Goal: Task Accomplishment & Management: Use online tool/utility

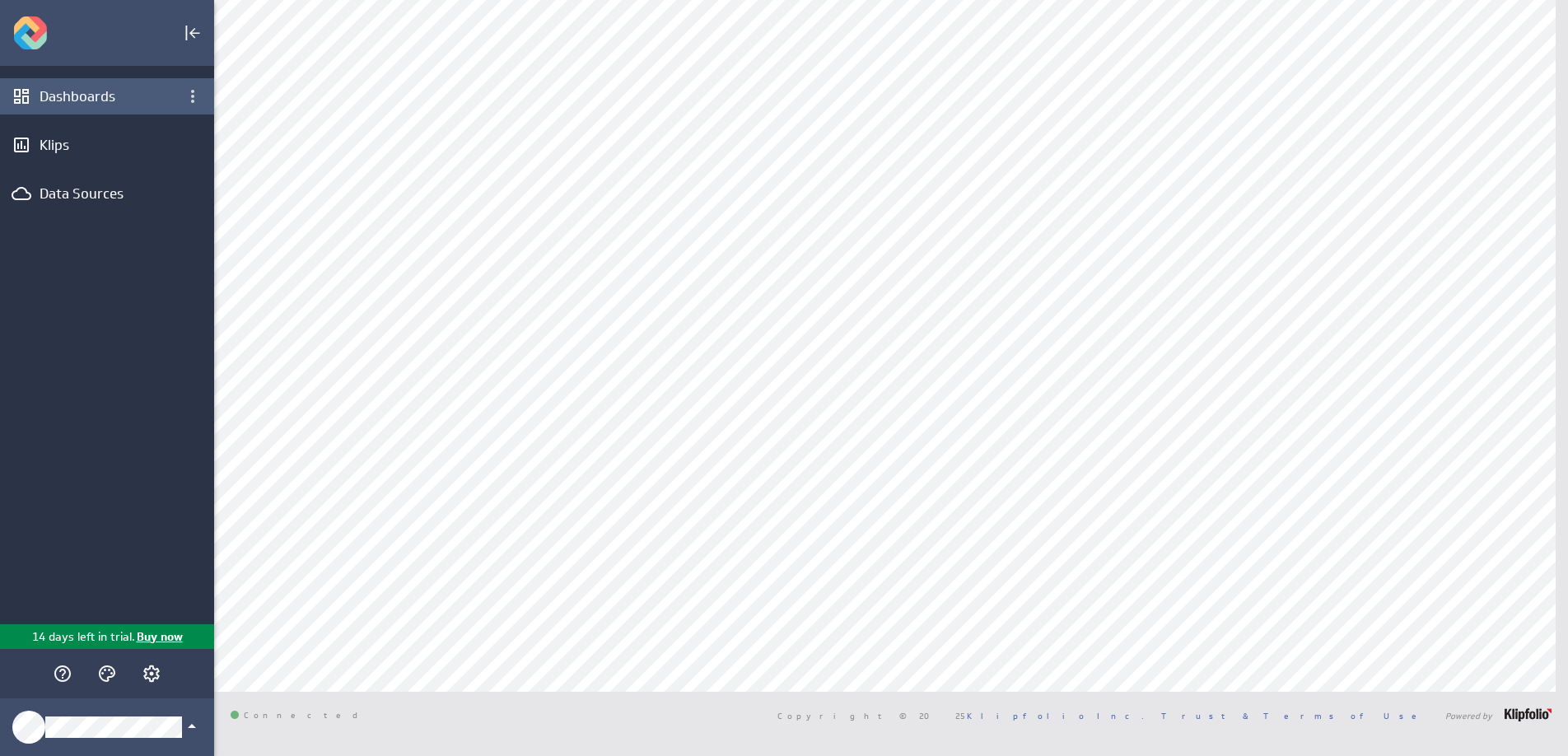
click at [113, 104] on div "Dashboards" at bounding box center [106, 96] width 135 height 18
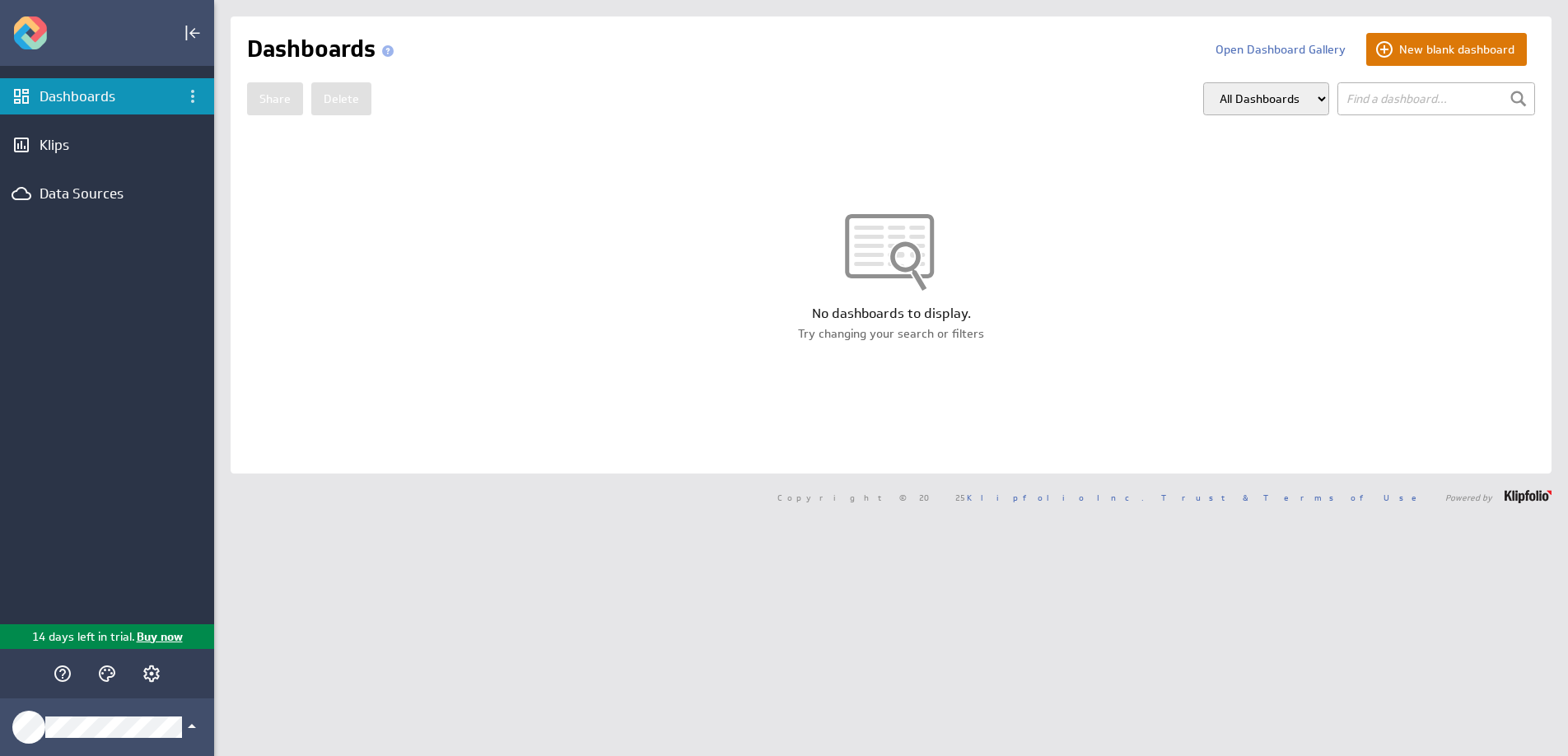
click at [1416, 39] on button "New blank dashboard" at bounding box center [1446, 50] width 161 height 33
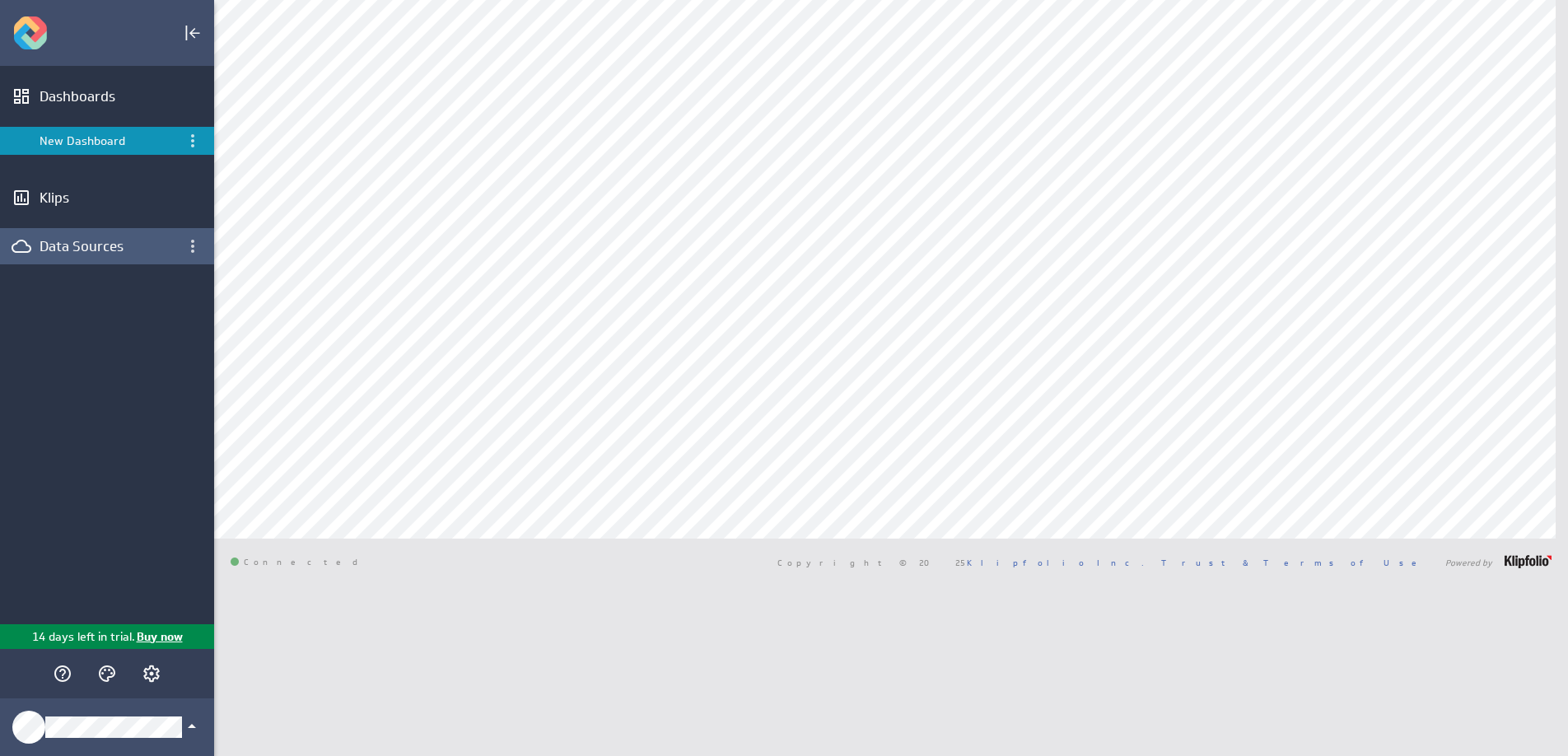
click at [120, 250] on div "Data Sources" at bounding box center [106, 246] width 135 height 18
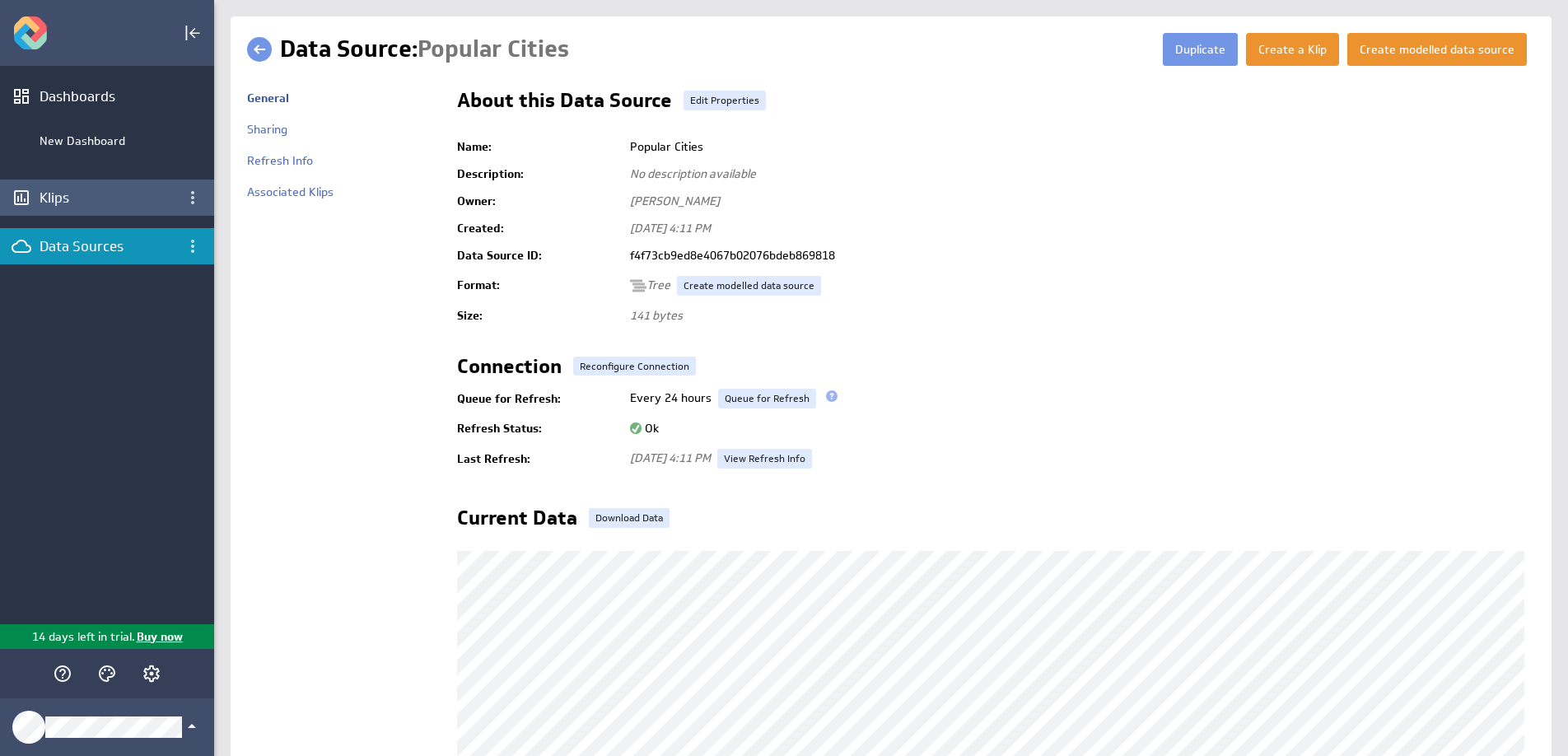
click at [106, 207] on div "Klips" at bounding box center [106, 197] width 214 height 36
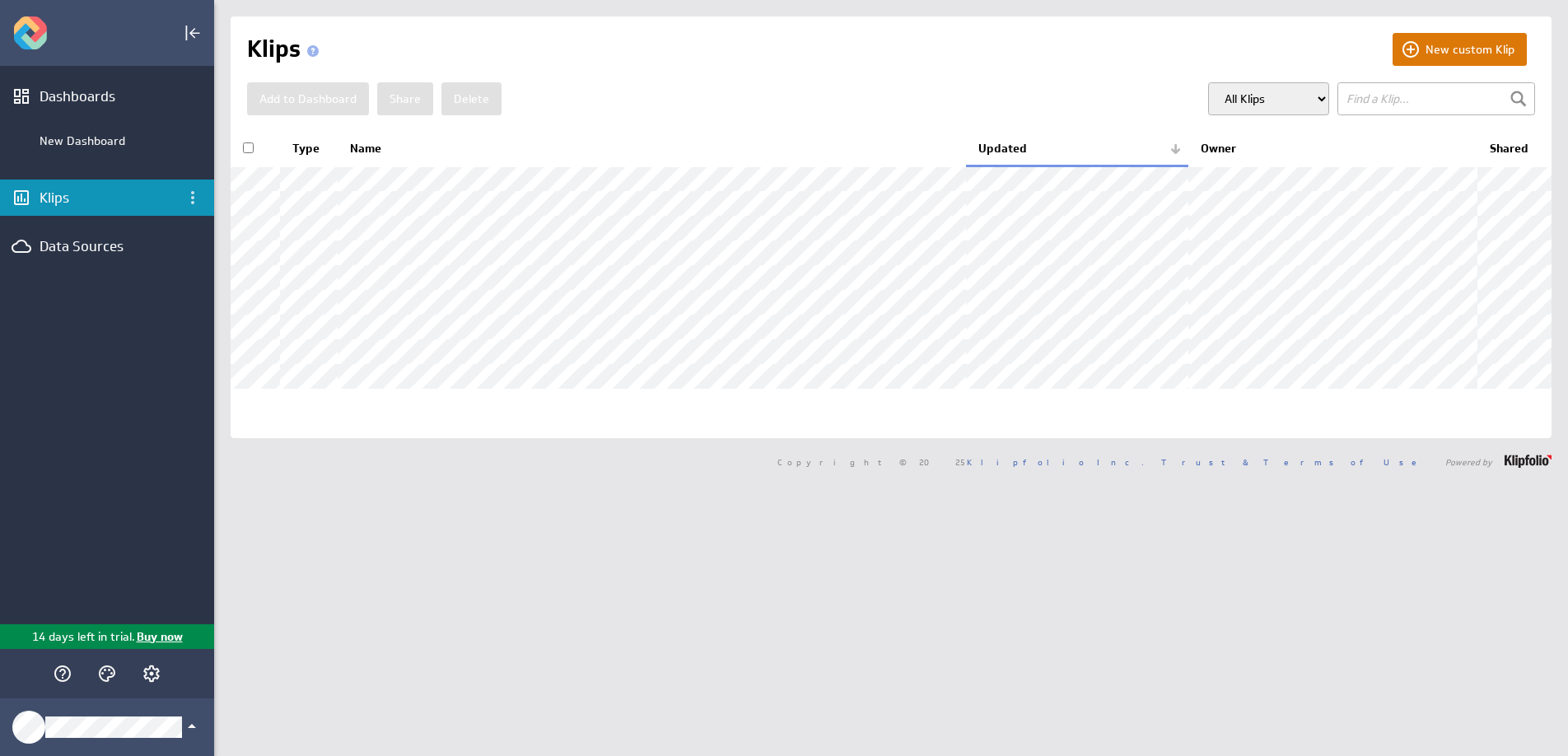
click at [1444, 45] on button "New custom Klip" at bounding box center [1460, 50] width 134 height 33
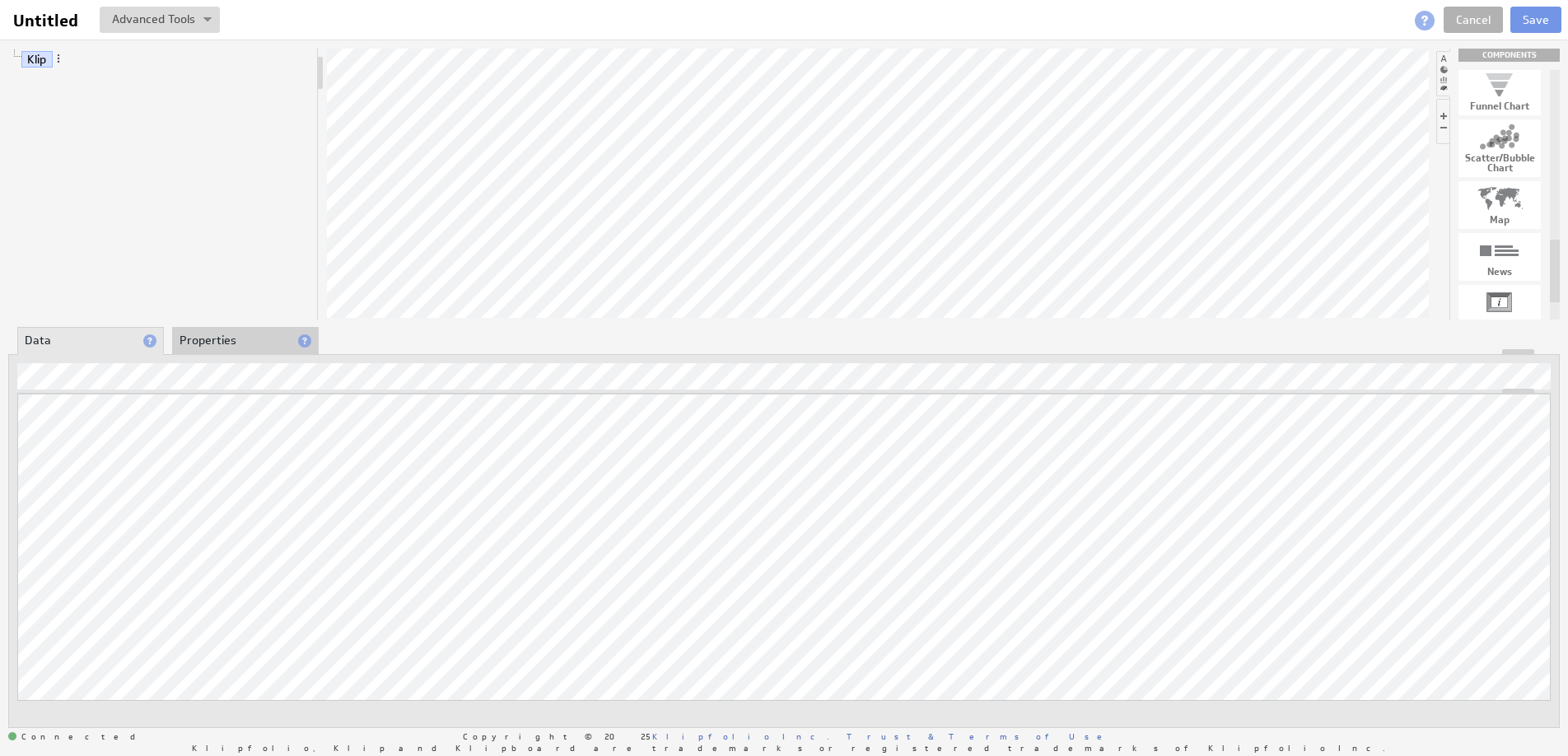
click at [1516, 209] on div at bounding box center [1500, 198] width 83 height 27
drag, startPoint x: 1507, startPoint y: 208, endPoint x: 812, endPoint y: 188, distance: 695.3
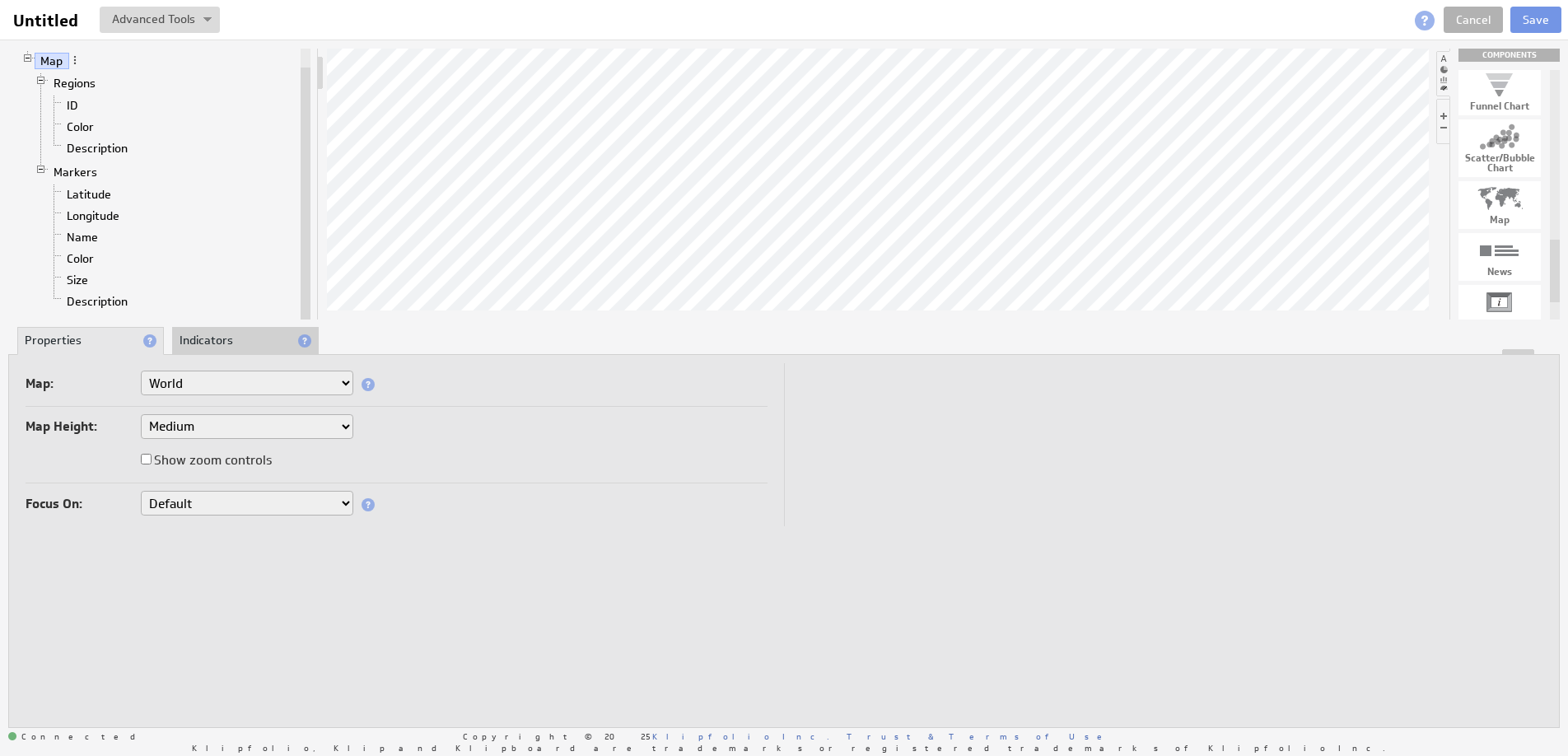
click at [259, 342] on li "Indicators" at bounding box center [245, 340] width 147 height 28
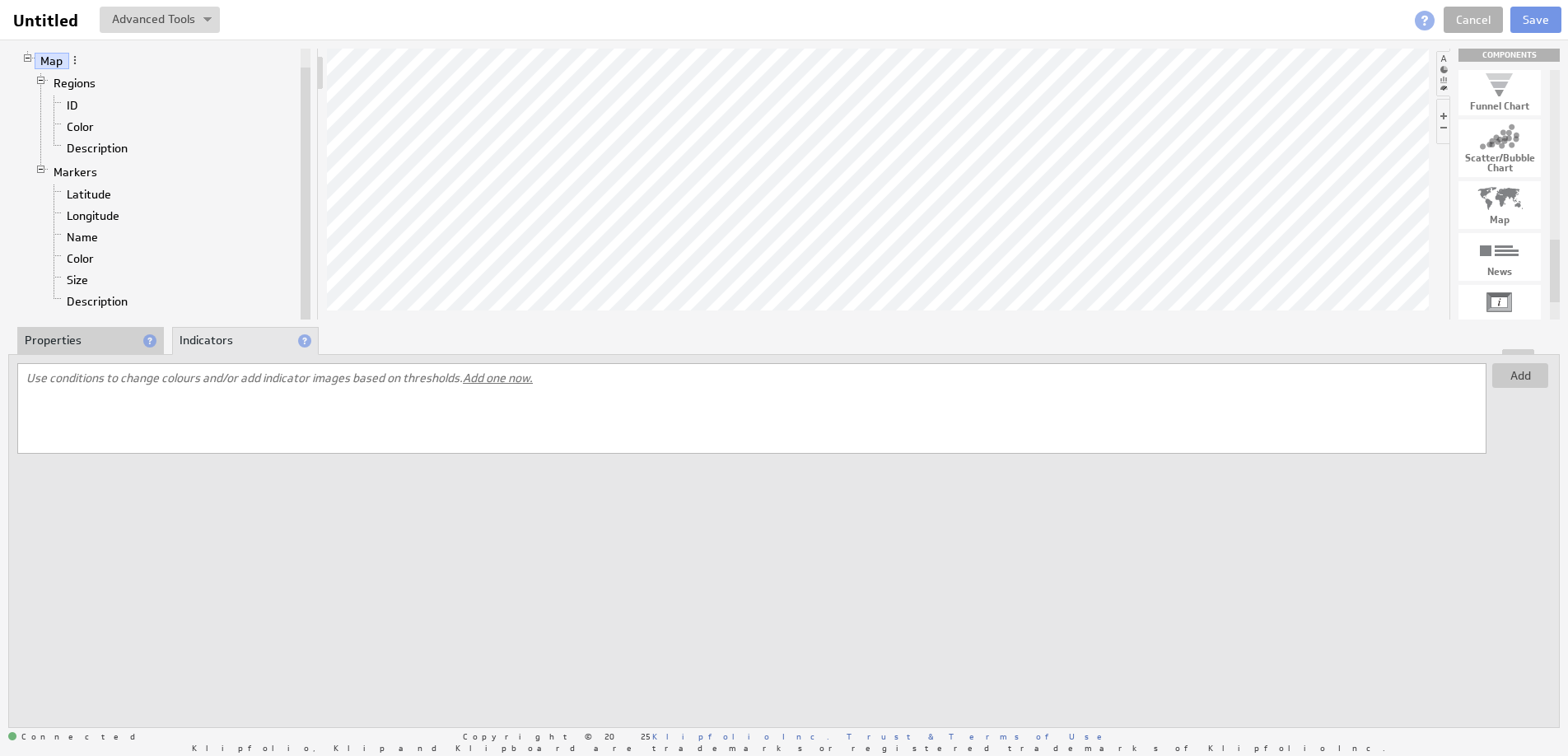
click at [113, 341] on li "Properties" at bounding box center [91, 340] width 147 height 28
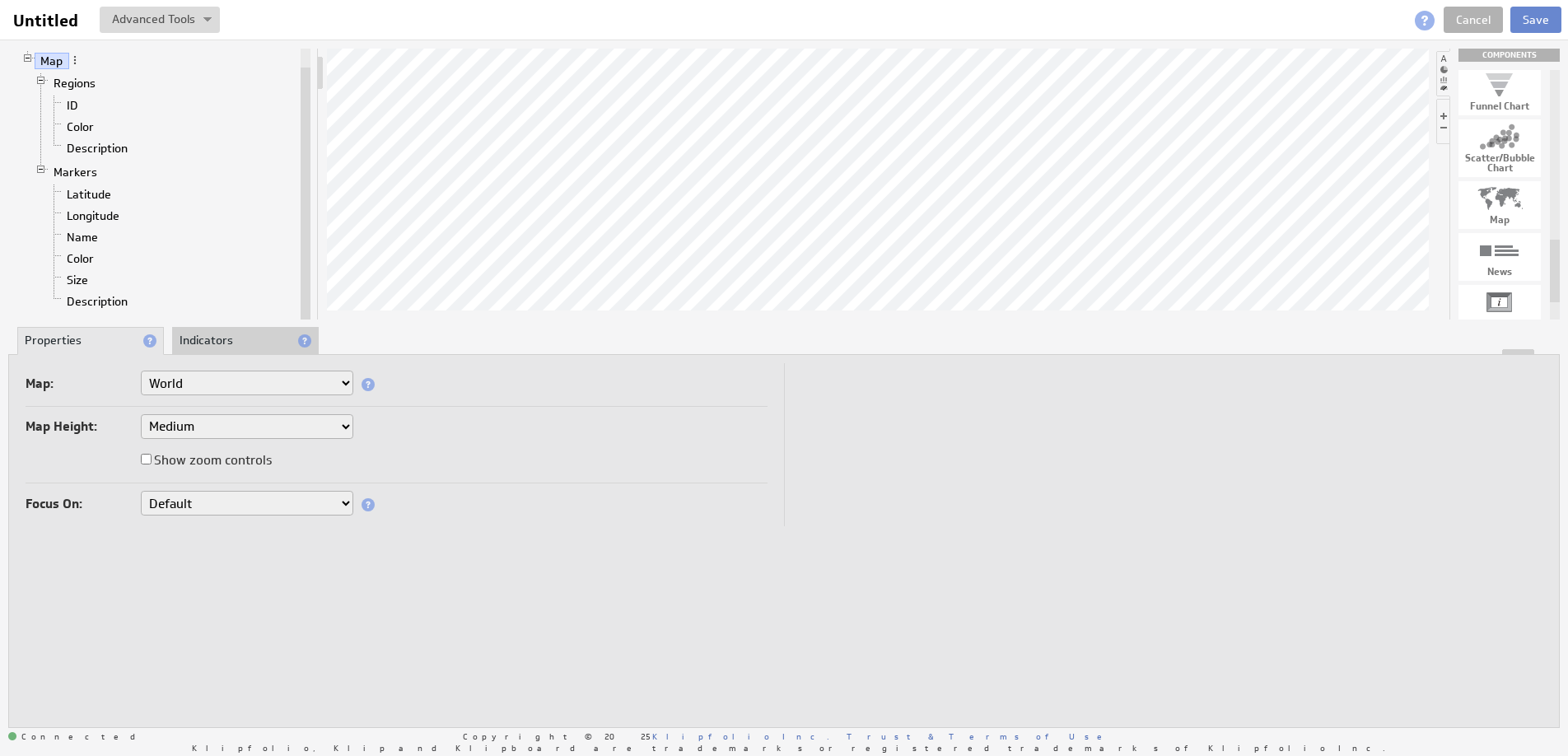
click at [1524, 15] on button "Save" at bounding box center [1536, 19] width 51 height 27
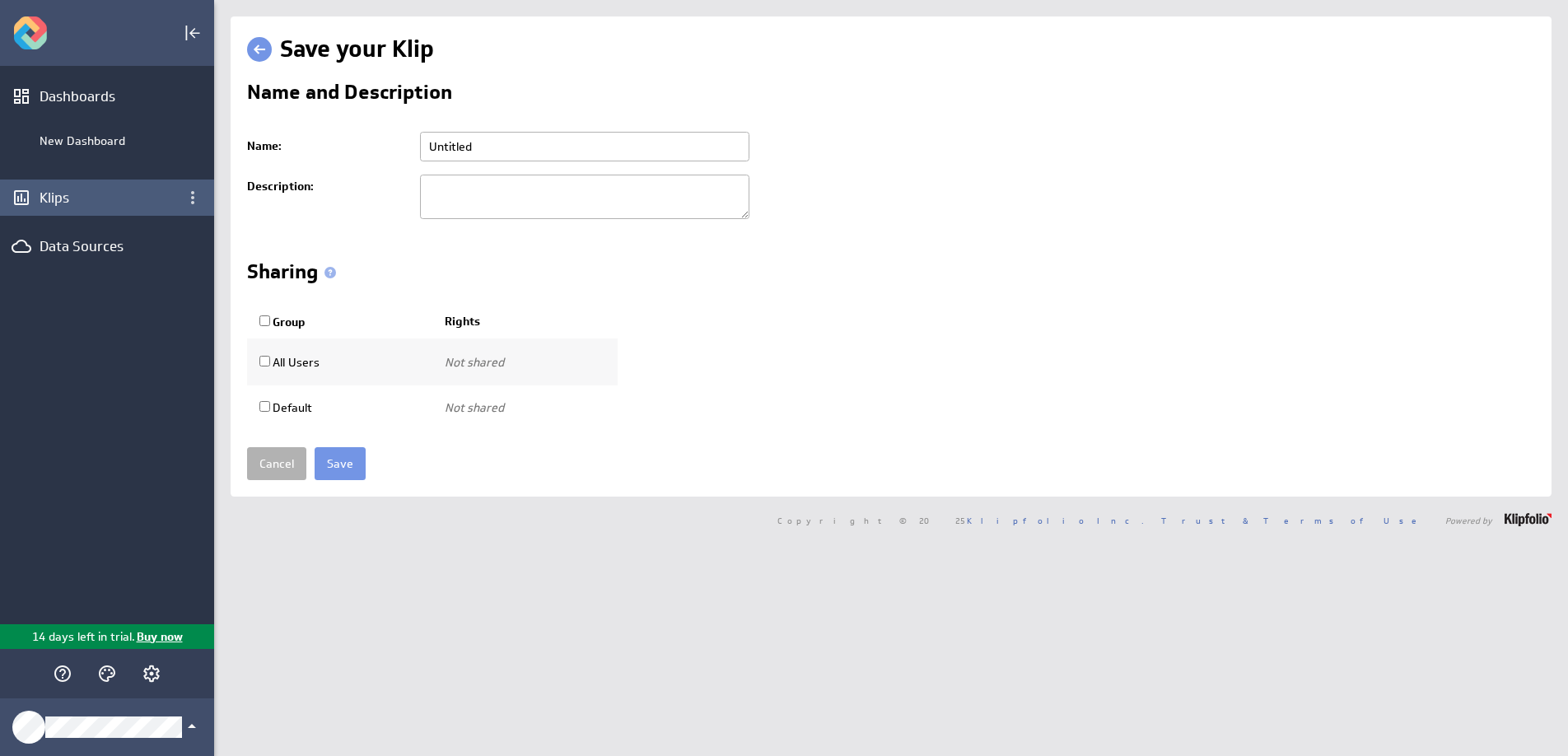
click at [128, 212] on div "Klips" at bounding box center [106, 197] width 214 height 36
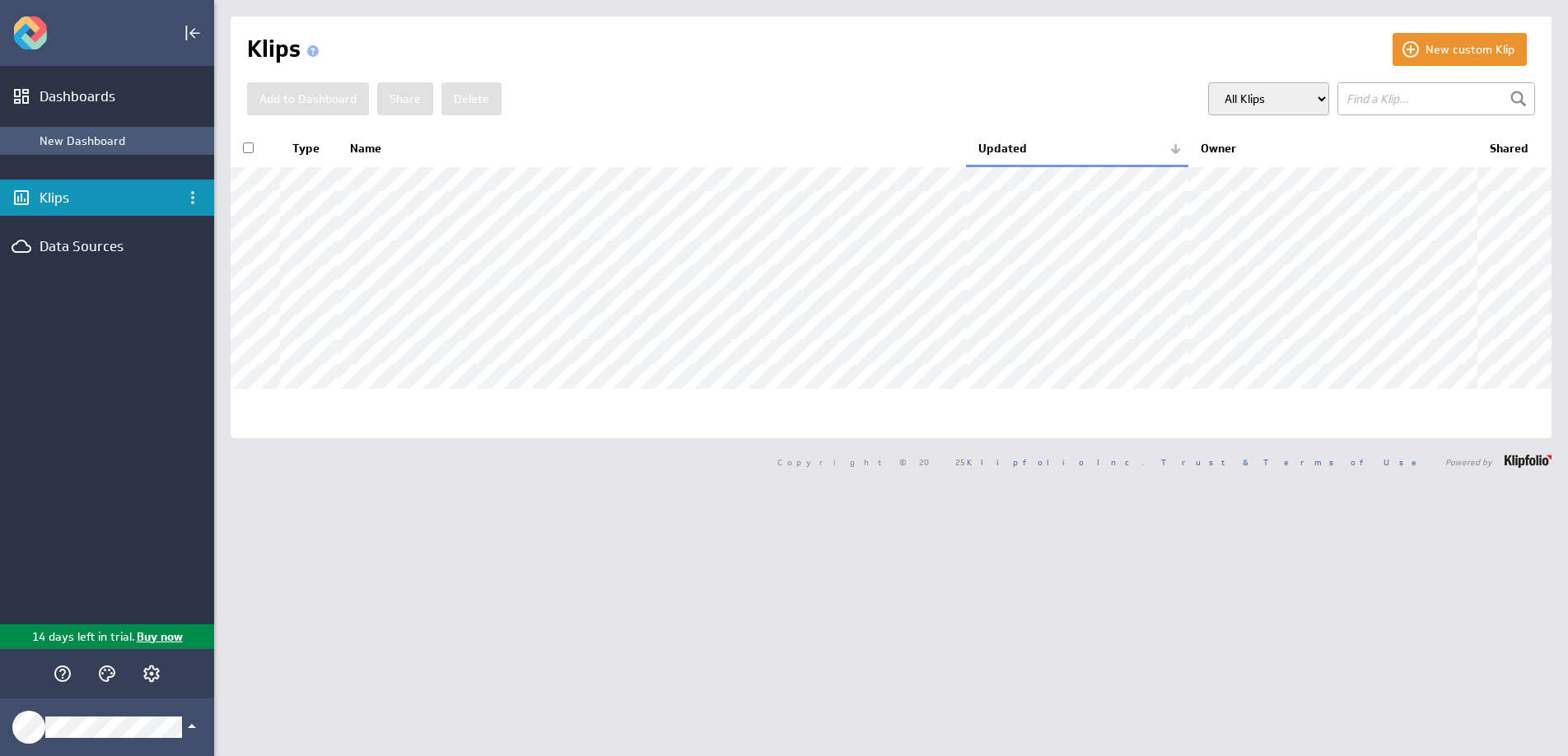
click at [125, 134] on div "New Dashboard" at bounding box center [122, 140] width 166 height 15
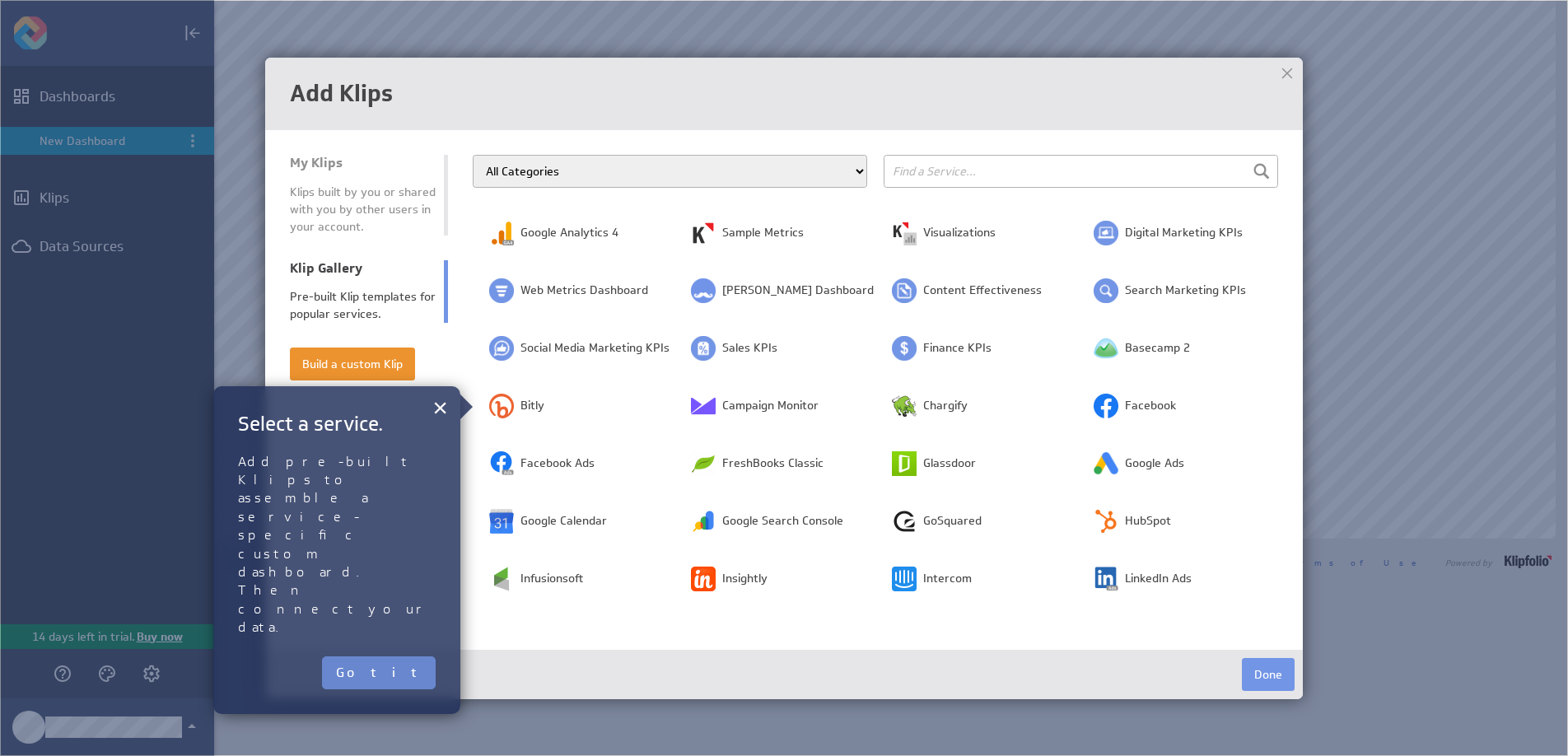
click at [403, 656] on button "Got it" at bounding box center [379, 673] width 114 height 33
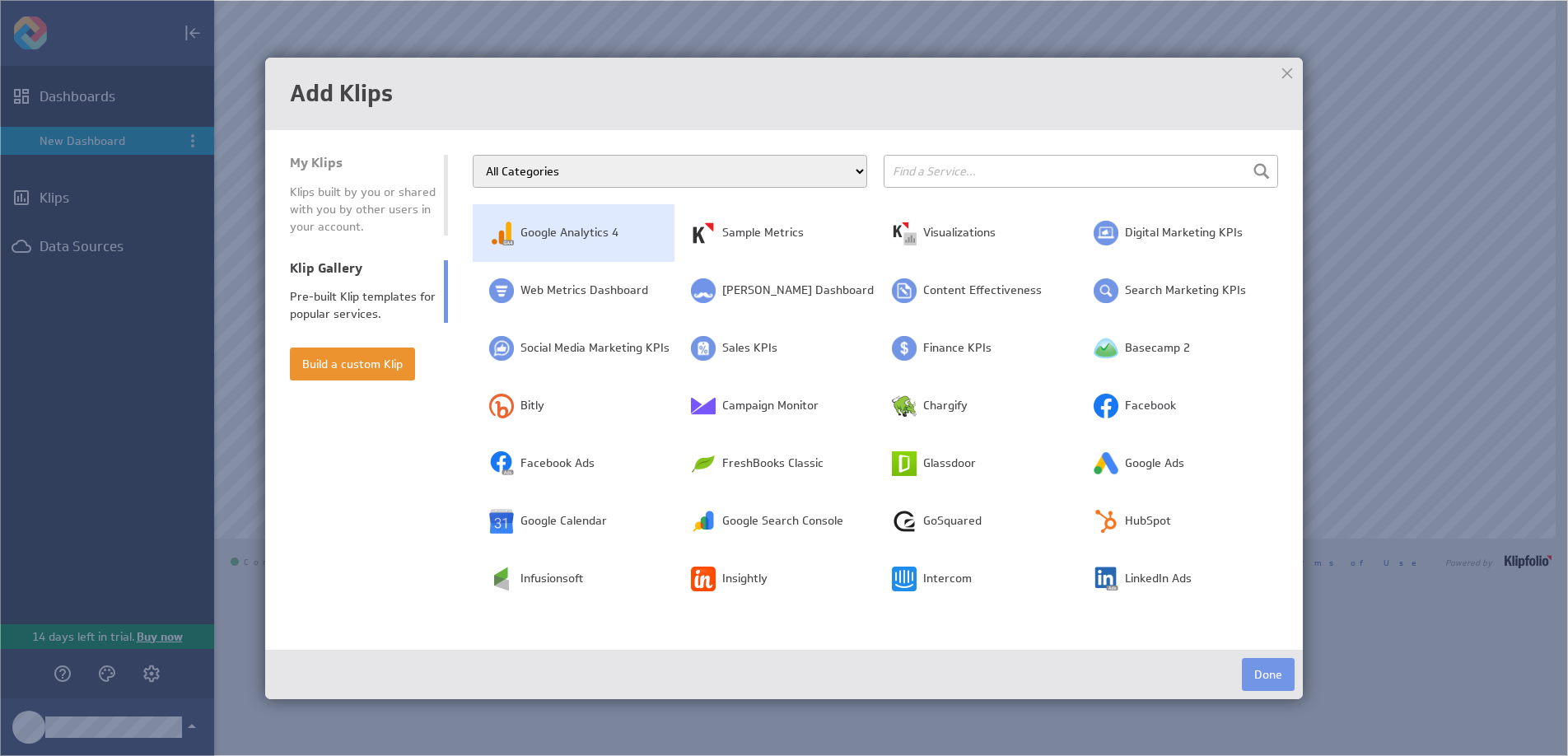
click at [604, 236] on span "Google Analytics 4" at bounding box center [569, 233] width 98 height 17
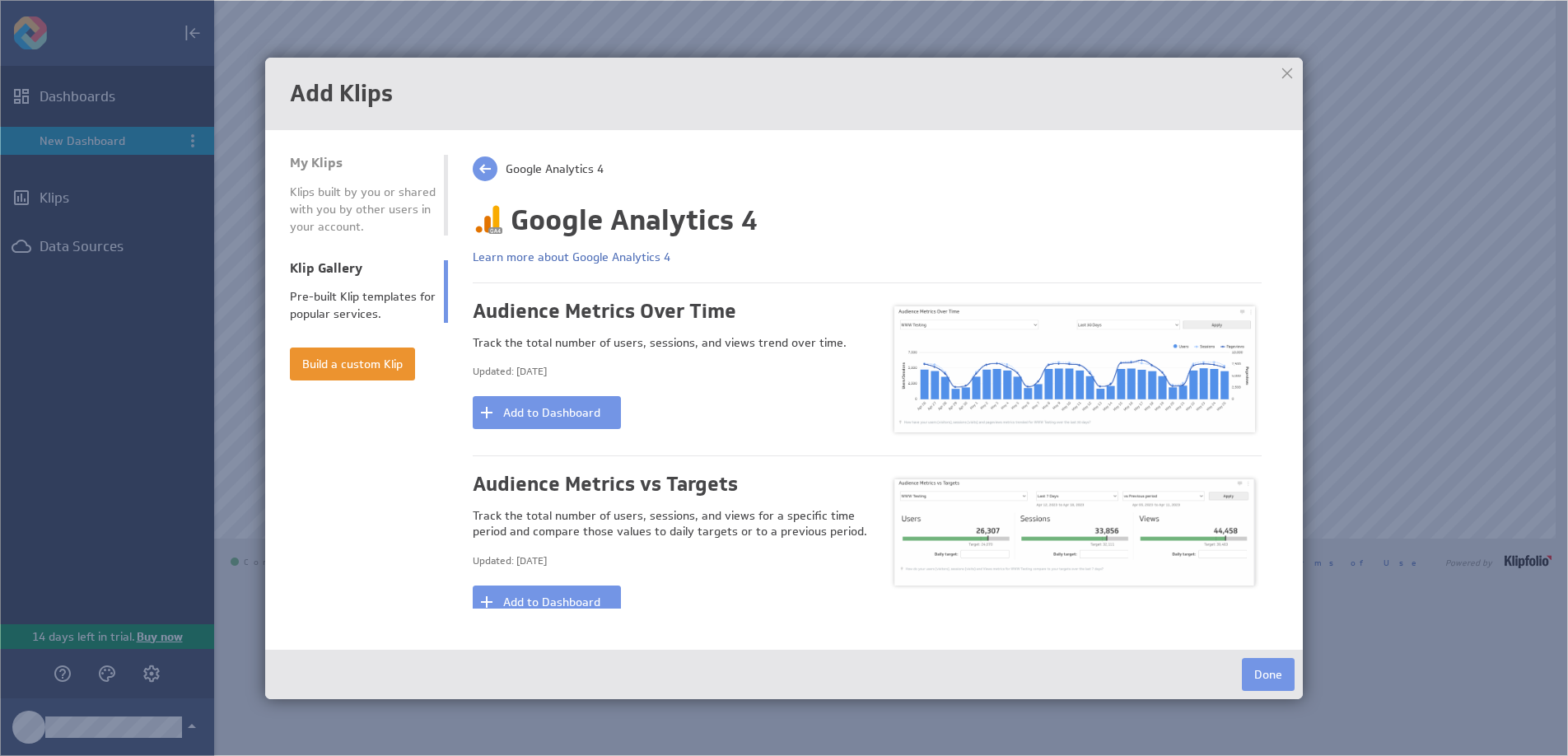
click at [488, 175] on span at bounding box center [485, 168] width 25 height 25
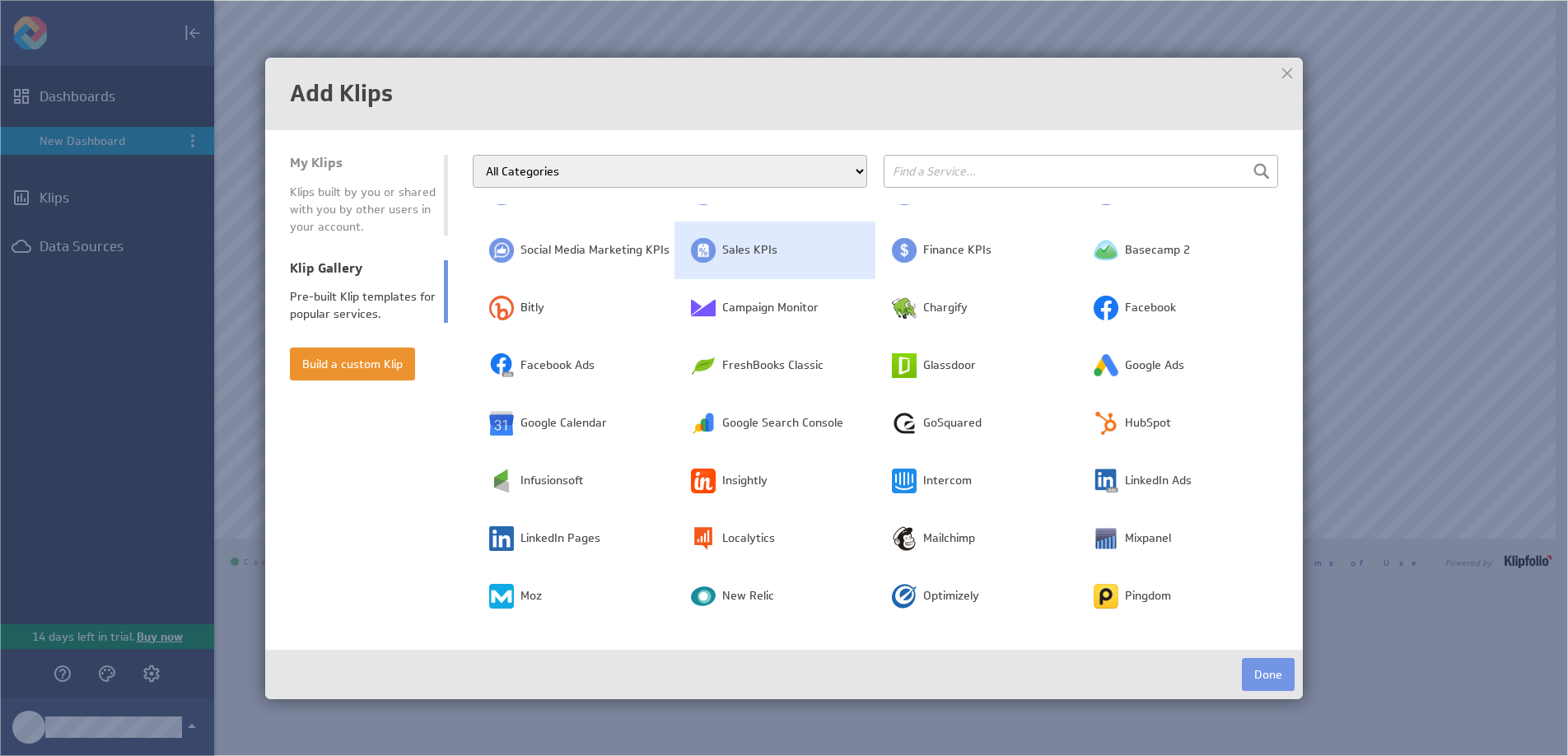
scroll to position [112, 0]
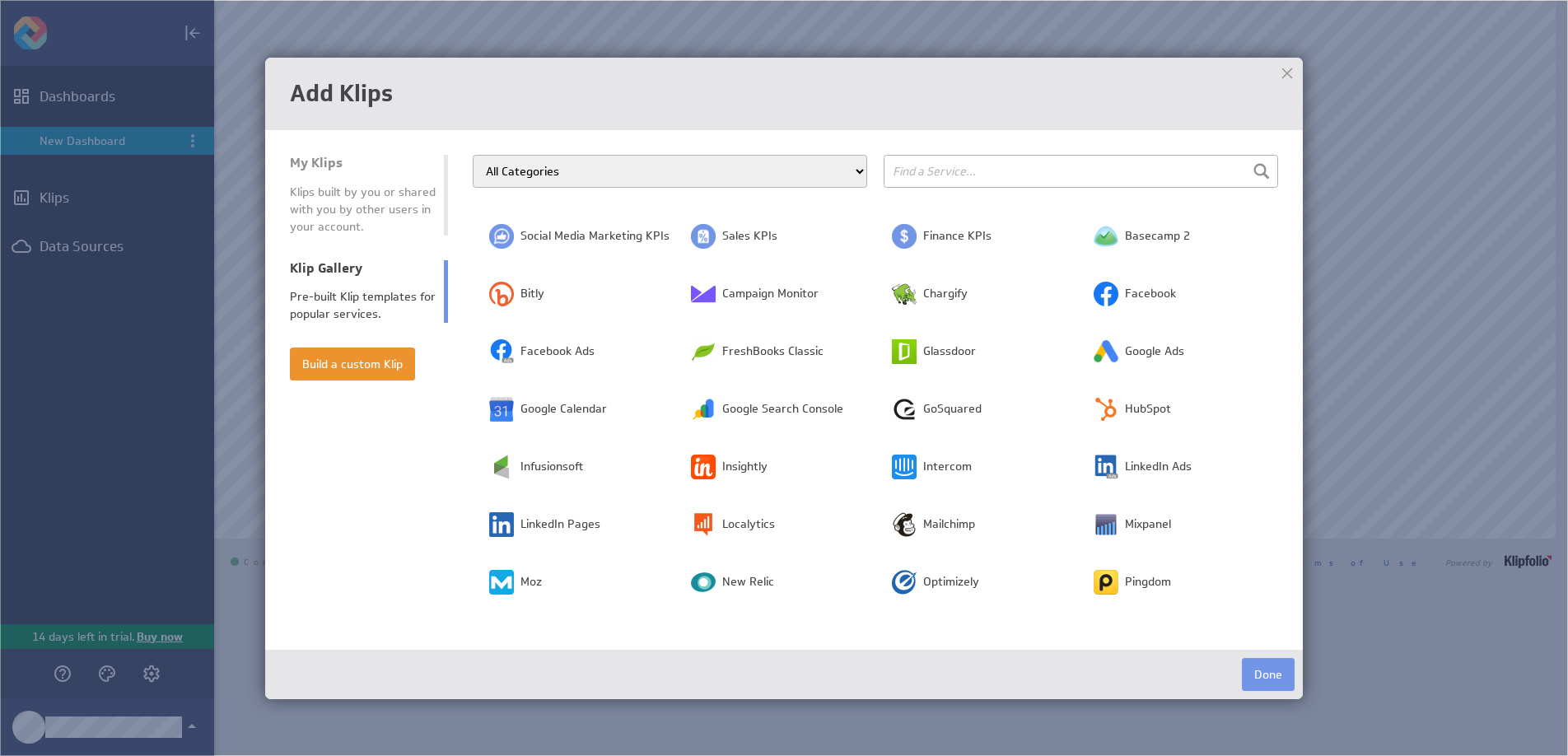
click at [662, 164] on select "All Categories Advertising Cloud Storage Customer Support Dashboard Gallery Dat…" at bounding box center [670, 172] width 395 height 33
drag, startPoint x: 935, startPoint y: 162, endPoint x: 939, endPoint y: 170, distance: 8.9
click at [936, 164] on input "text" at bounding box center [1081, 172] width 395 height 33
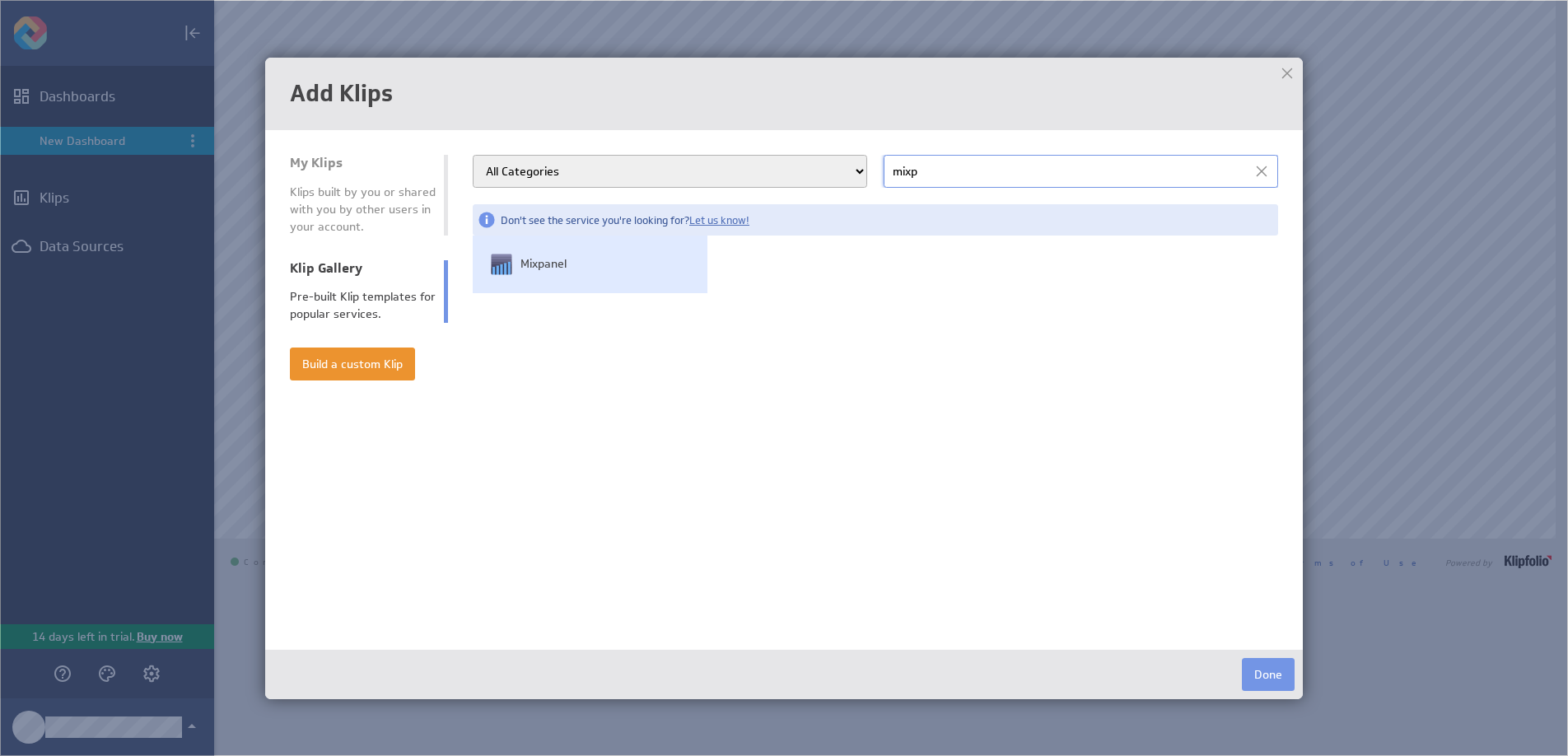
type input "mixp"
click at [633, 270] on td "Mixpanel" at bounding box center [590, 264] width 235 height 58
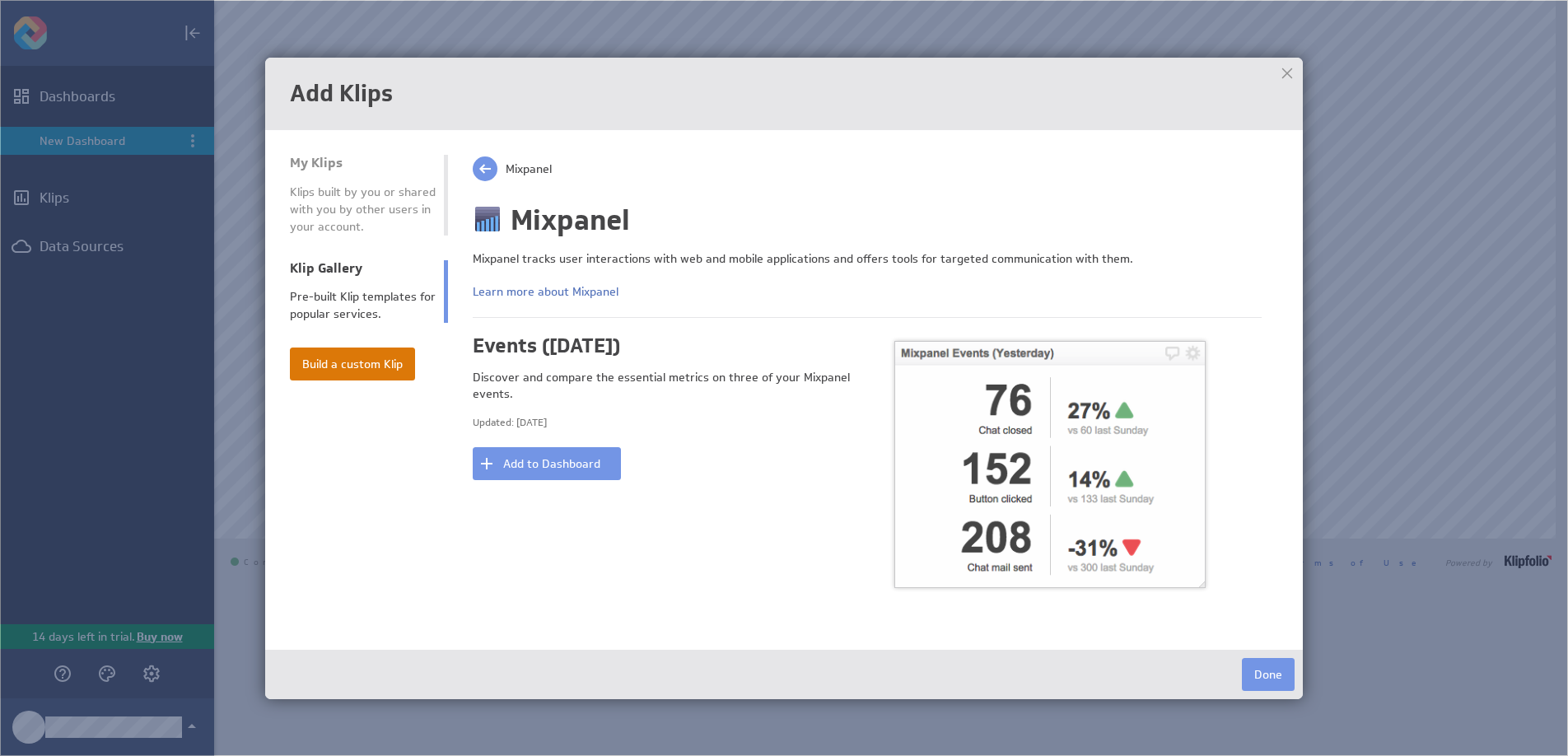
click at [383, 376] on button "Build a custom Klip" at bounding box center [353, 364] width 125 height 33
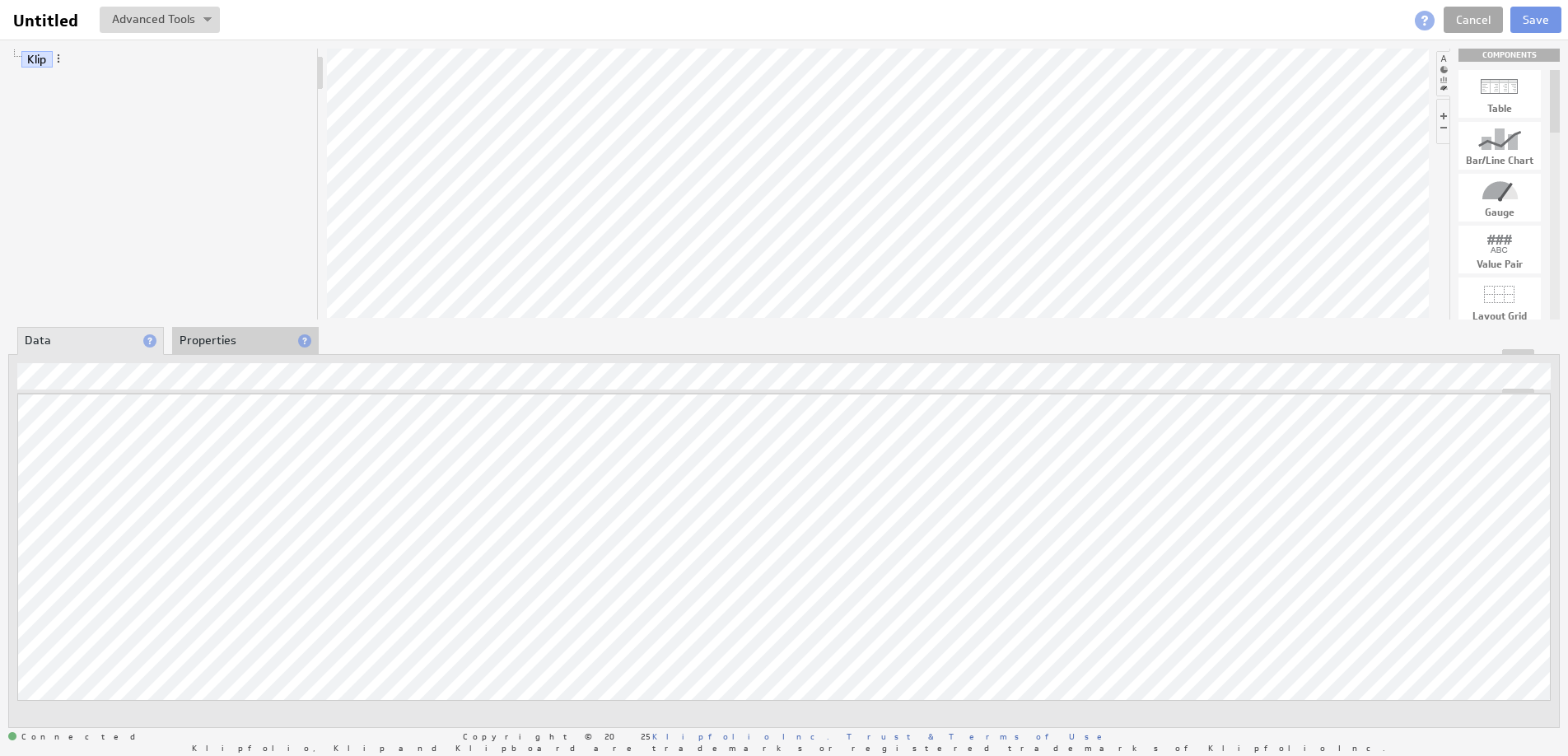
click at [1479, 18] on link "Cancel" at bounding box center [1473, 19] width 60 height 27
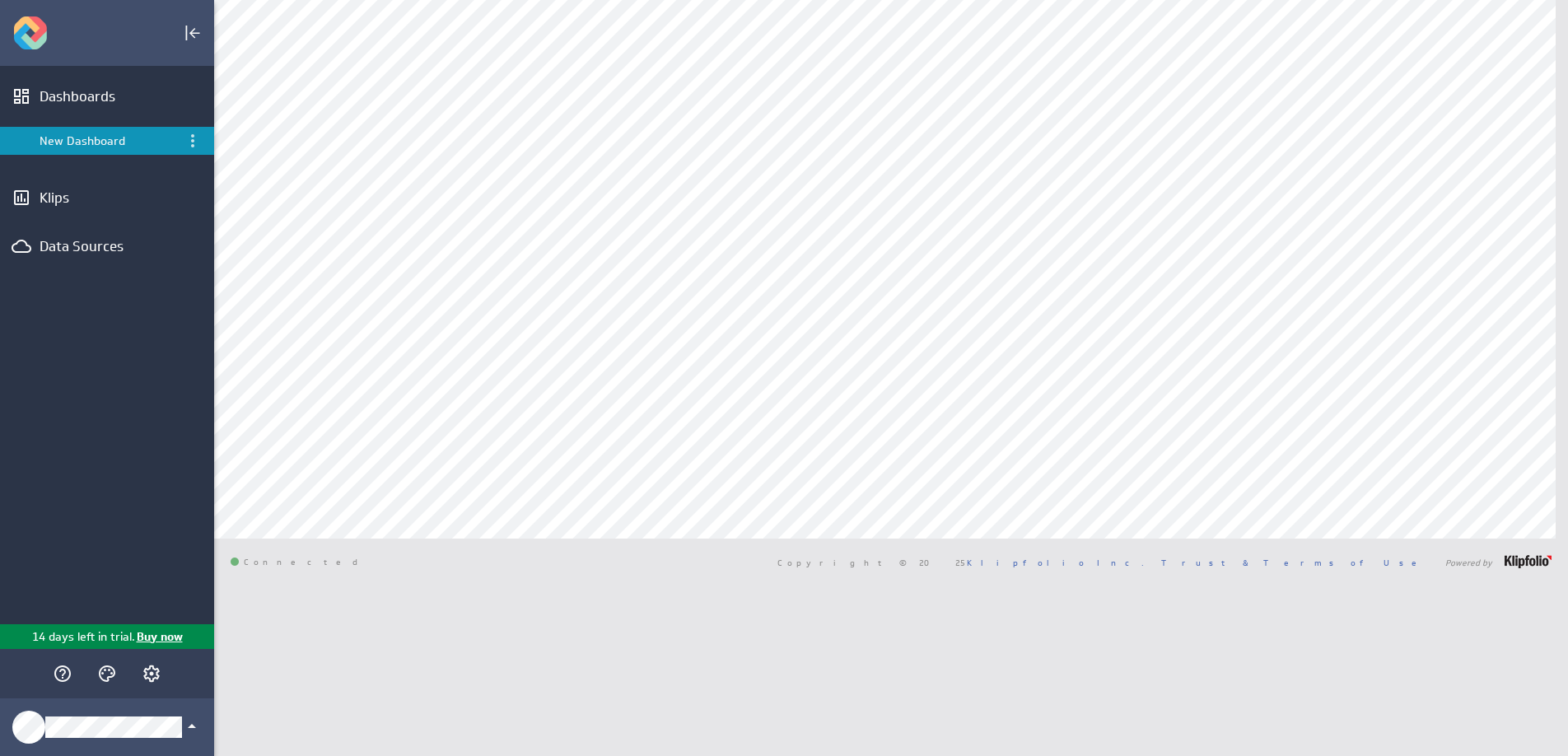
click at [155, 173] on div "Dashboards New Dashboard Klips Data Sources" at bounding box center [106, 345] width 214 height 558
click at [150, 188] on div "Klips" at bounding box center [106, 197] width 135 height 18
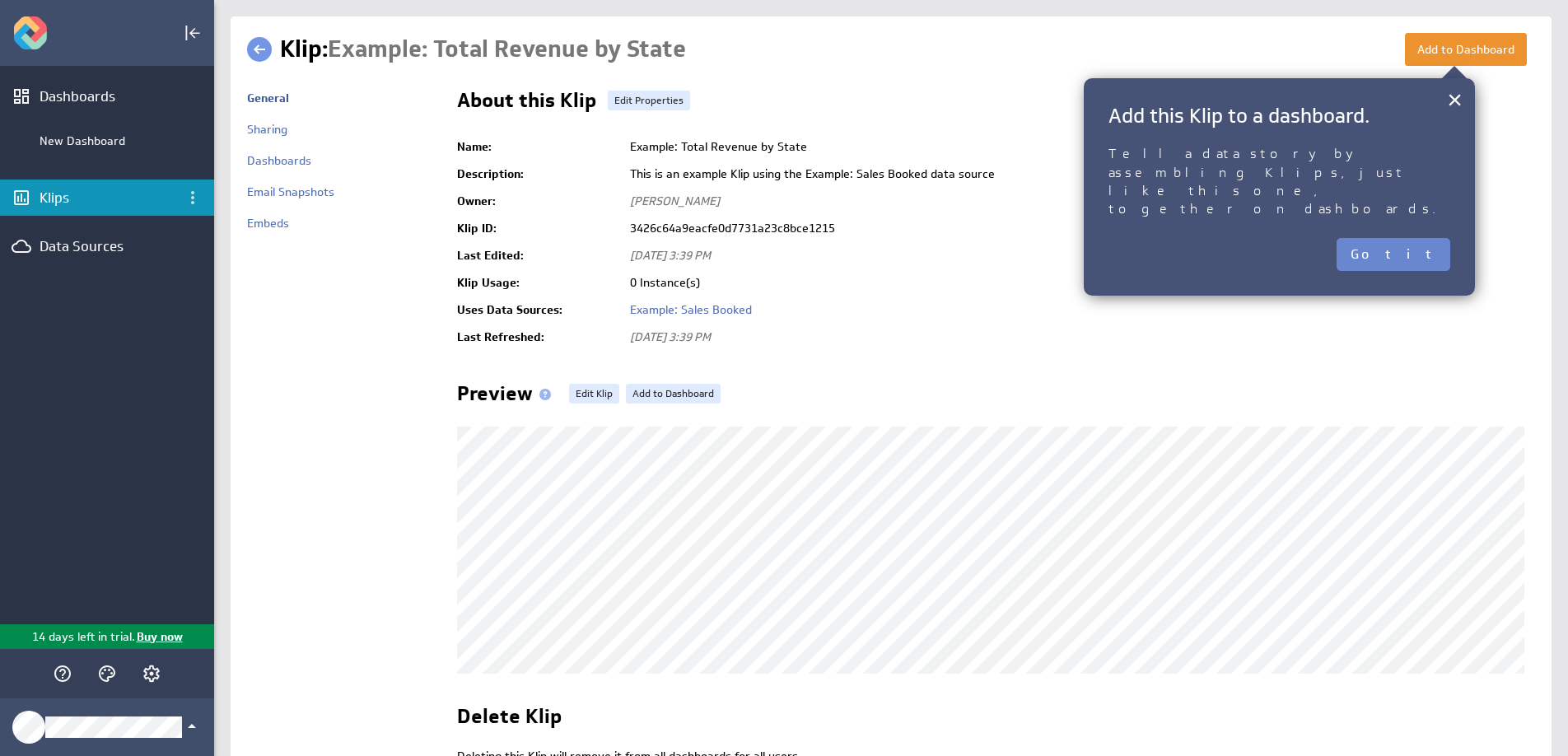
click at [1421, 238] on button "Got it" at bounding box center [1394, 254] width 114 height 33
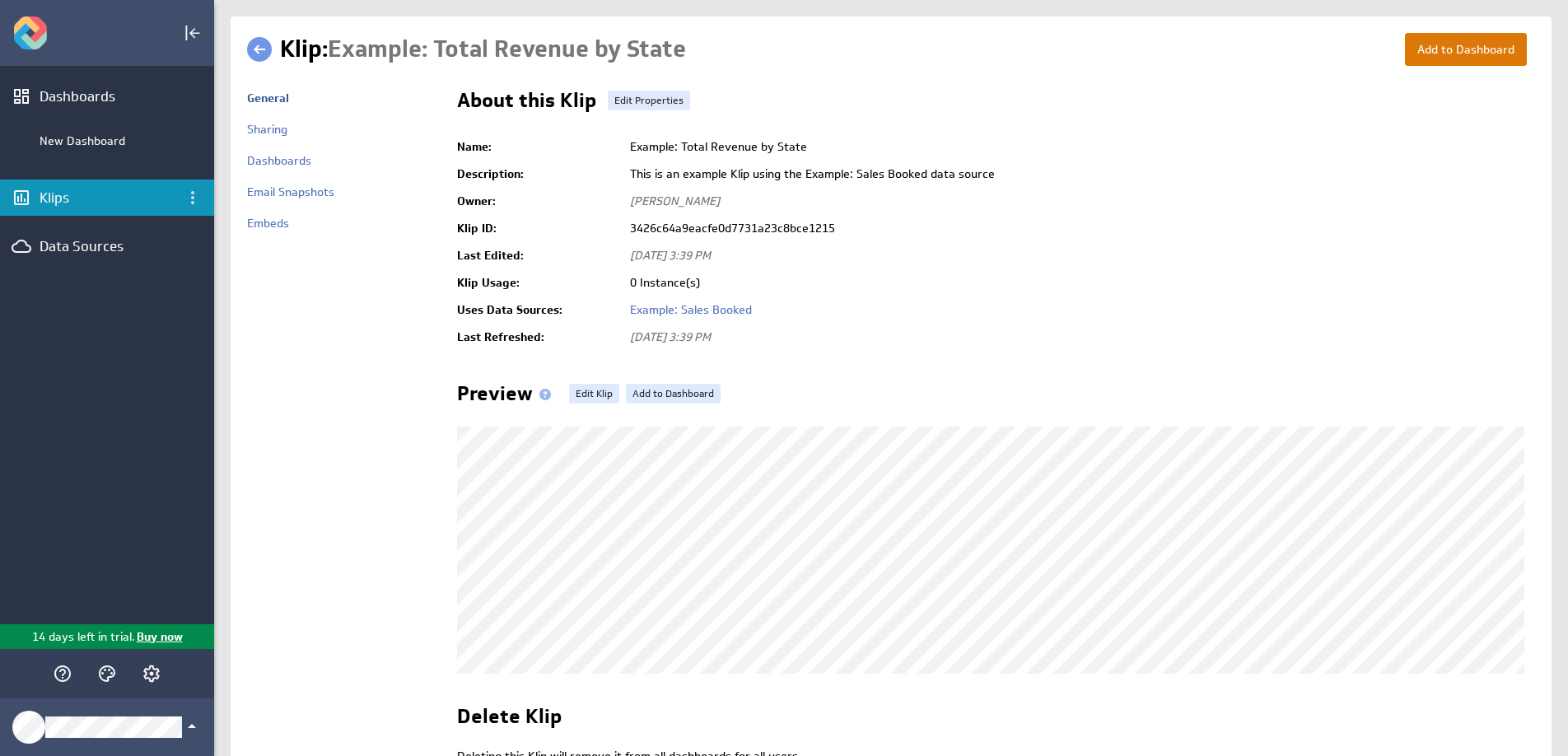
click at [1477, 53] on button "Add to Dashboard" at bounding box center [1465, 50] width 122 height 33
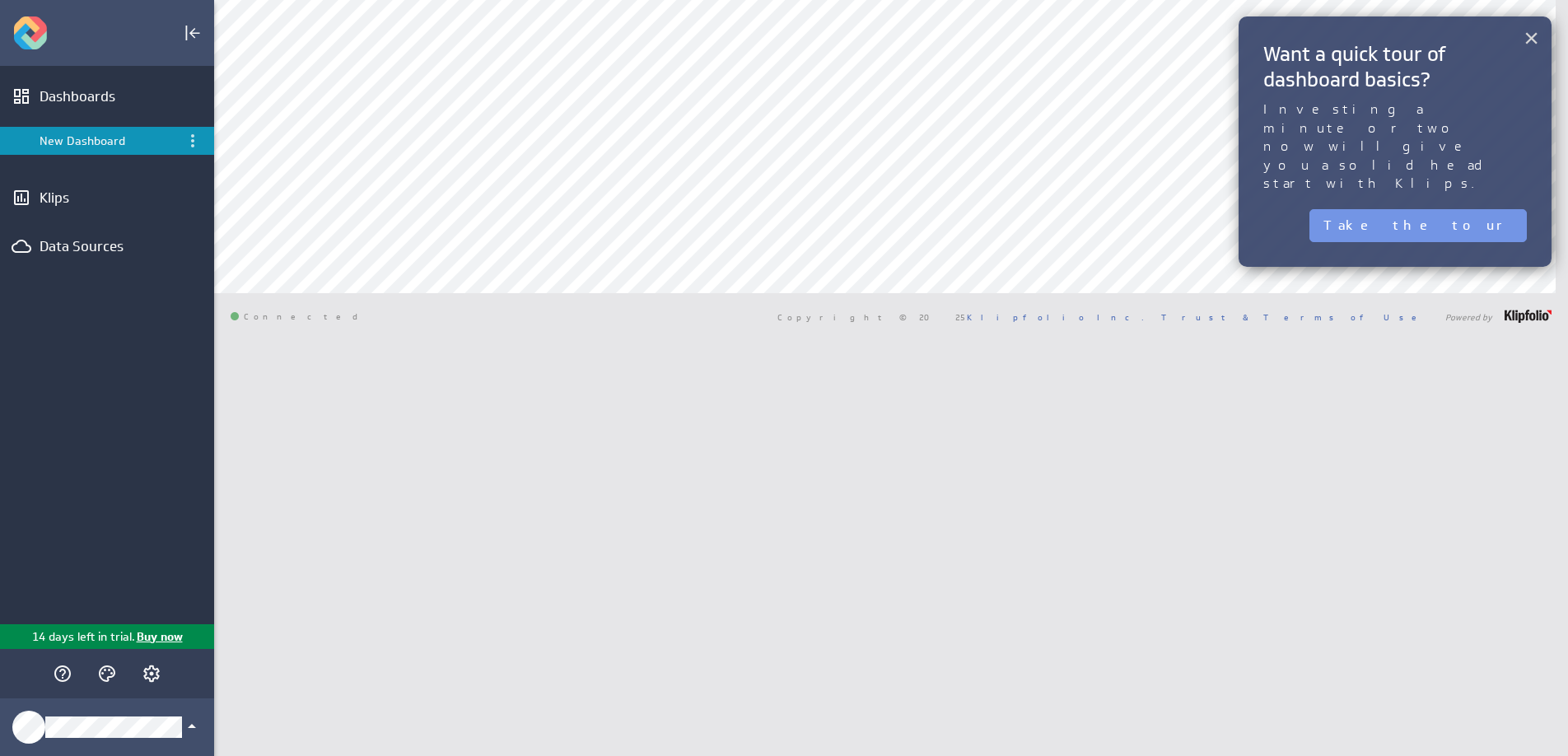
click at [1526, 38] on button "×" at bounding box center [1531, 38] width 16 height 33
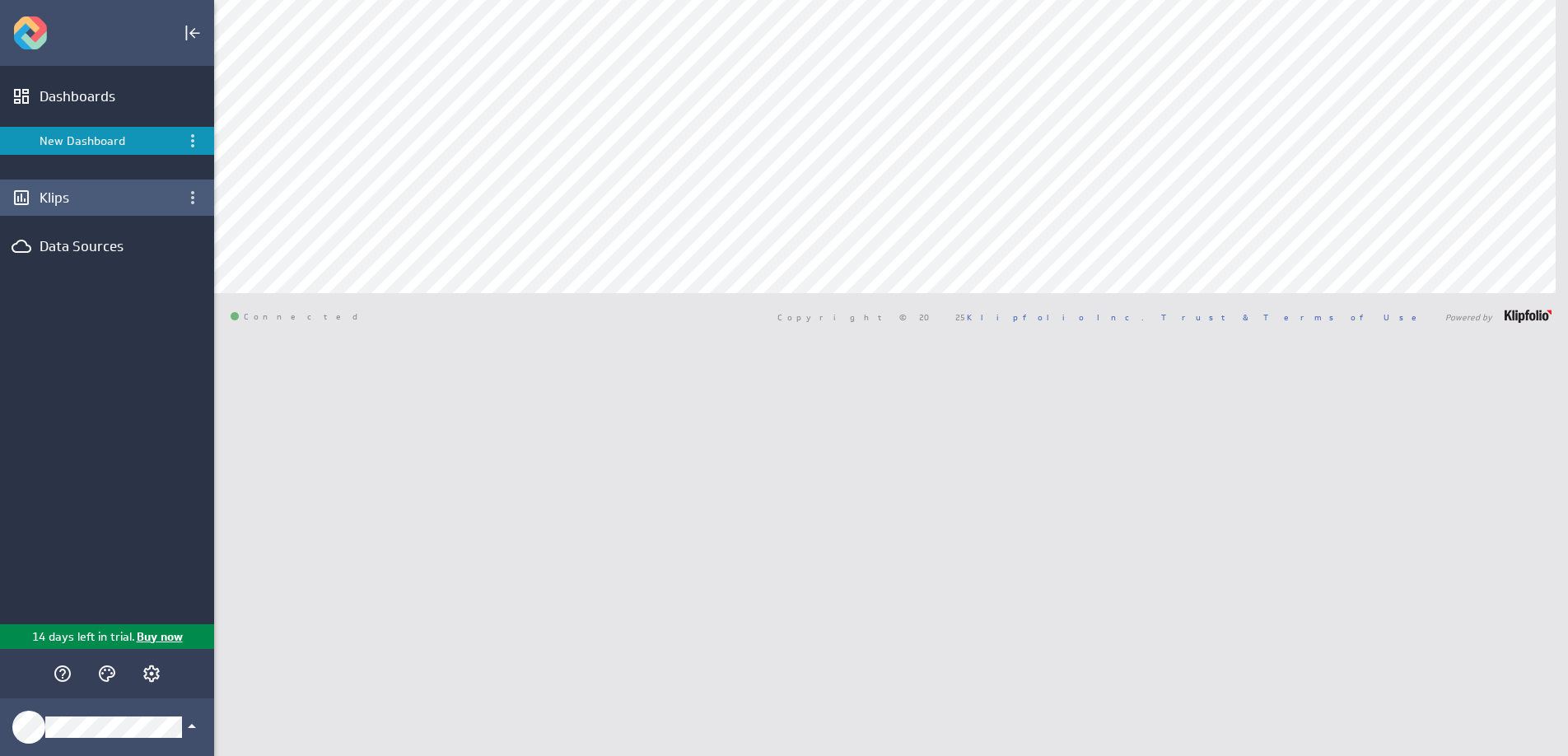
click at [133, 213] on div "Klips" at bounding box center [106, 197] width 214 height 36
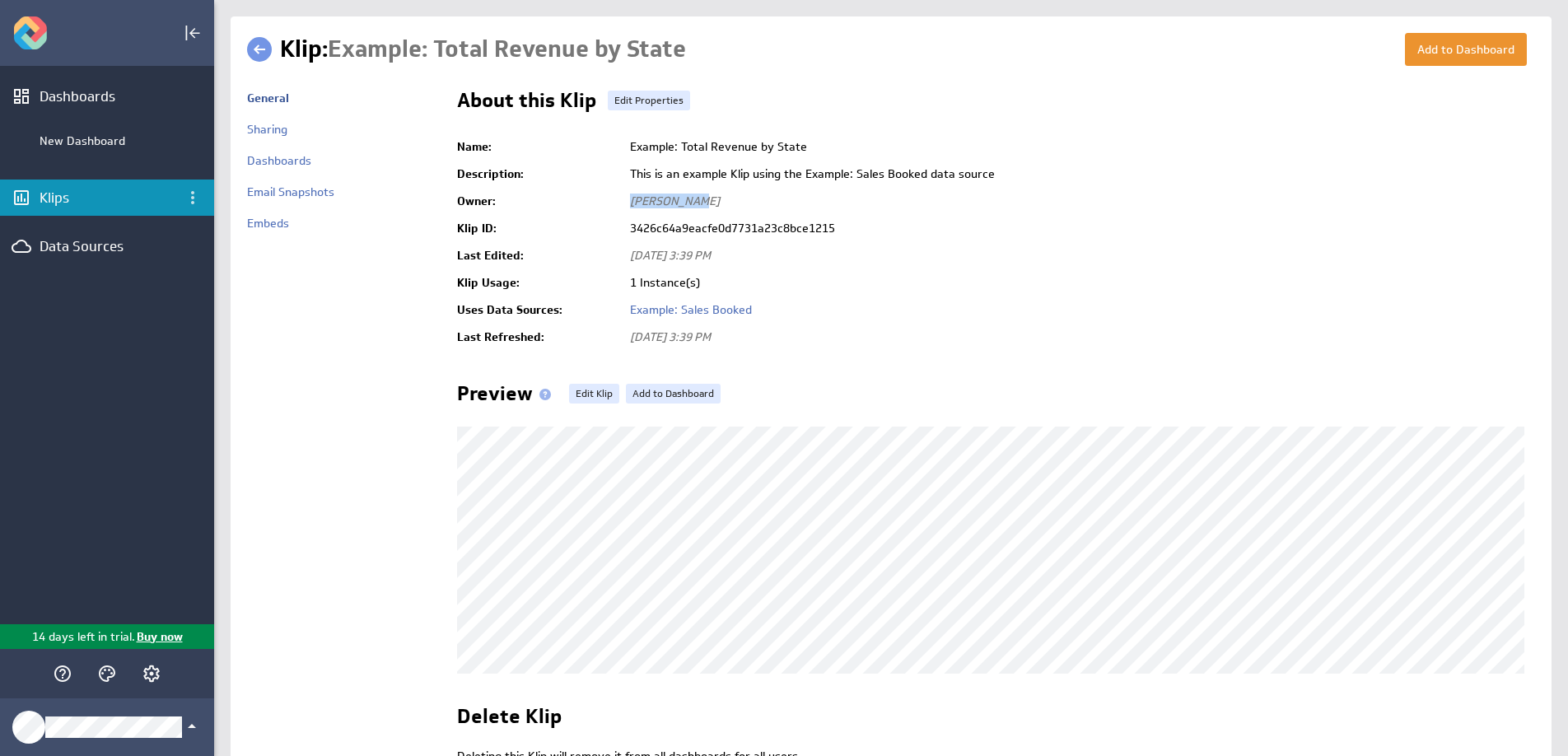
drag, startPoint x: 668, startPoint y: 206, endPoint x: 612, endPoint y: 208, distance: 56.0
click at [612, 208] on tr "Owner: Adnan Habib" at bounding box center [996, 202] width 1078 height 28
click at [903, 204] on td "Adnan Habib" at bounding box center [1078, 202] width 913 height 28
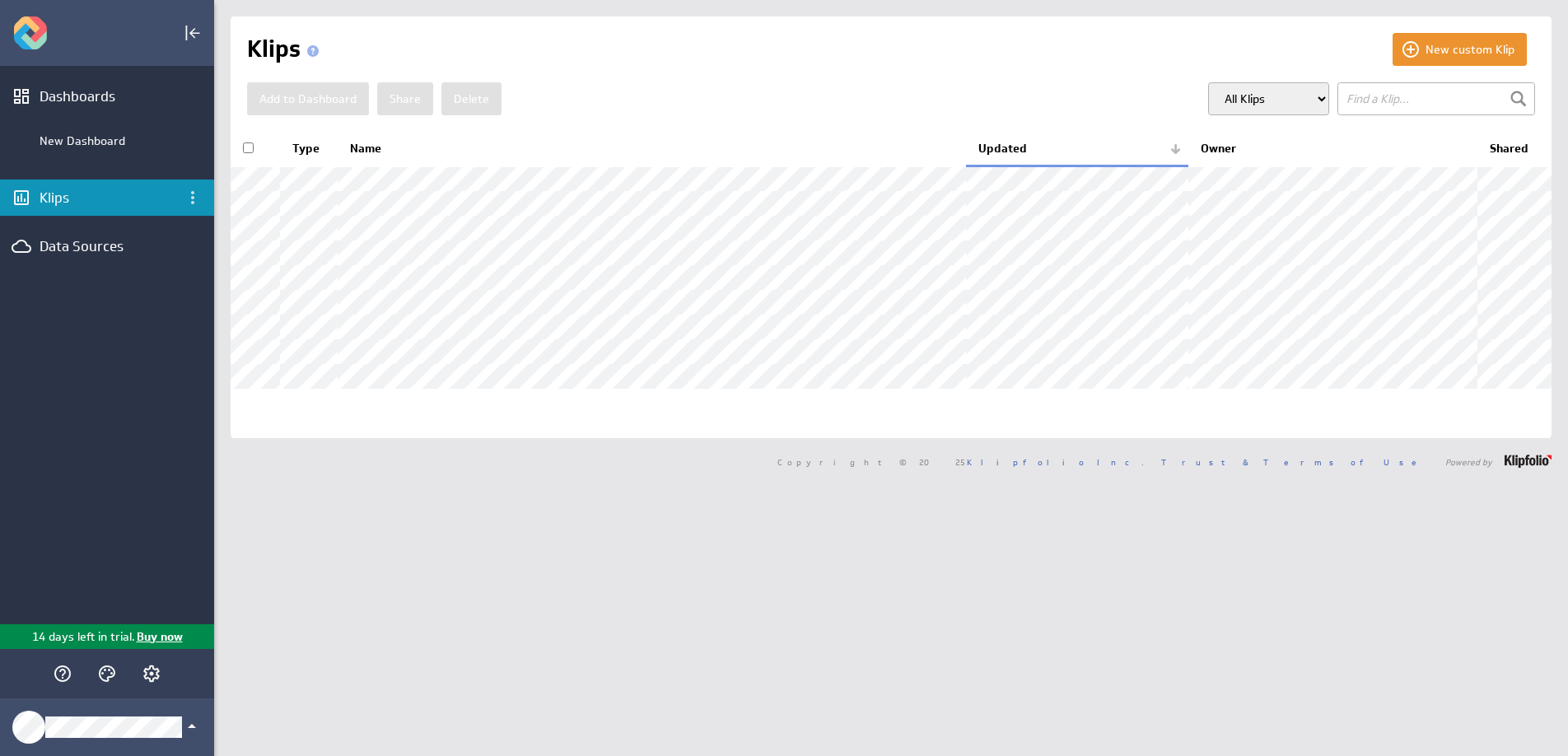
click at [89, 124] on li "New Dashboard" at bounding box center [106, 140] width 214 height 52
click at [100, 145] on div "New Dashboard" at bounding box center [122, 140] width 166 height 15
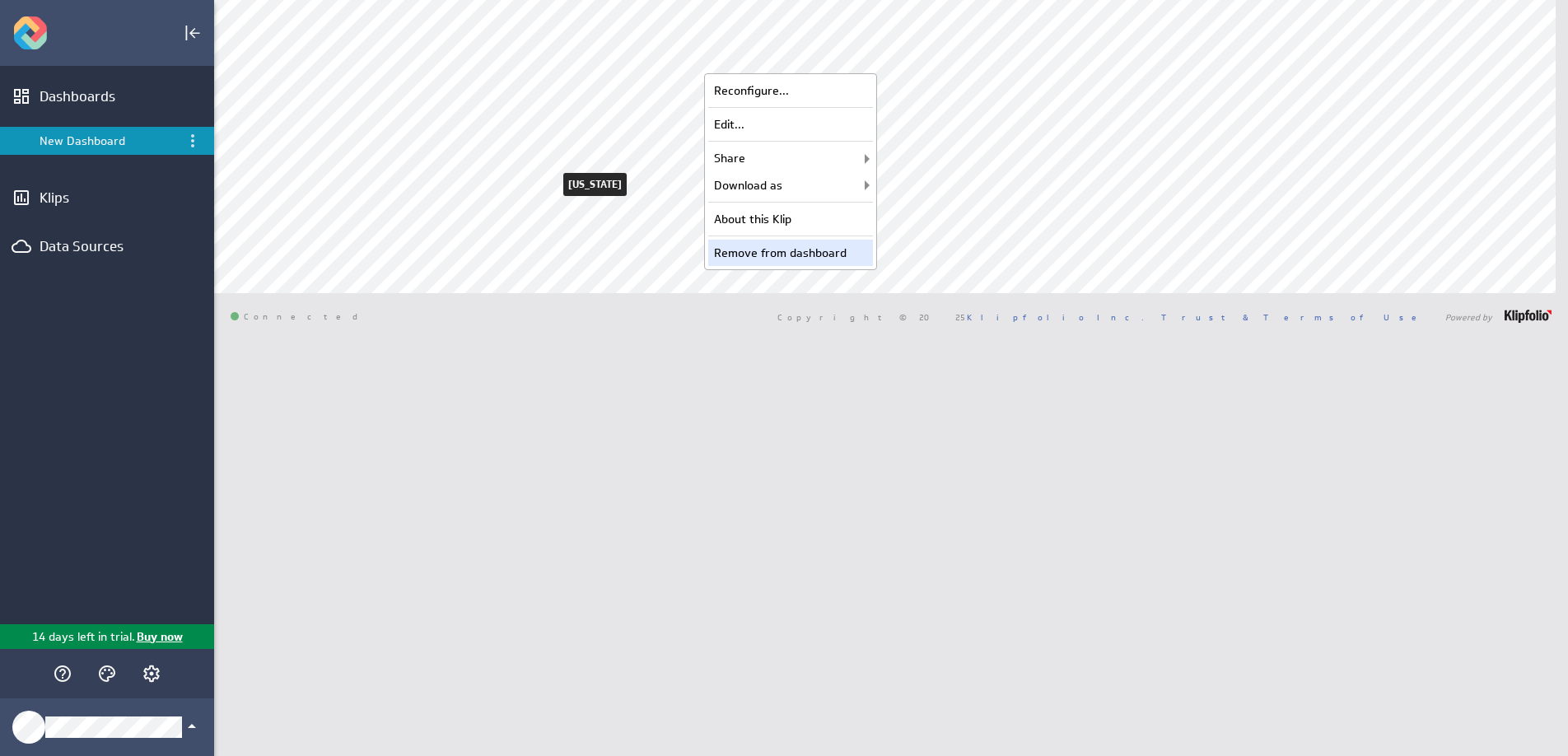
click at [816, 254] on div "Remove from dashboard" at bounding box center [790, 252] width 164 height 27
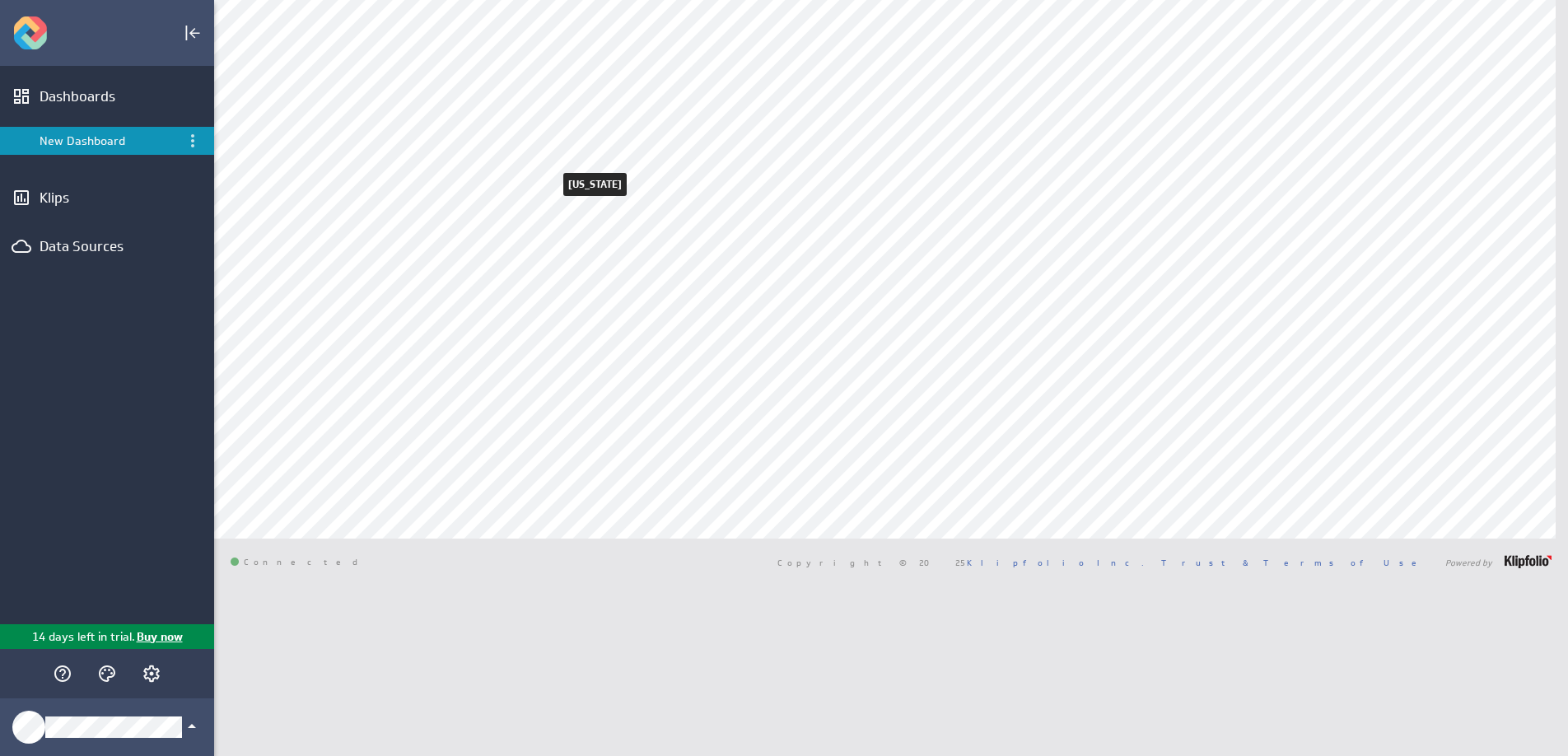
type input "mixp"
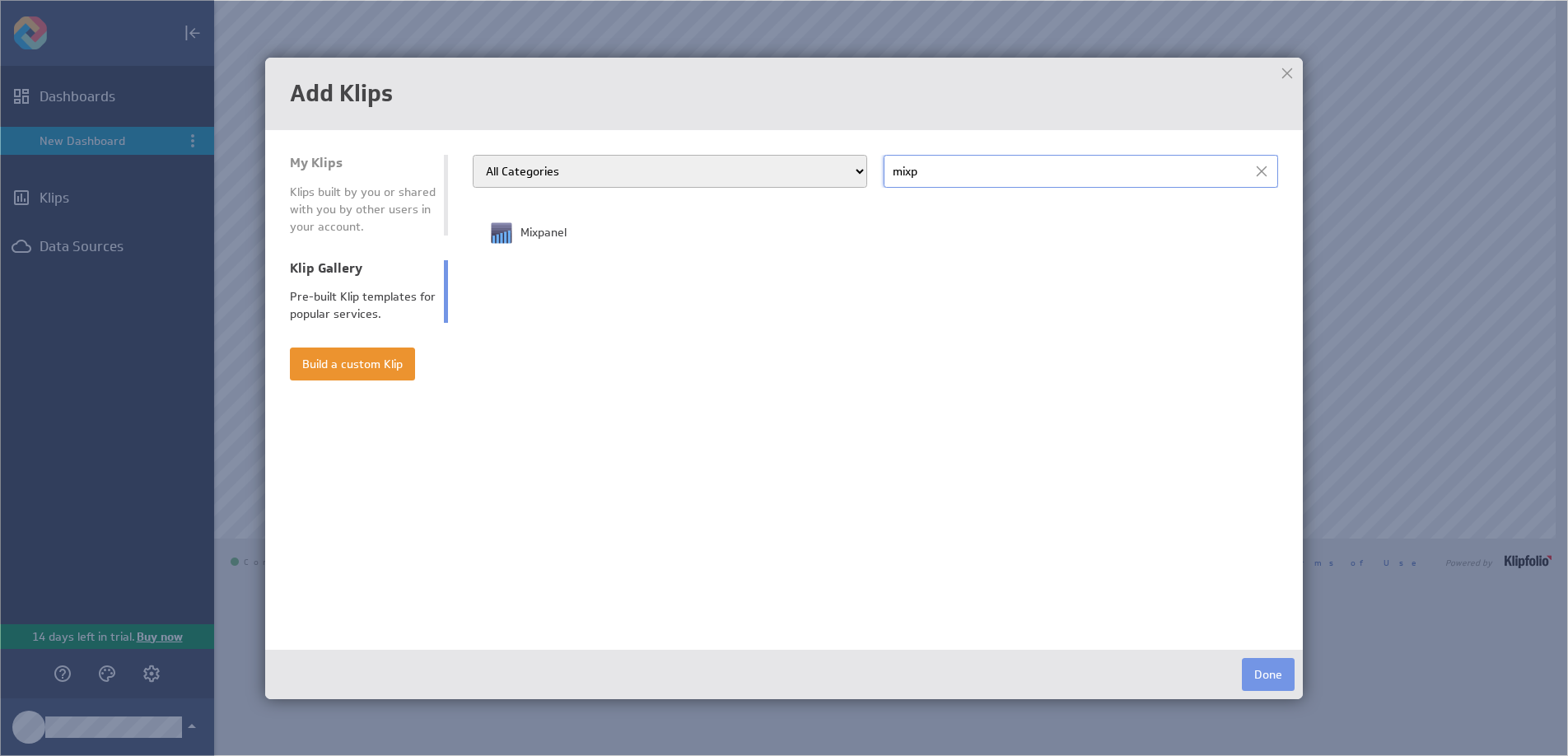
click at [372, 203] on div "Klips built by you or shared with you by other users in your account." at bounding box center [363, 209] width 146 height 52
select select "all"
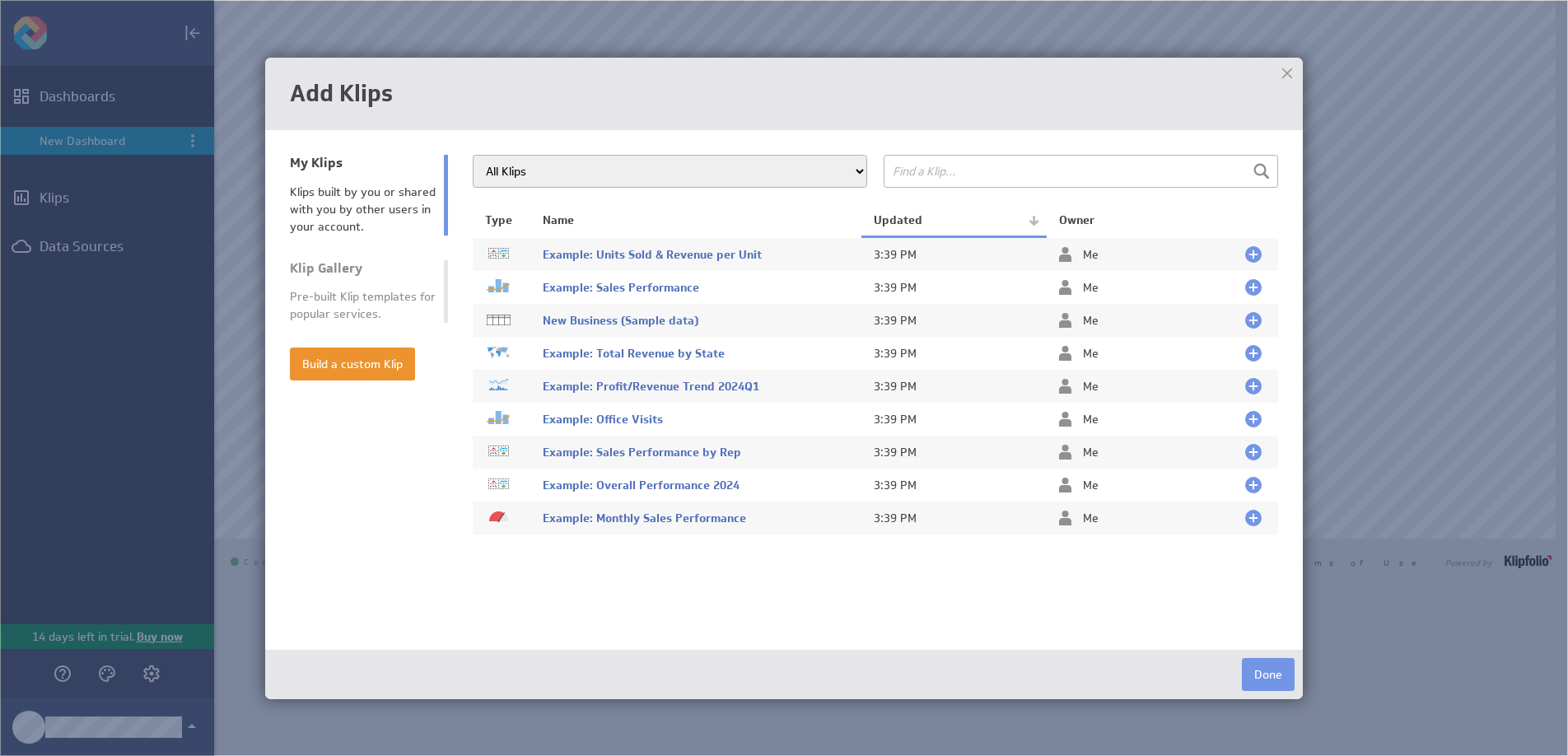
click at [386, 285] on li "Klip Gallery Pre-built Klip templates for popular services." at bounding box center [369, 291] width 158 height 63
type input "mixp"
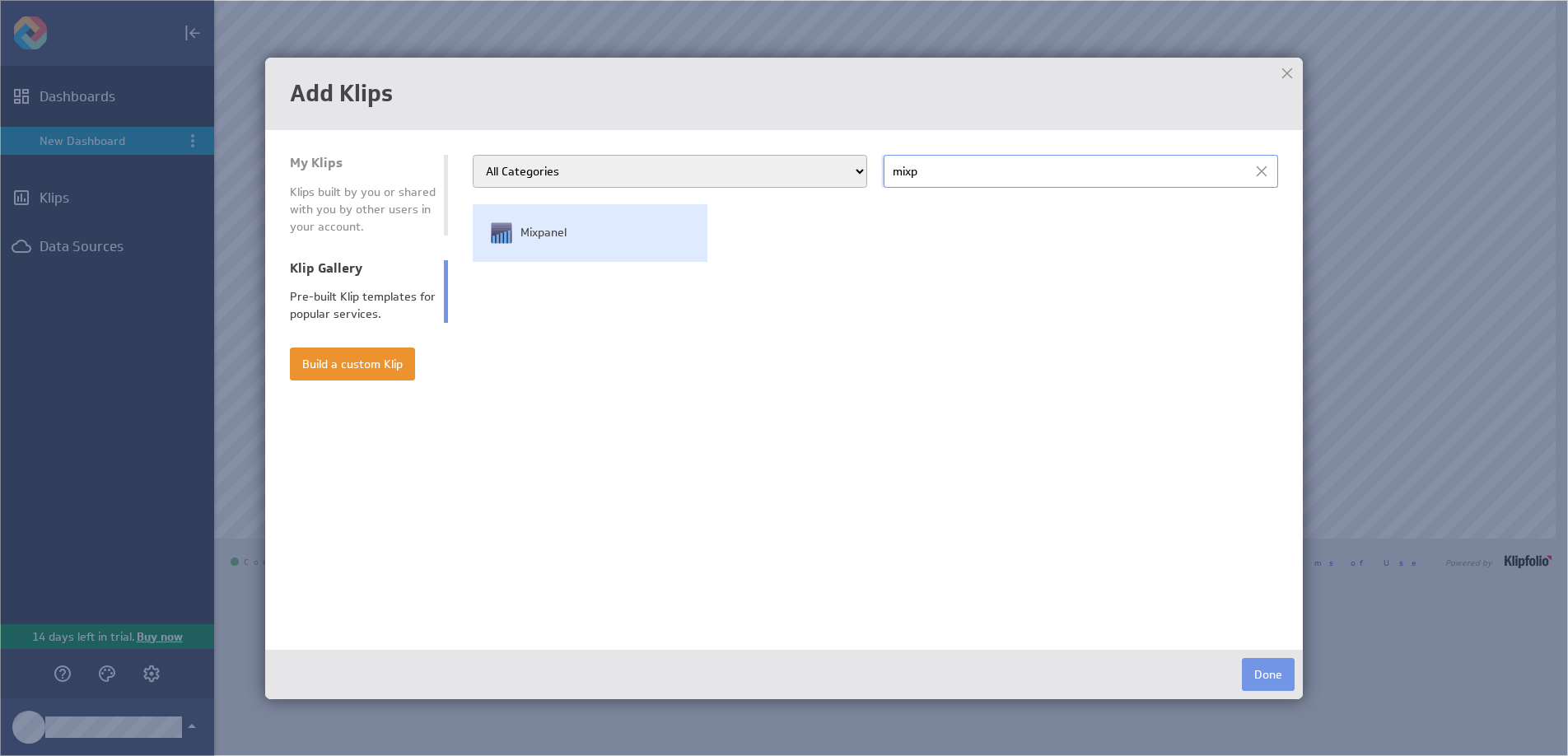
click at [515, 245] on td "Mixpanel" at bounding box center [590, 232] width 235 height 58
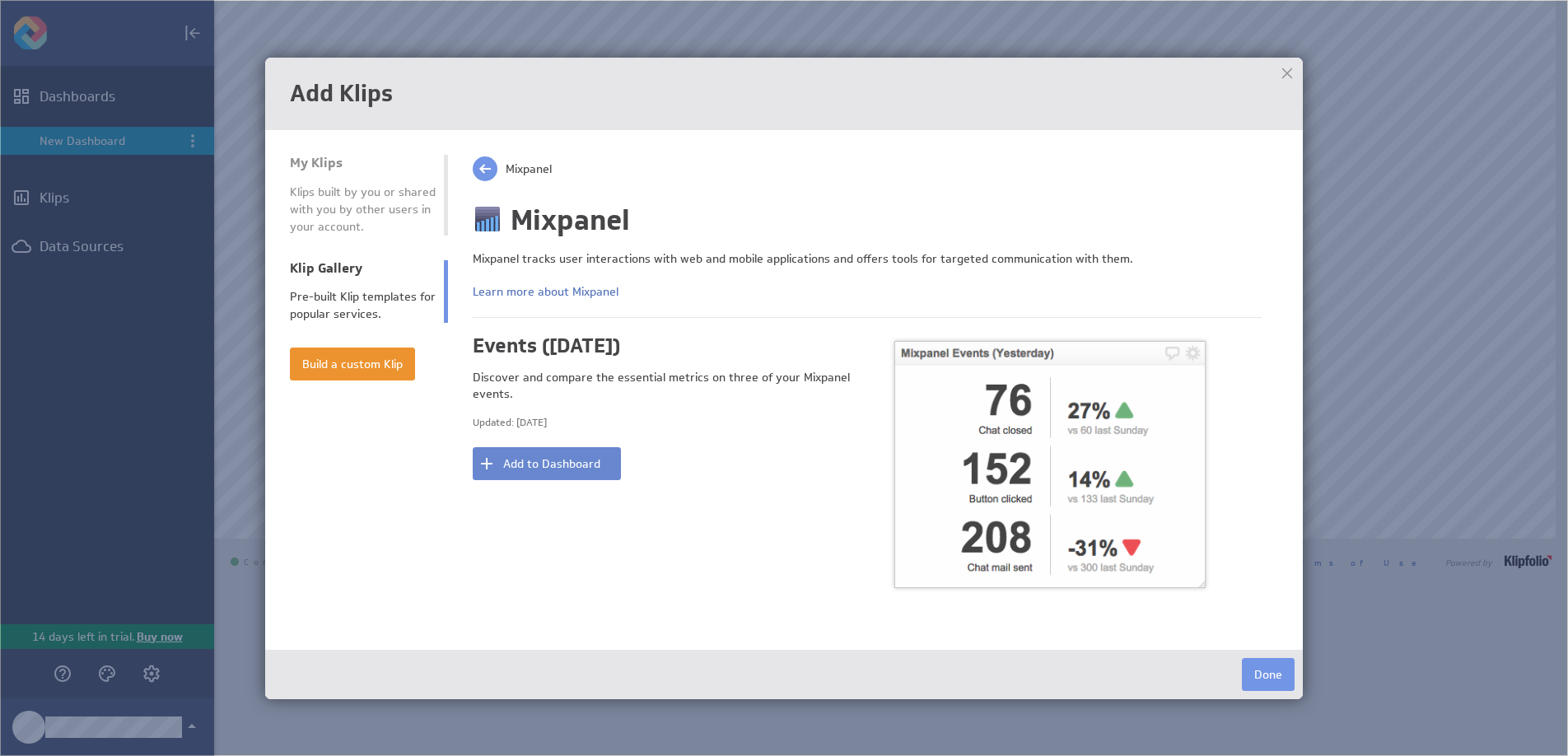
click at [604, 469] on button "Add to Dashboard" at bounding box center [546, 463] width 148 height 33
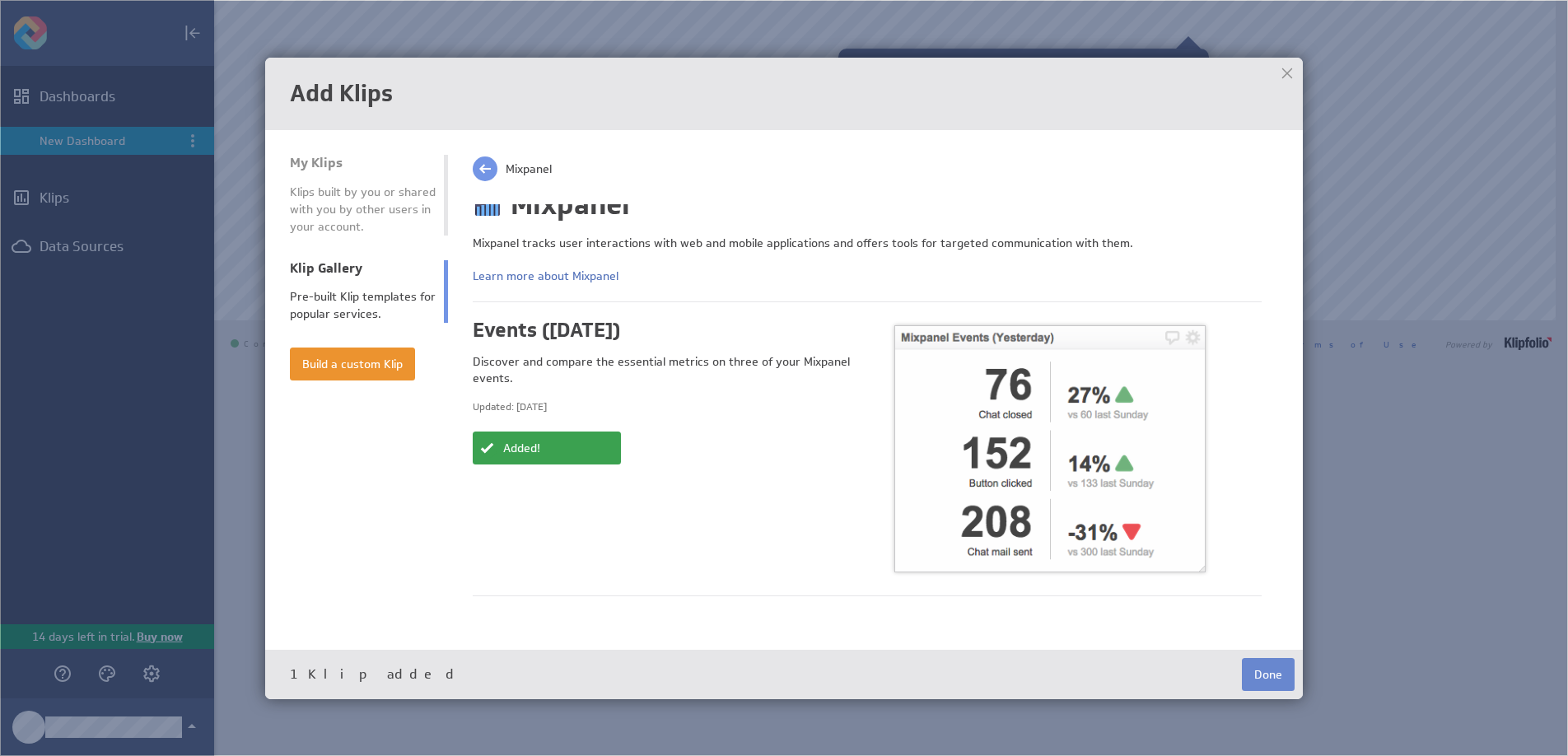
scroll to position [20, 0]
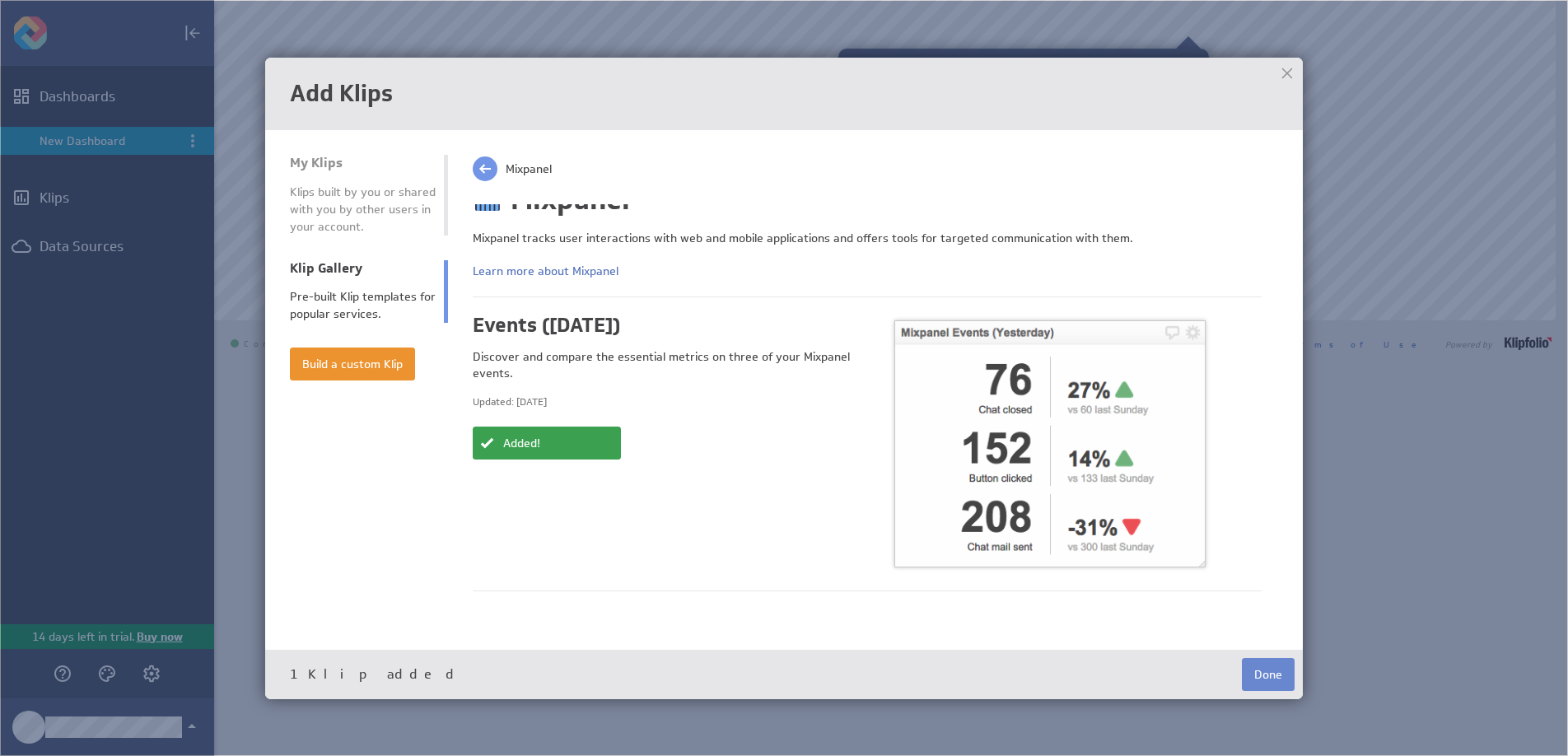
click at [1282, 684] on button "Done" at bounding box center [1268, 674] width 52 height 33
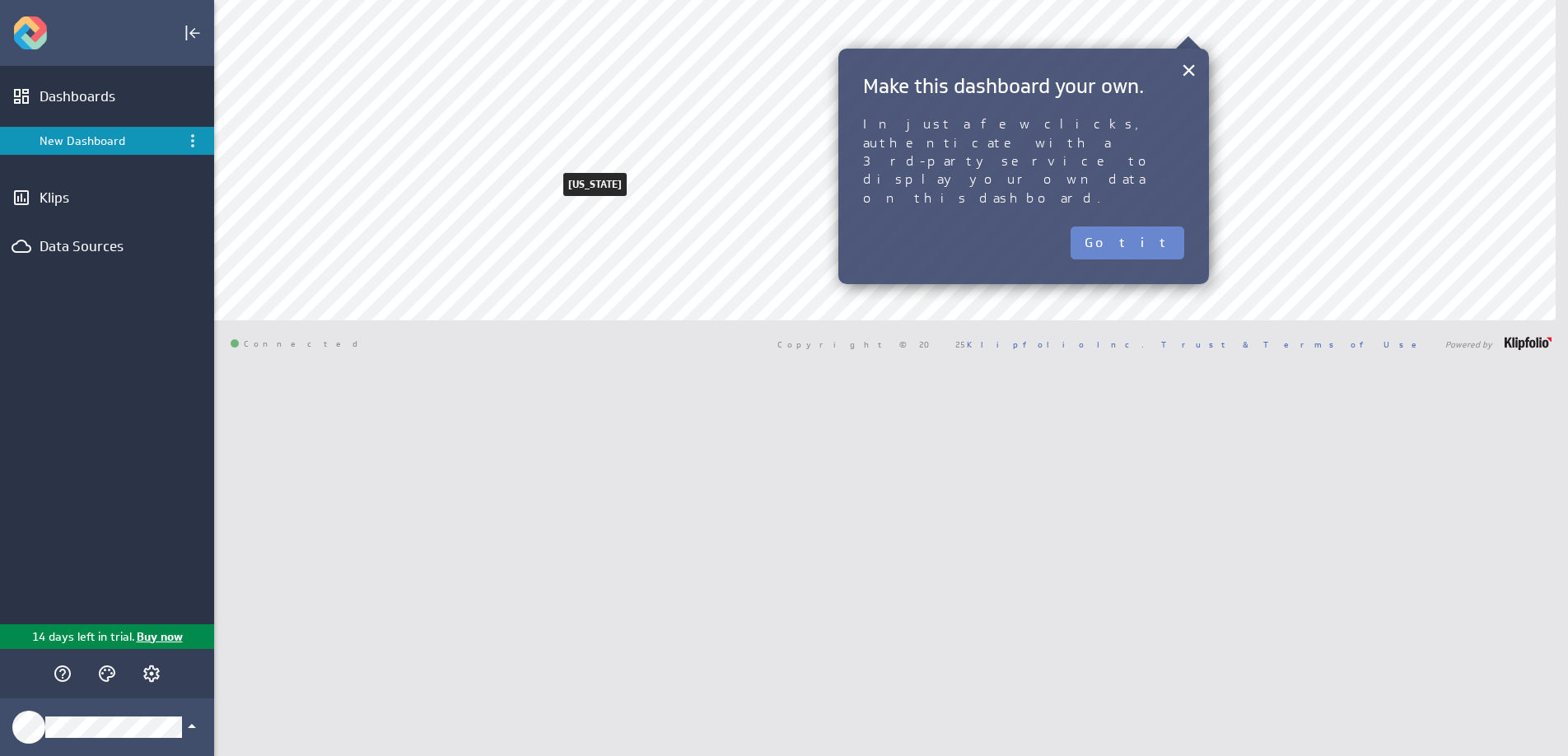
click at [1160, 227] on button "Got it" at bounding box center [1127, 243] width 114 height 33
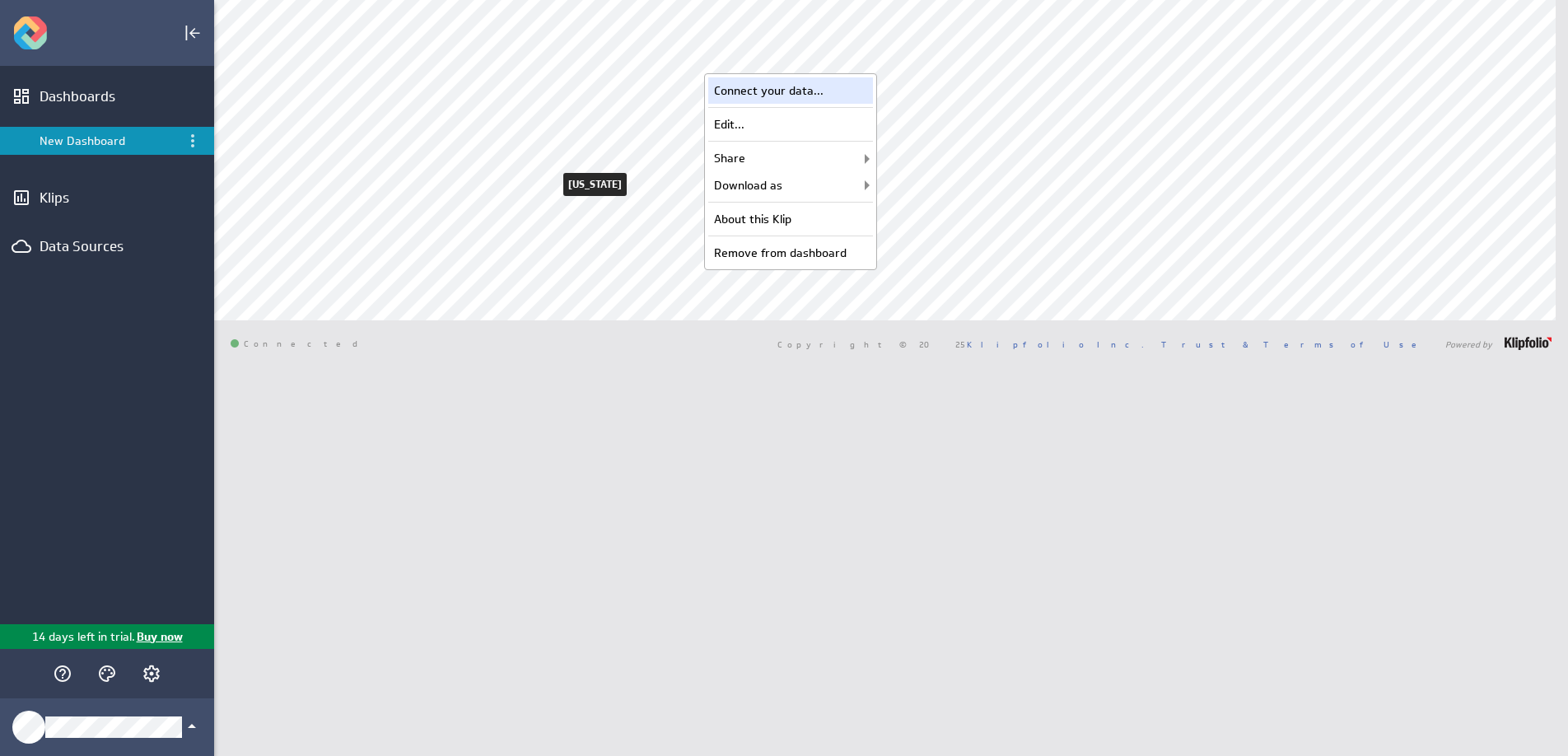
click at [798, 95] on div "Connect your data..." at bounding box center [790, 90] width 164 height 27
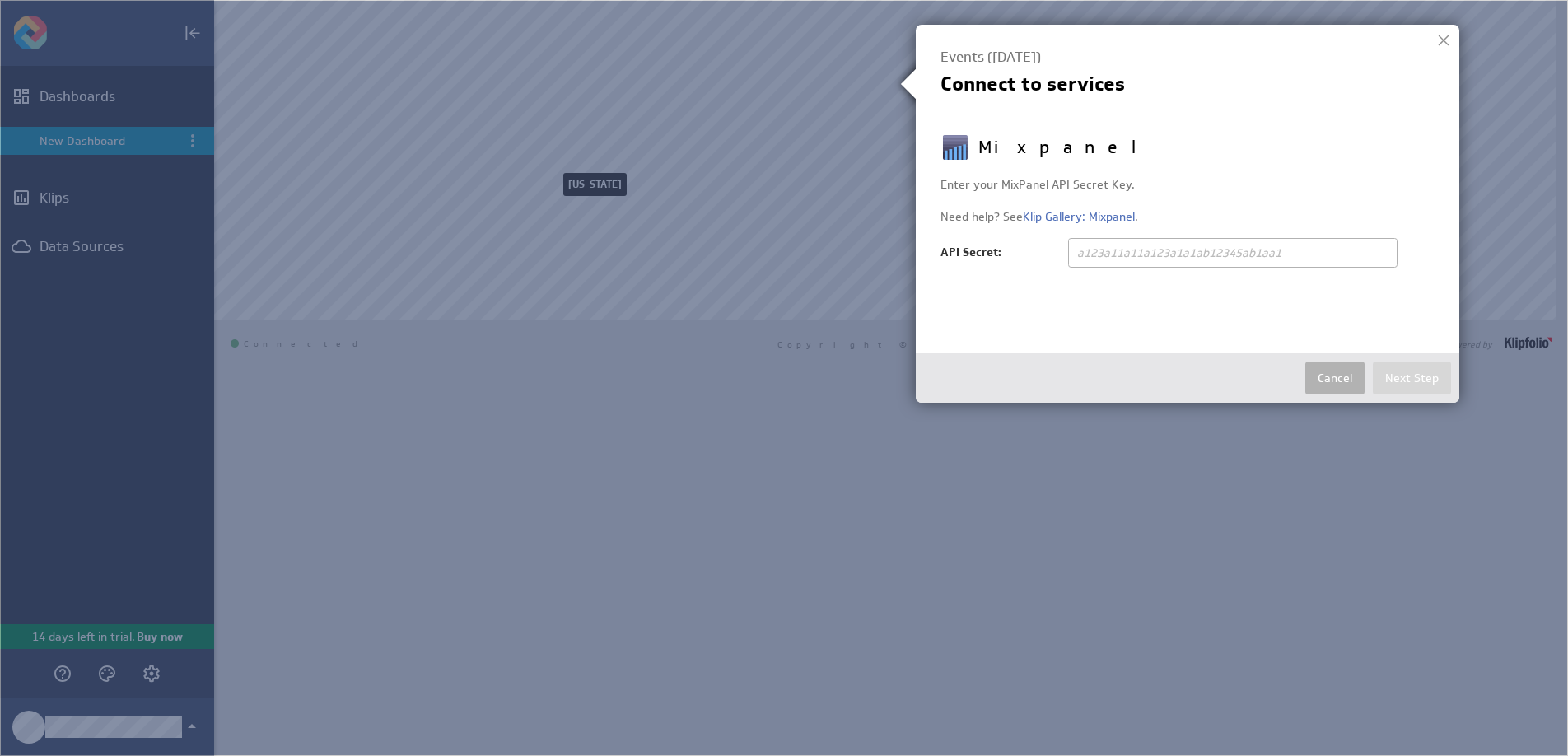
click at [1437, 49] on div at bounding box center [1443, 40] width 25 height 25
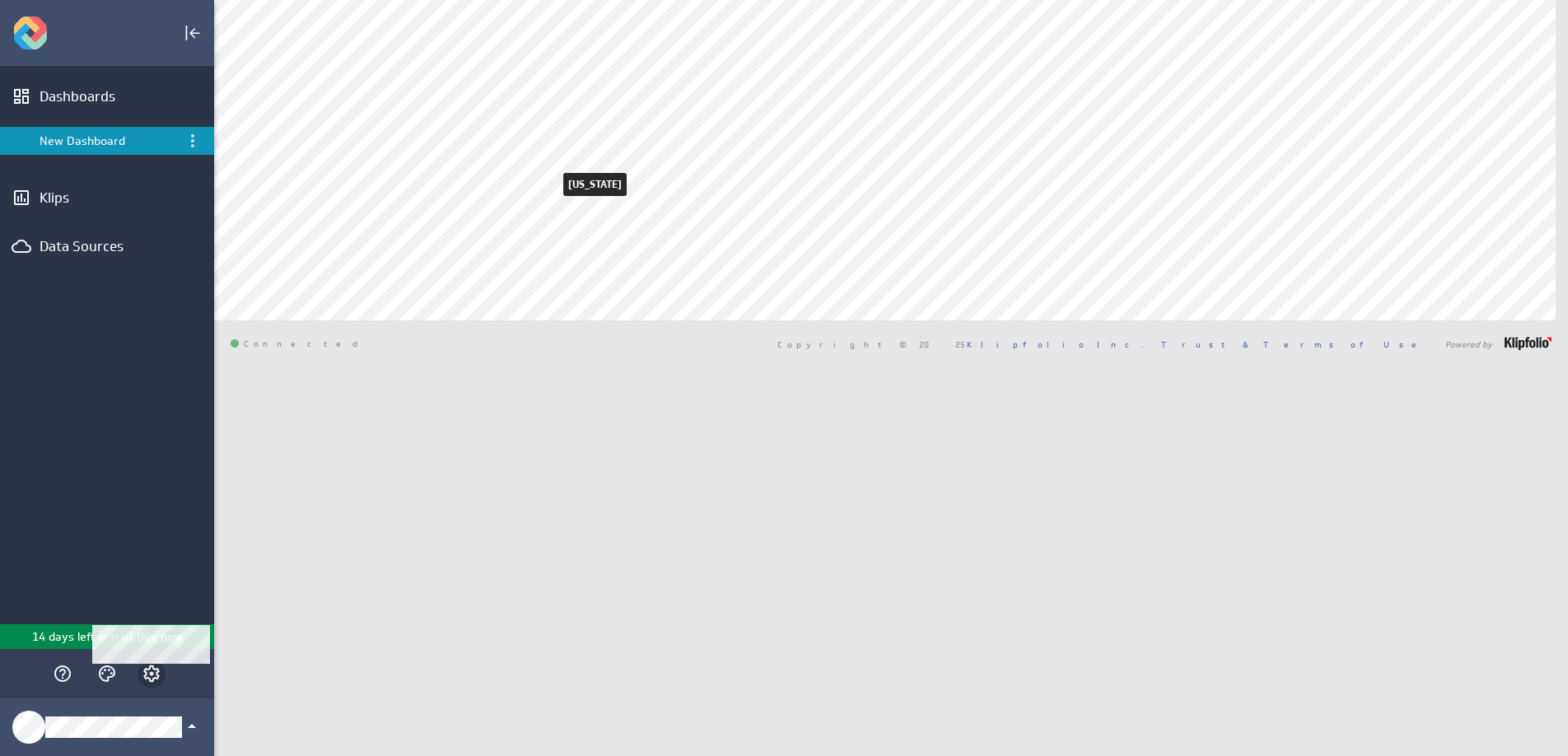
click at [153, 668] on icon "Account and settings" at bounding box center [151, 673] width 17 height 17
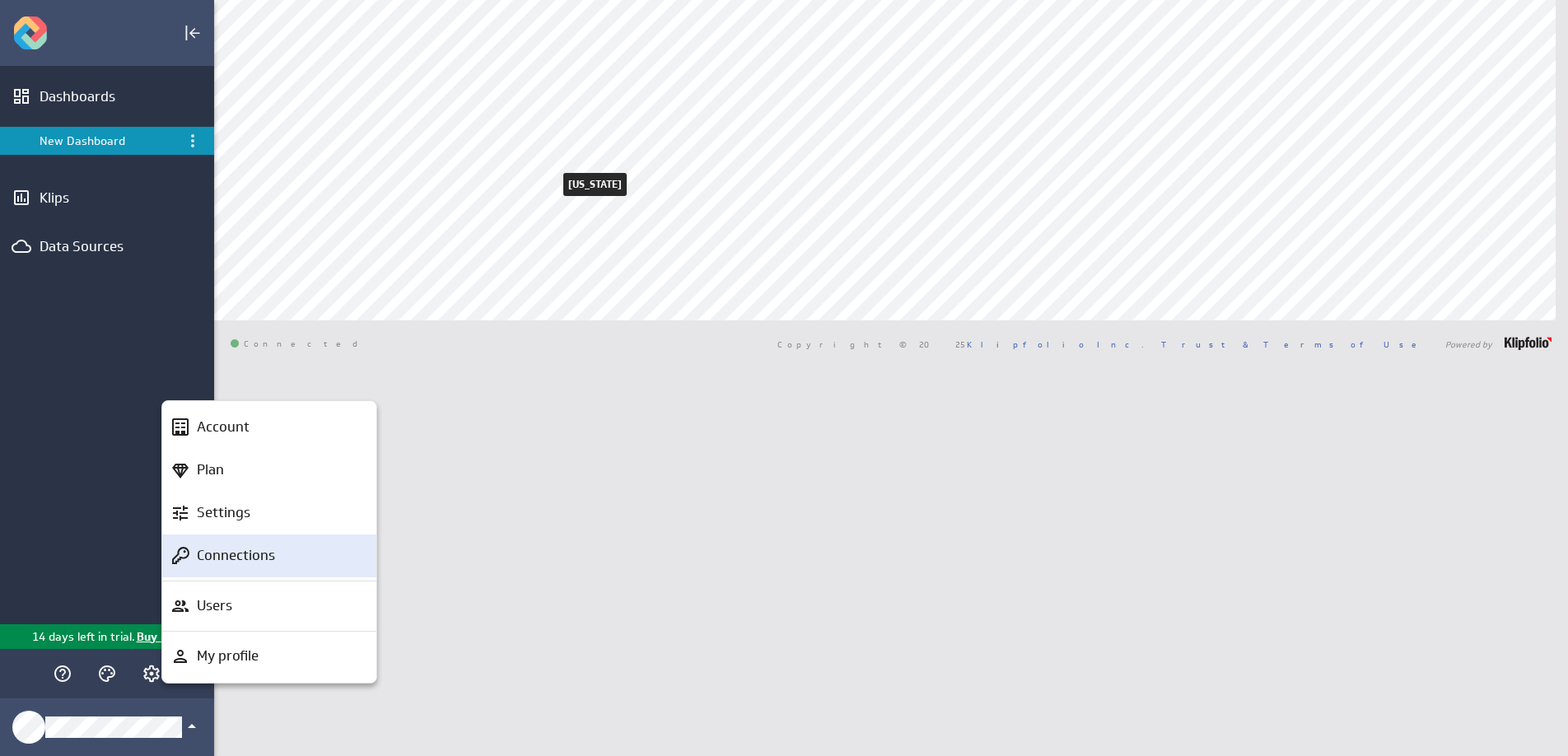
click at [265, 561] on p "Connections" at bounding box center [235, 555] width 78 height 20
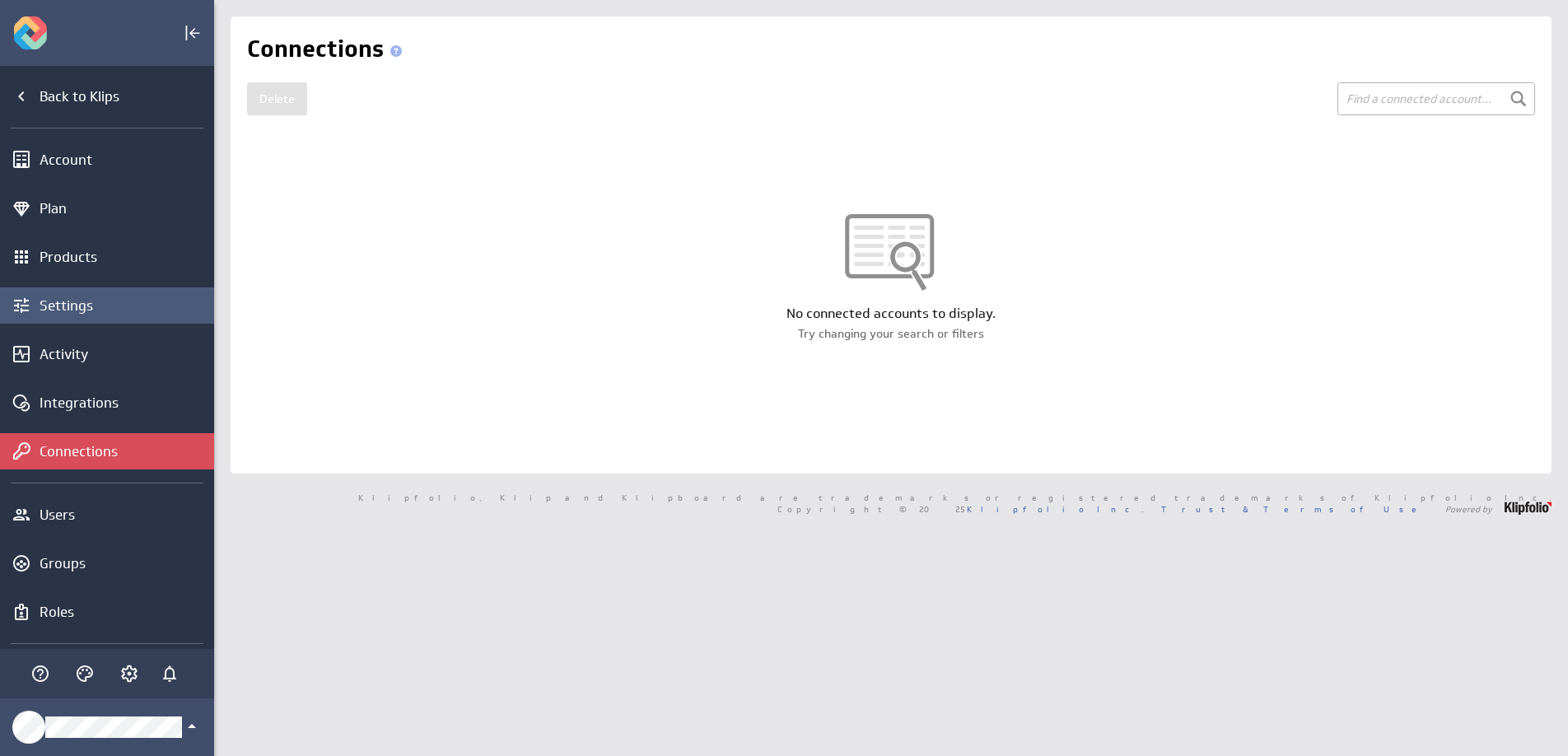
click at [100, 305] on div "Settings" at bounding box center [125, 306] width 171 height 18
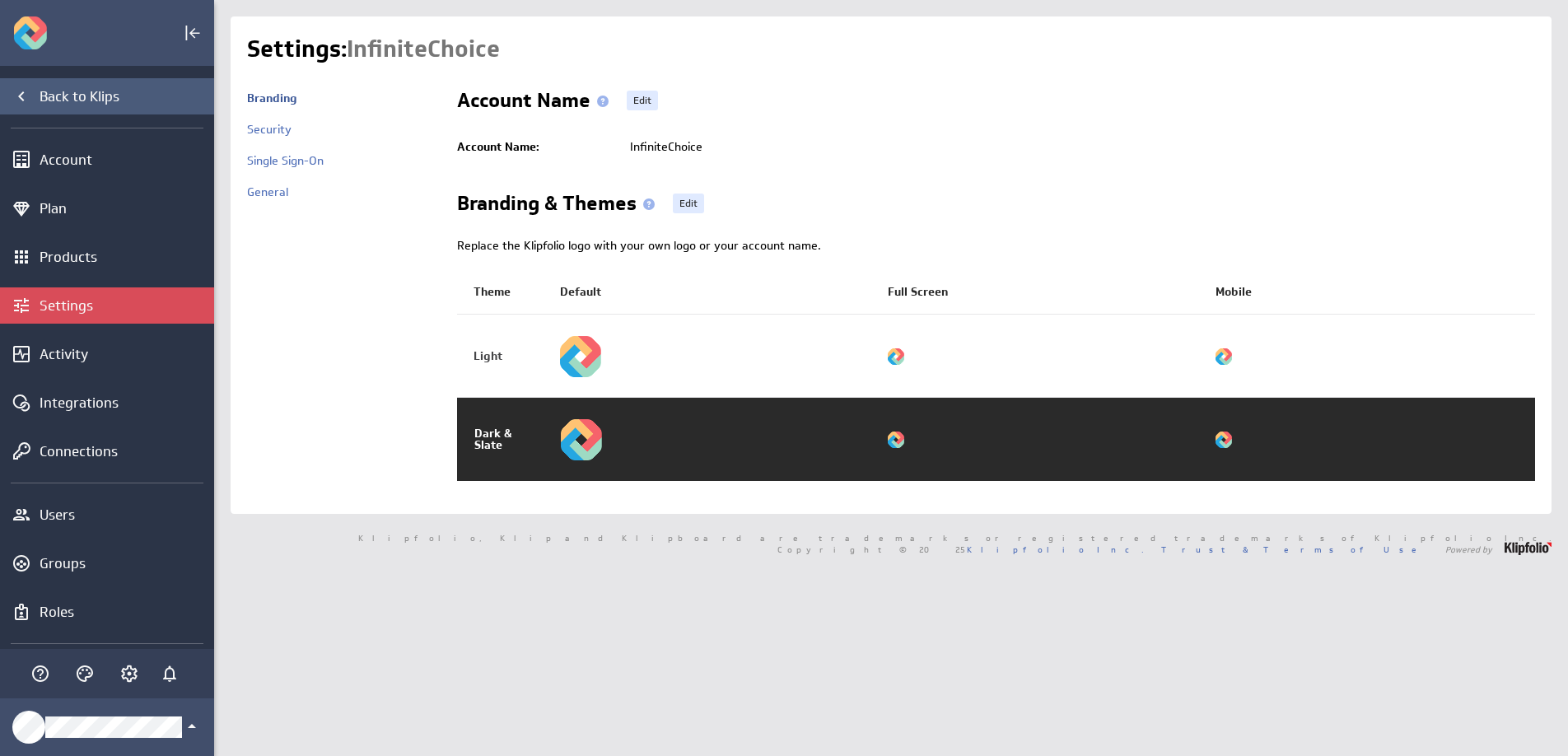
click at [50, 94] on div "Back to Klips" at bounding box center [125, 96] width 171 height 18
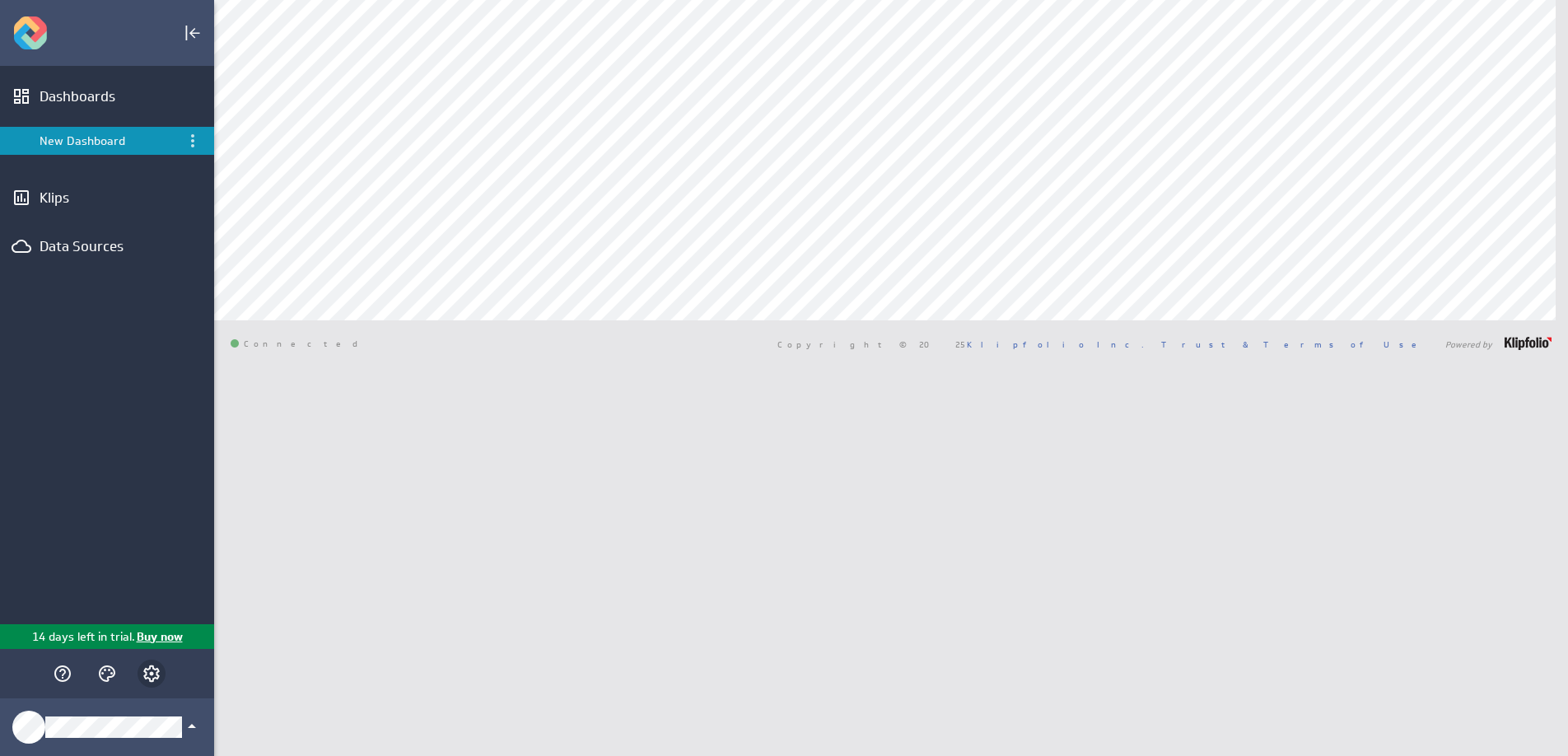
click at [160, 677] on icon "Account and settings" at bounding box center [151, 673] width 20 height 20
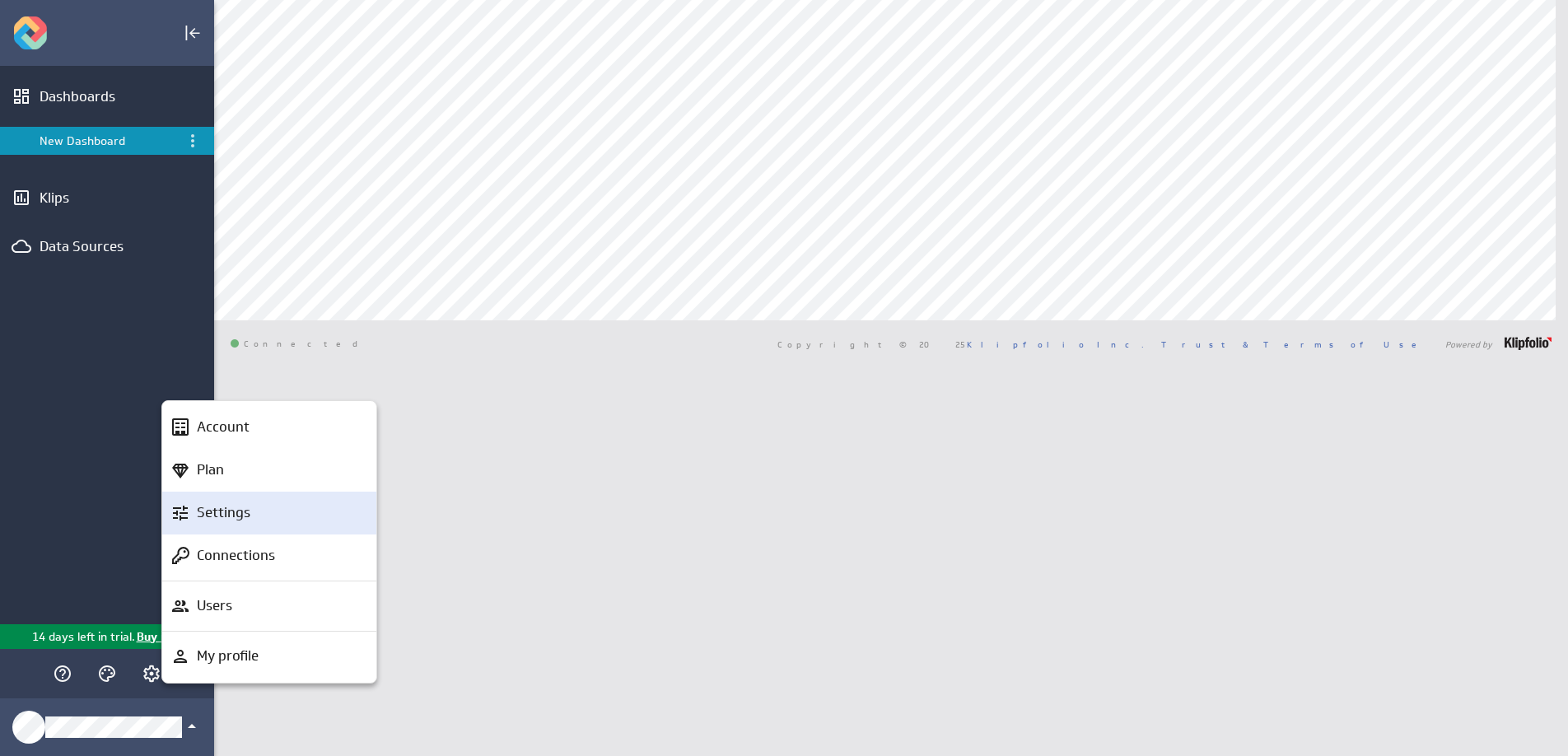
click at [271, 527] on div "Settings" at bounding box center [269, 513] width 214 height 43
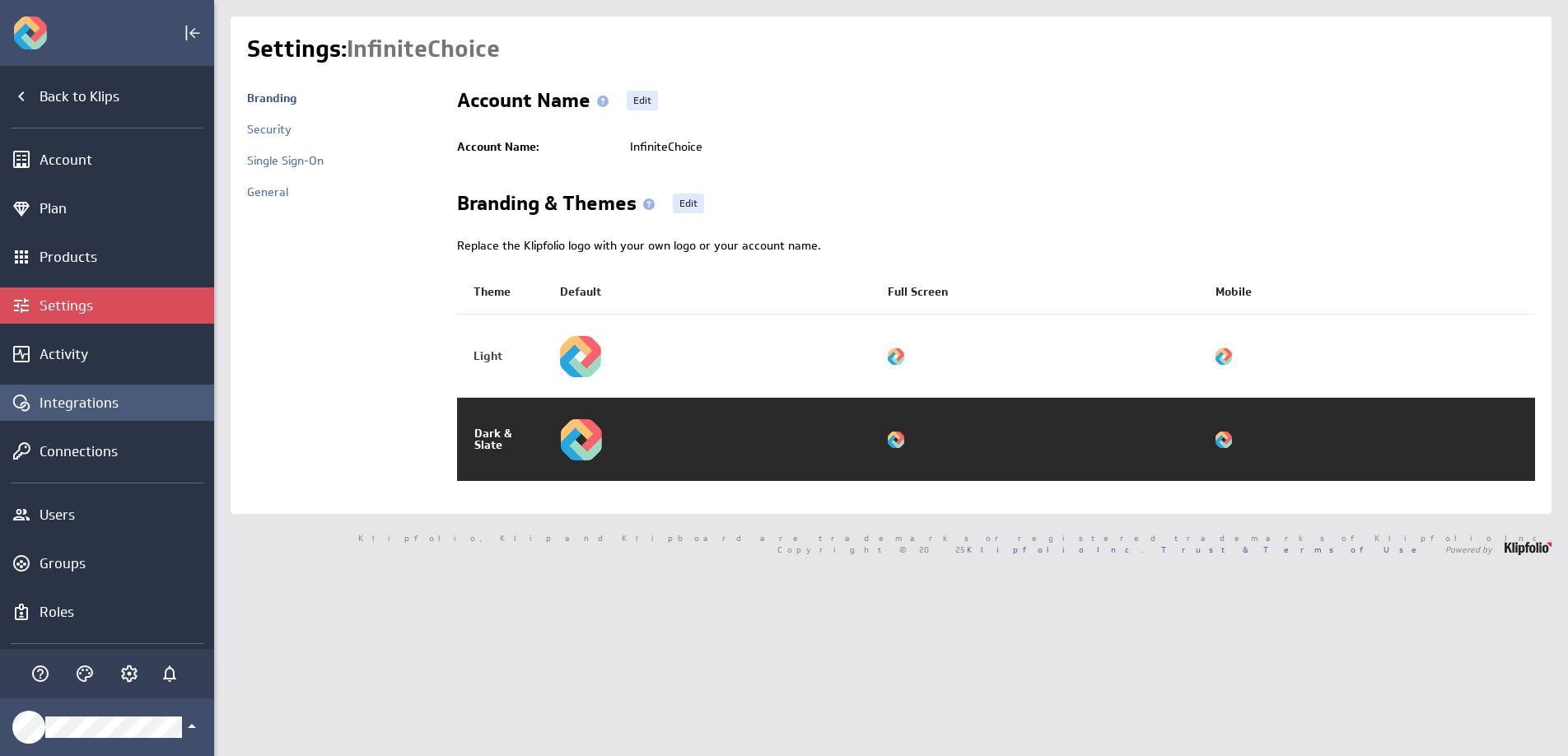
click at [166, 400] on div "Integrations" at bounding box center [125, 403] width 171 height 18
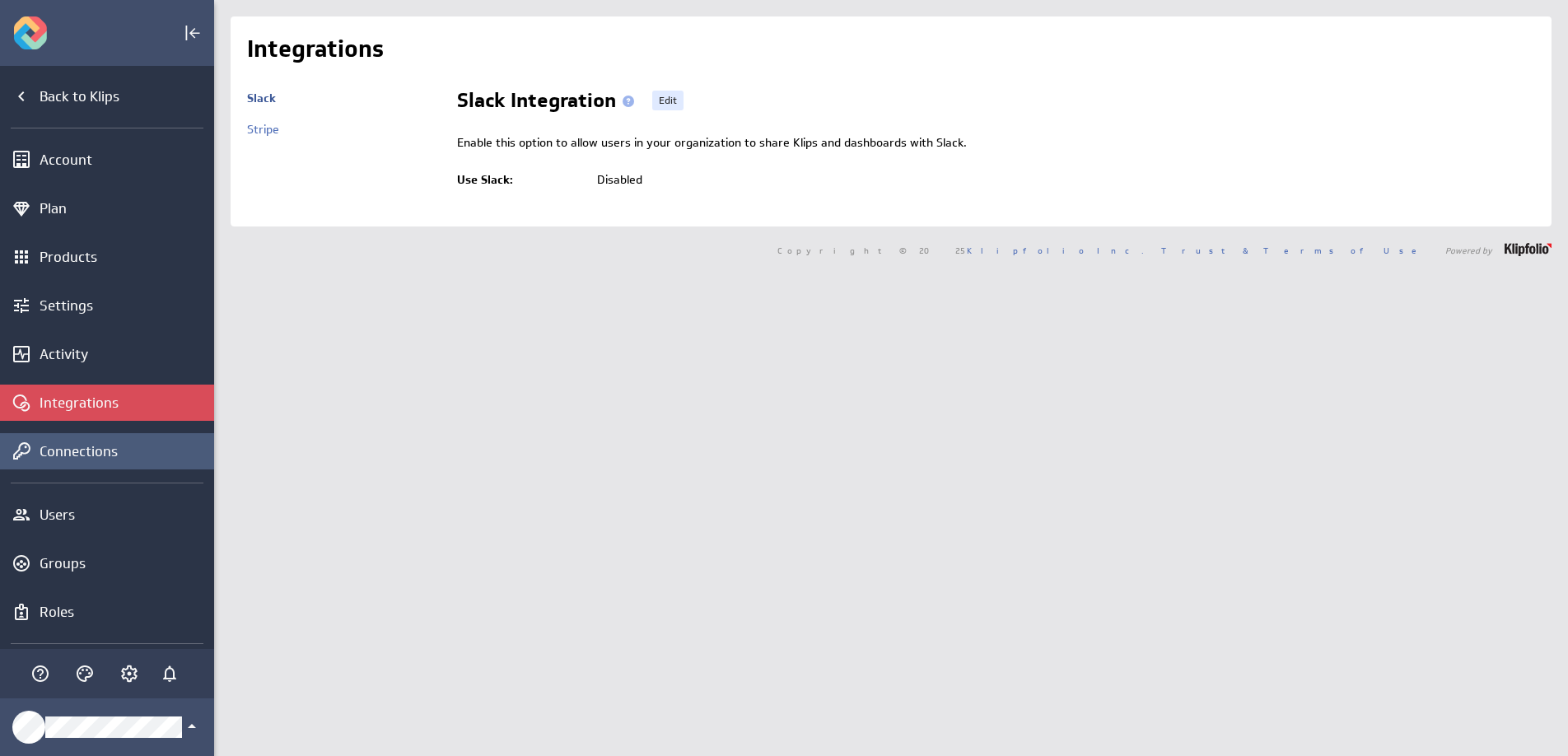
click at [140, 459] on div "Connections" at bounding box center [125, 451] width 171 height 18
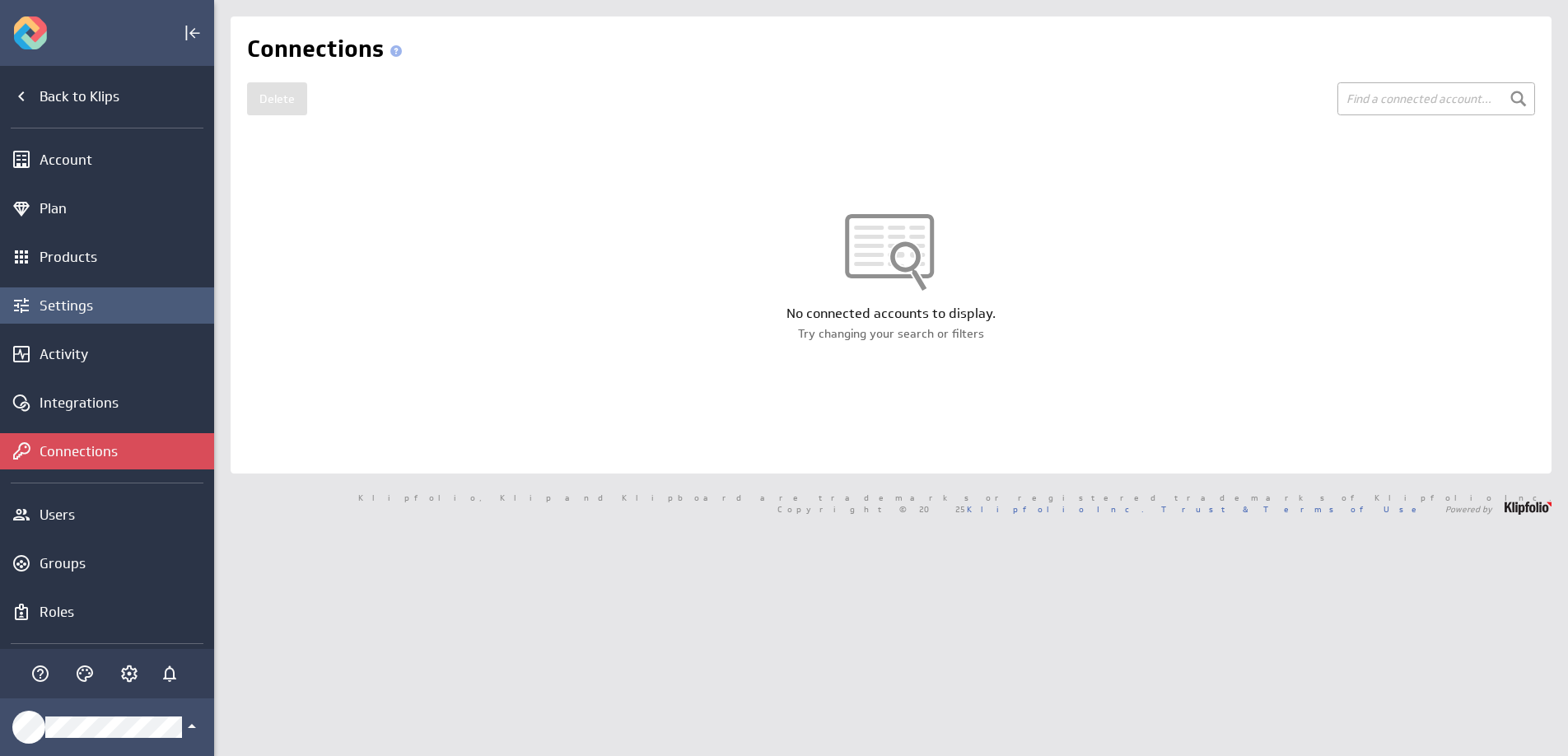
click at [99, 296] on div "Settings" at bounding box center [125, 306] width 171 height 18
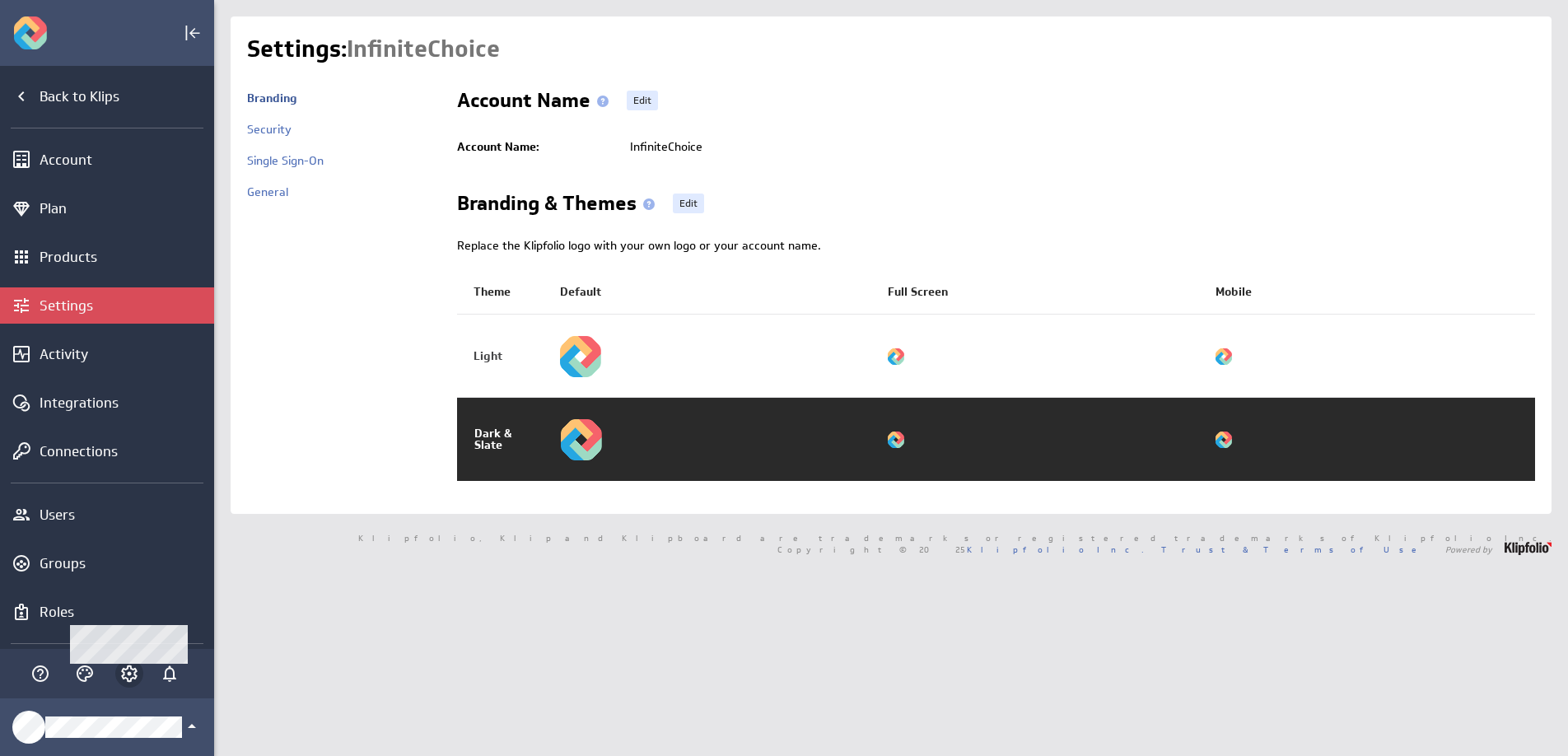
click at [130, 669] on icon "Account and settings" at bounding box center [129, 673] width 20 height 20
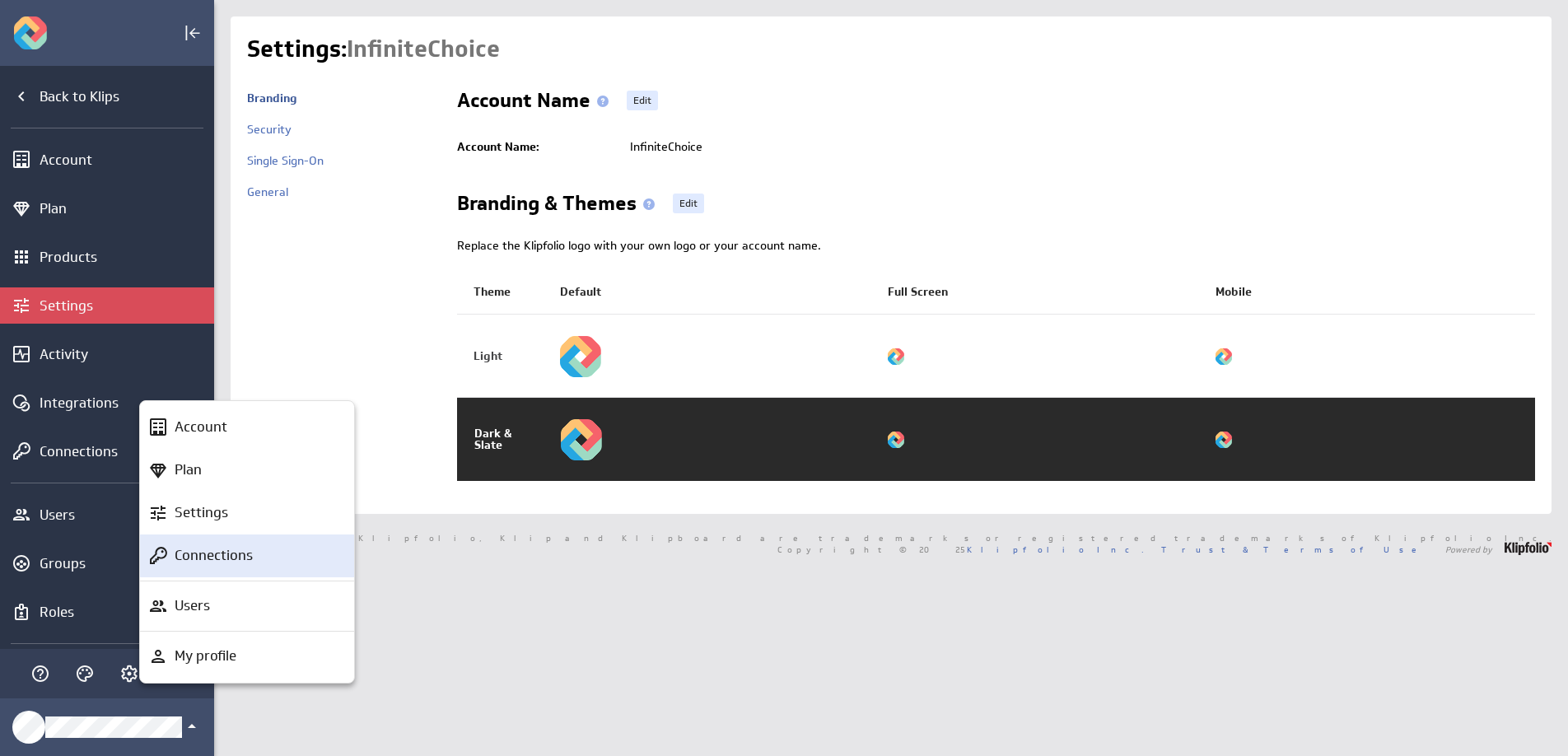
click at [209, 561] on p "Connections" at bounding box center [213, 555] width 78 height 20
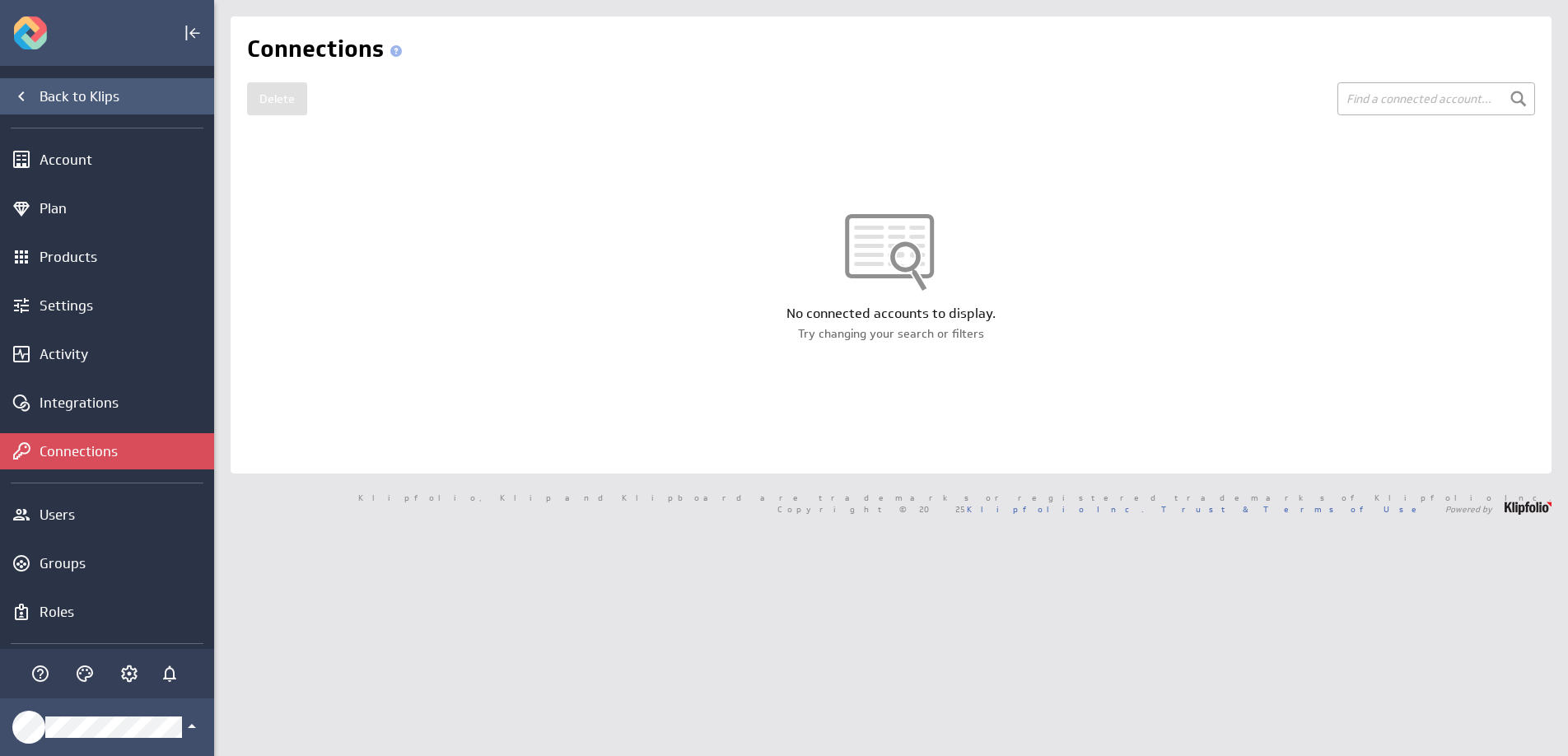
click at [96, 91] on div "Back to Klips" at bounding box center [125, 96] width 171 height 18
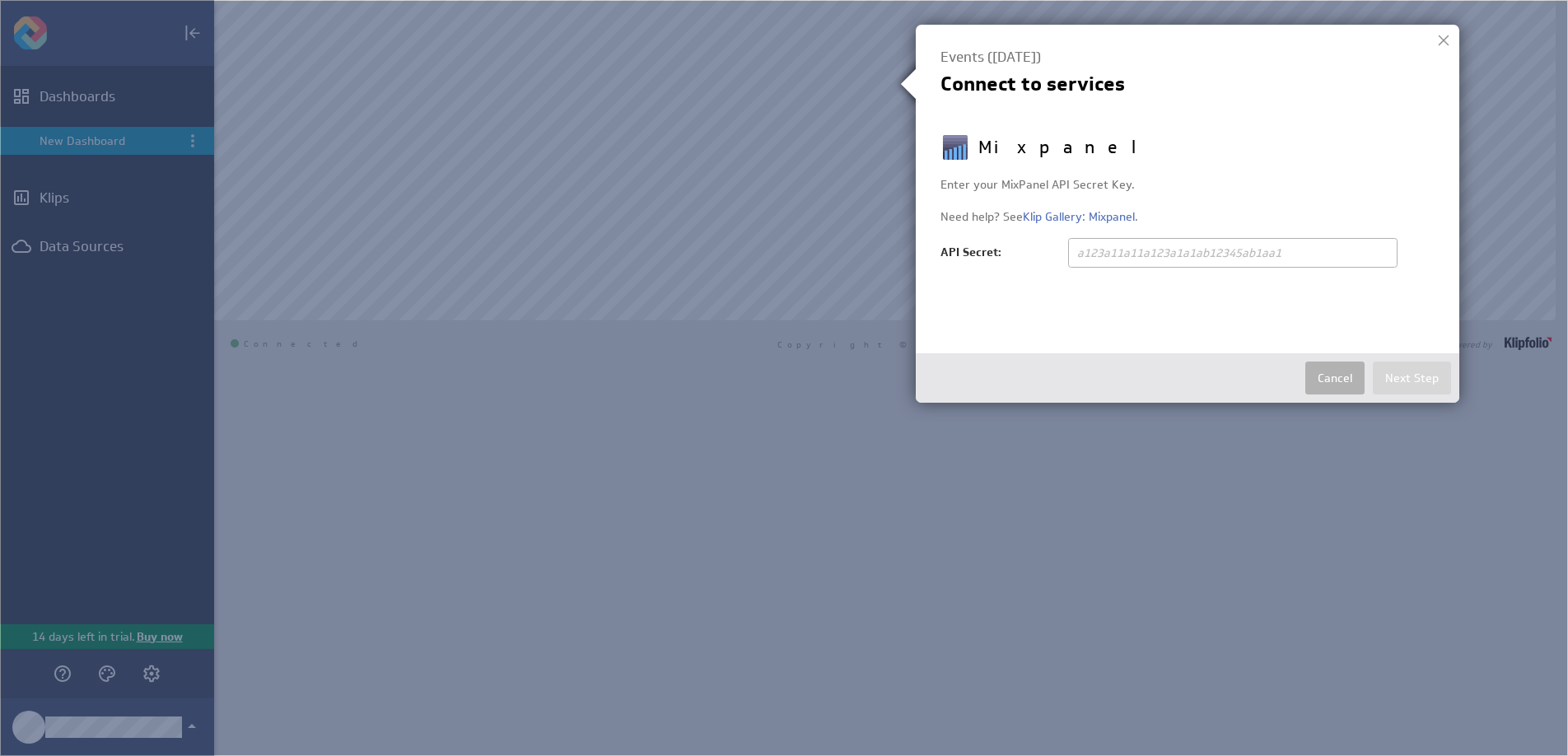
click at [779, 494] on img at bounding box center [784, 378] width 1568 height 756
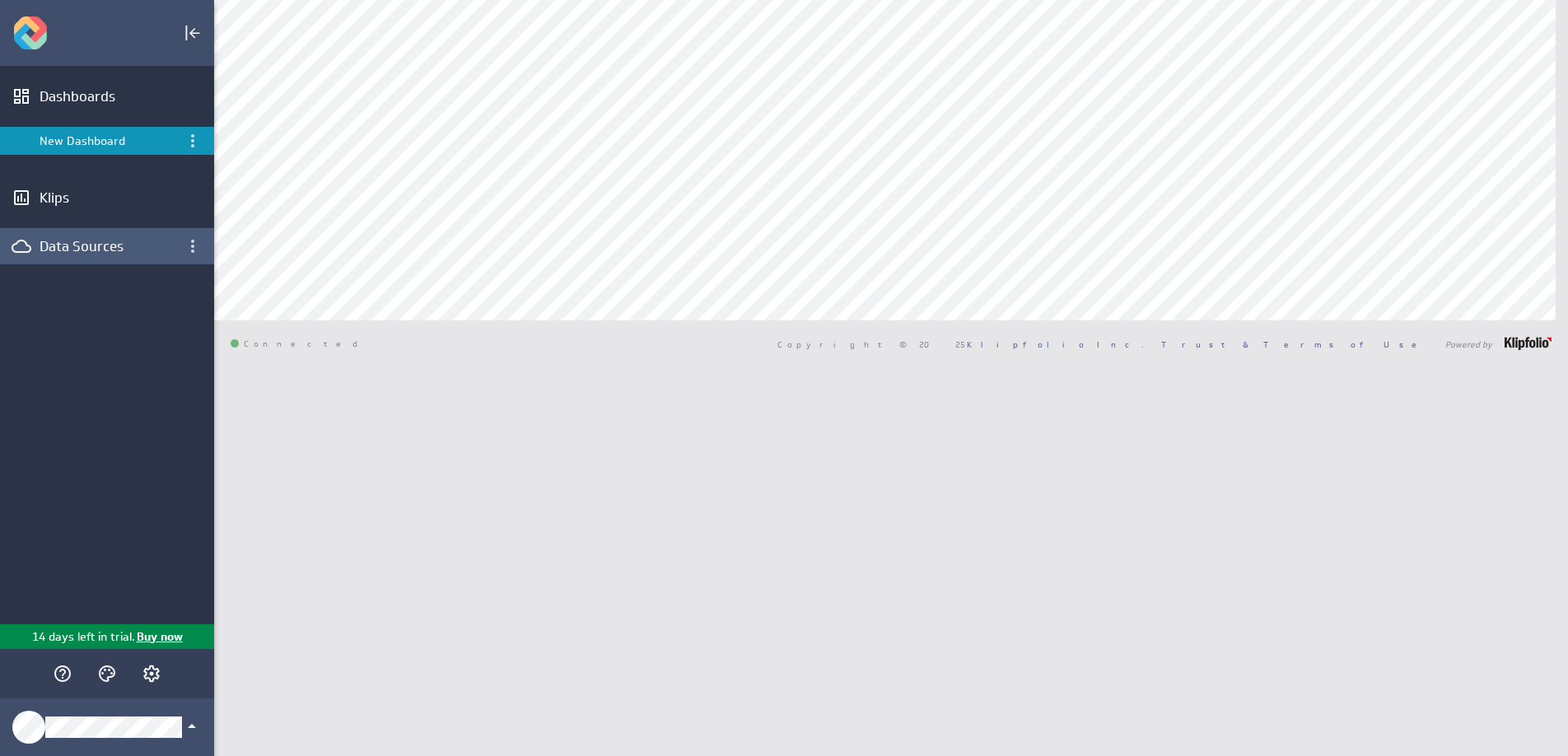
click at [90, 240] on div "Data Sources" at bounding box center [106, 246] width 135 height 18
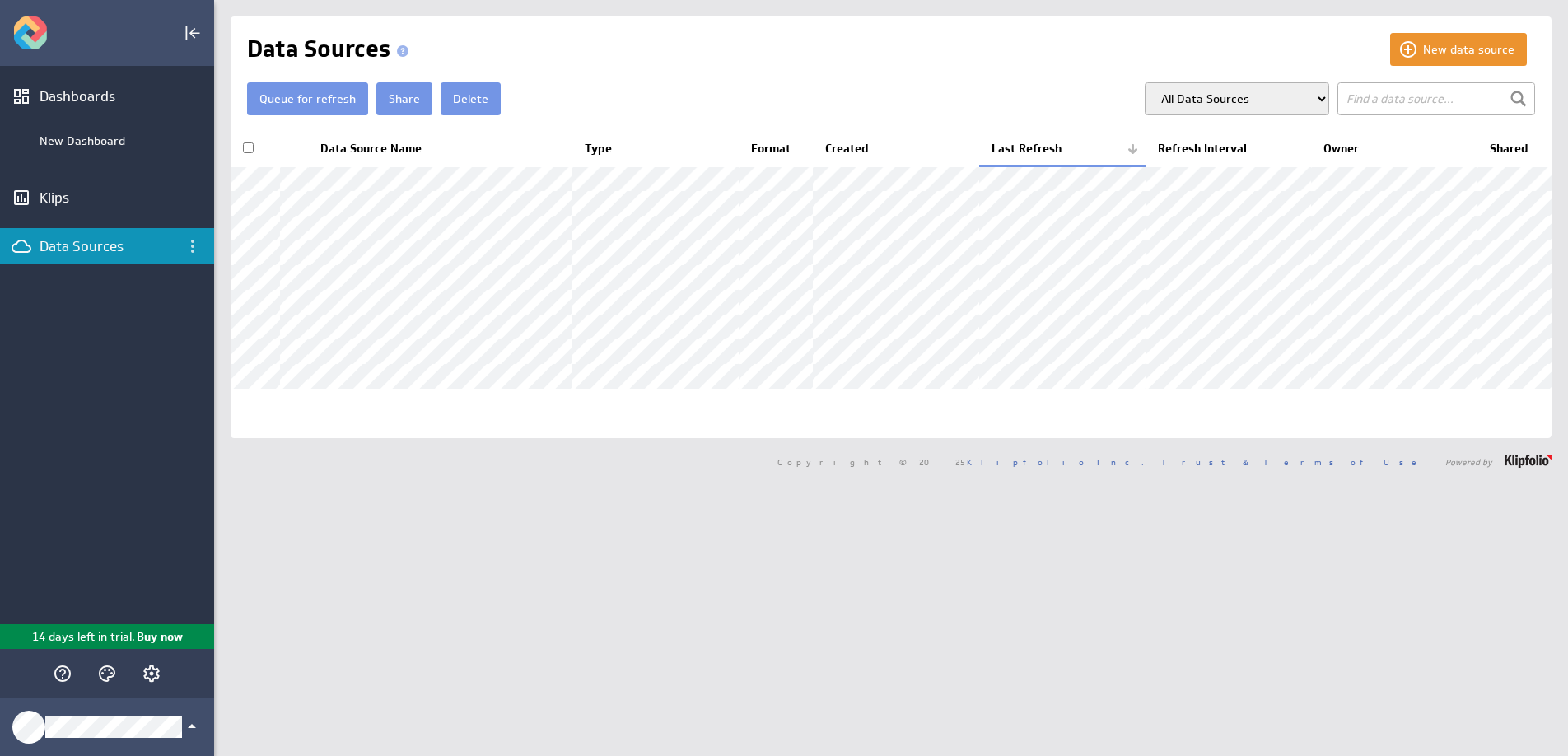
click at [436, 582] on div "New data source Data Sources Queue for refresh Share Delete" at bounding box center [890, 378] width 1354 height 756
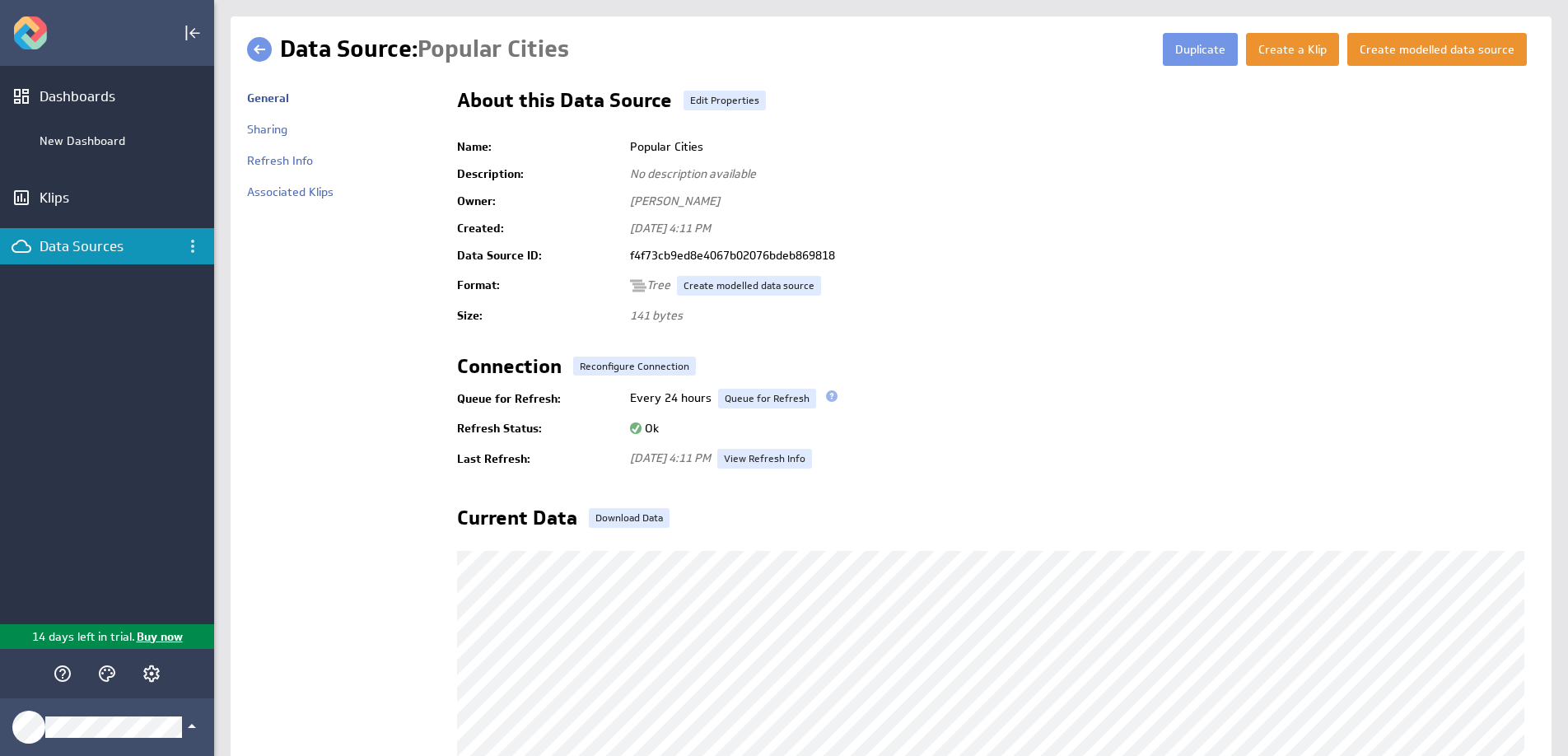
drag, startPoint x: 640, startPoint y: 204, endPoint x: 668, endPoint y: 201, distance: 28.2
click at [666, 201] on span "[PERSON_NAME]" at bounding box center [675, 201] width 90 height 15
click at [1316, 53] on button "Create a Klip" at bounding box center [1292, 50] width 93 height 33
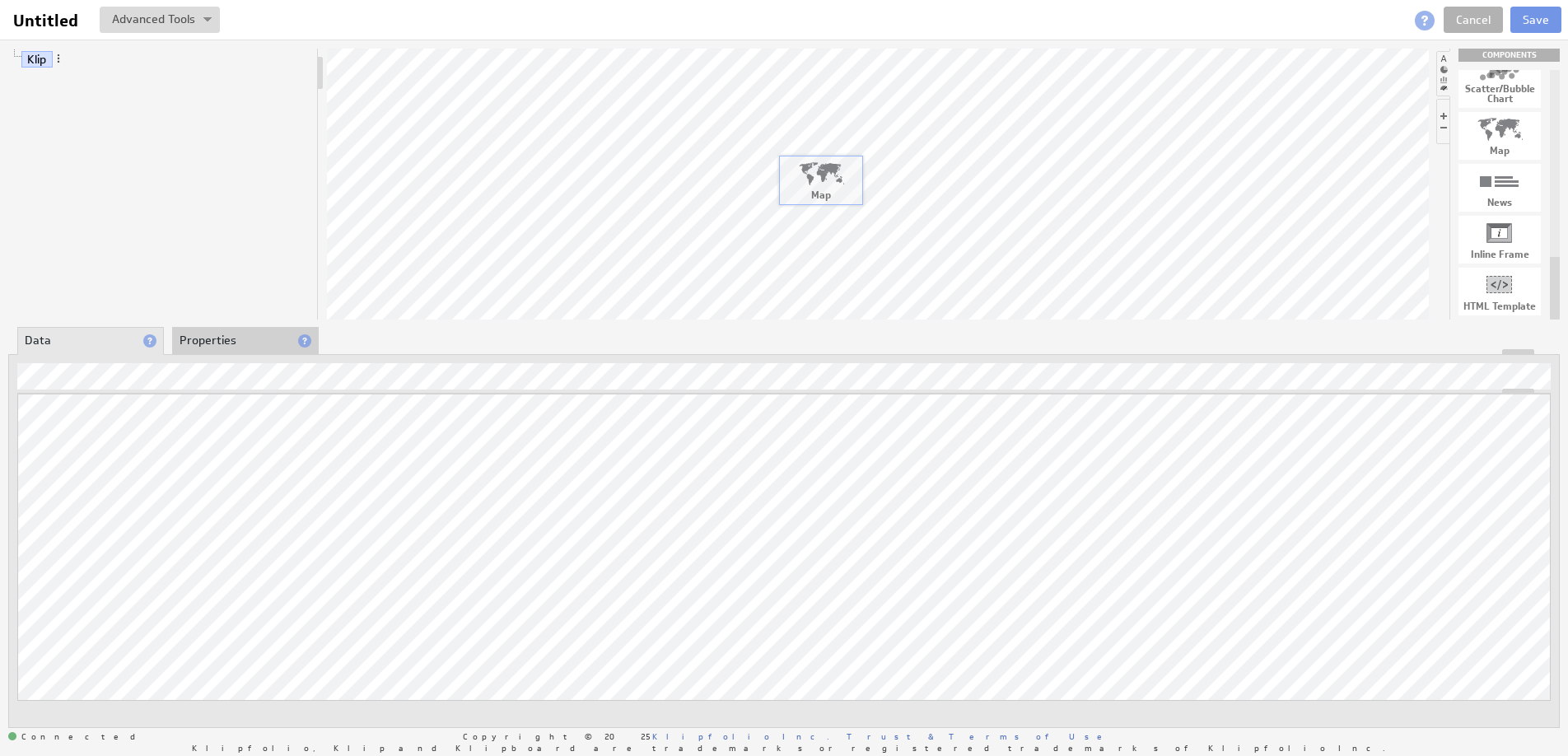
drag, startPoint x: 1508, startPoint y: 141, endPoint x: 821, endPoint y: 184, distance: 688.3
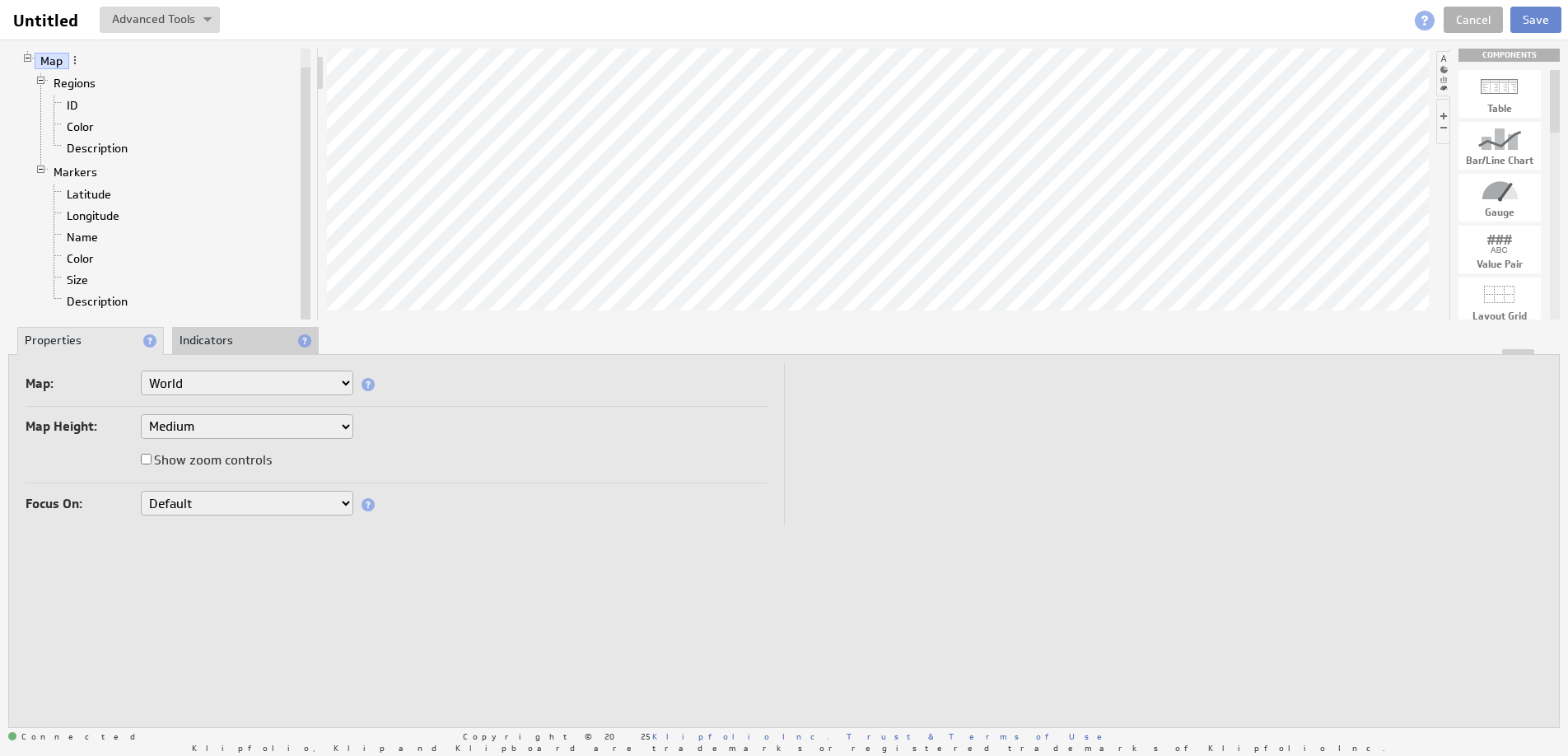
click at [1552, 16] on button "Save" at bounding box center [1536, 19] width 51 height 27
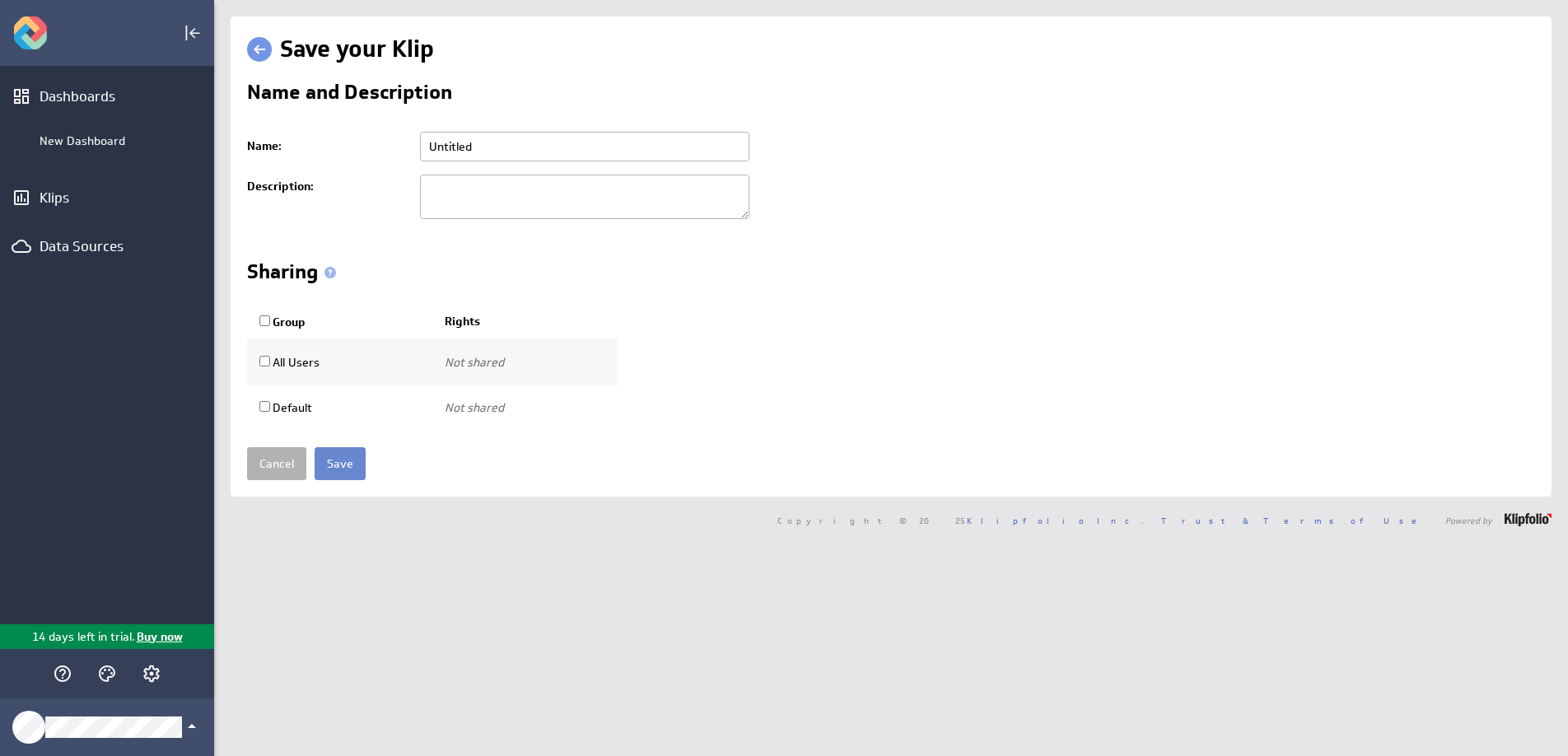
click at [348, 472] on input "Save" at bounding box center [341, 463] width 51 height 33
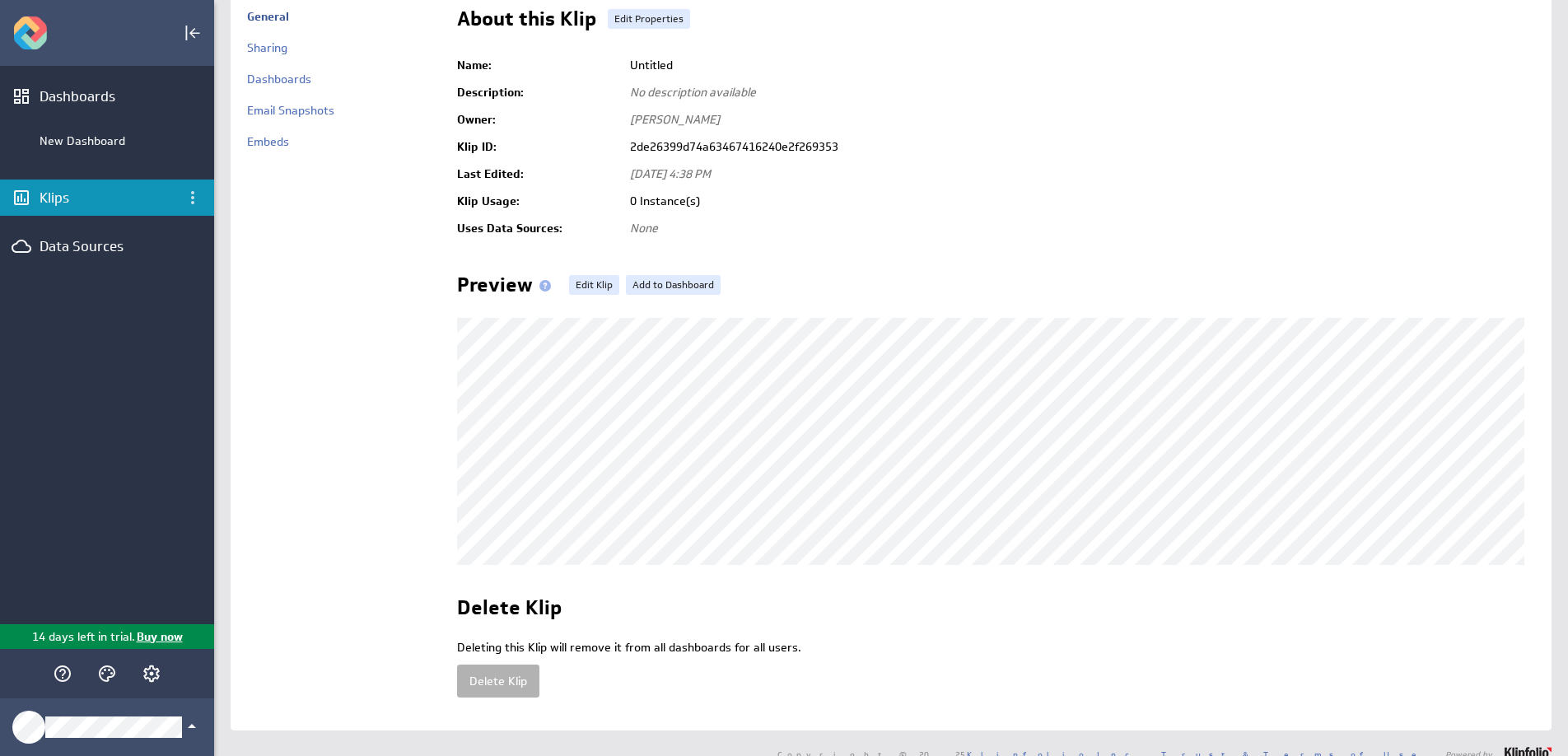
scroll to position [118, 0]
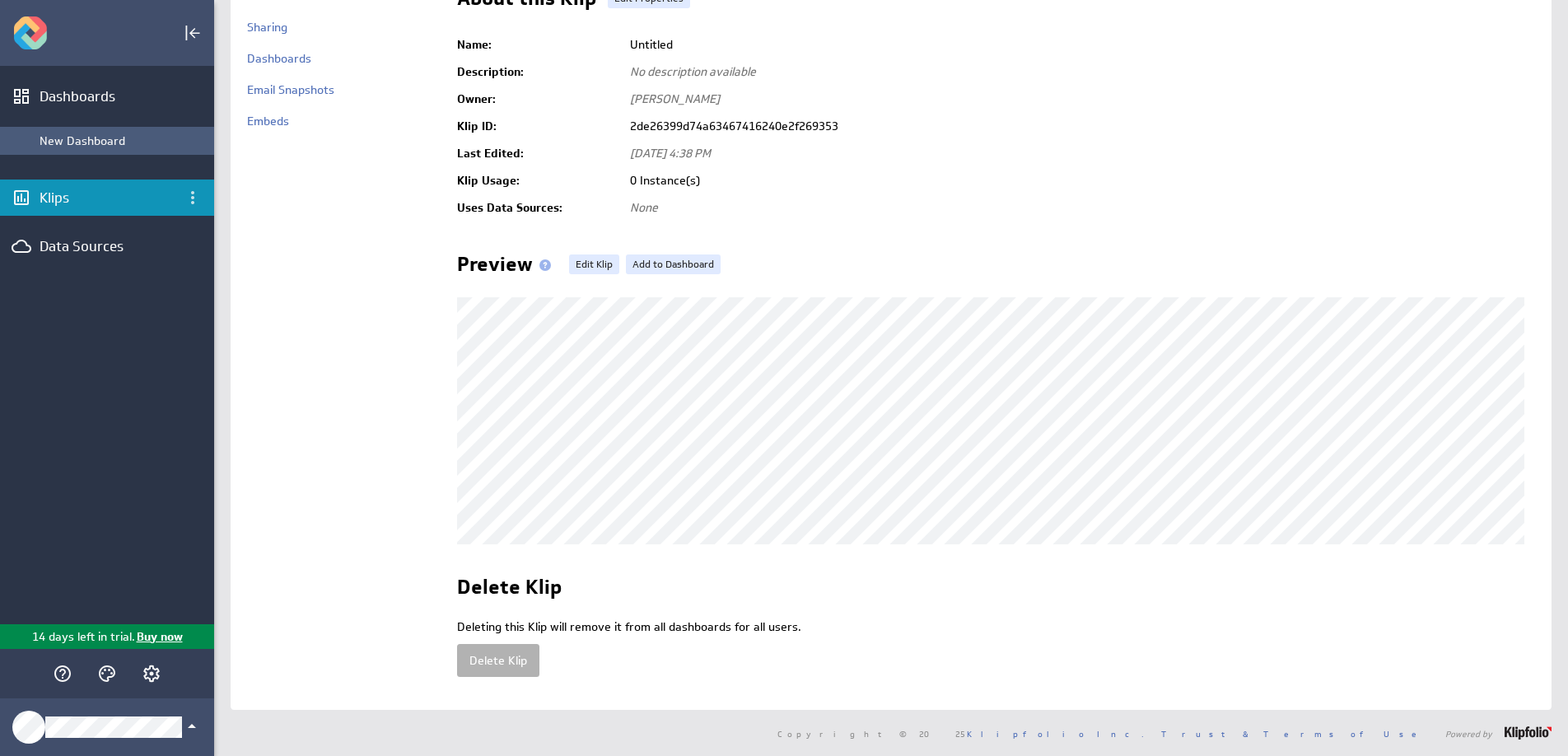
click at [115, 143] on div "New Dashboard" at bounding box center [122, 140] width 166 height 15
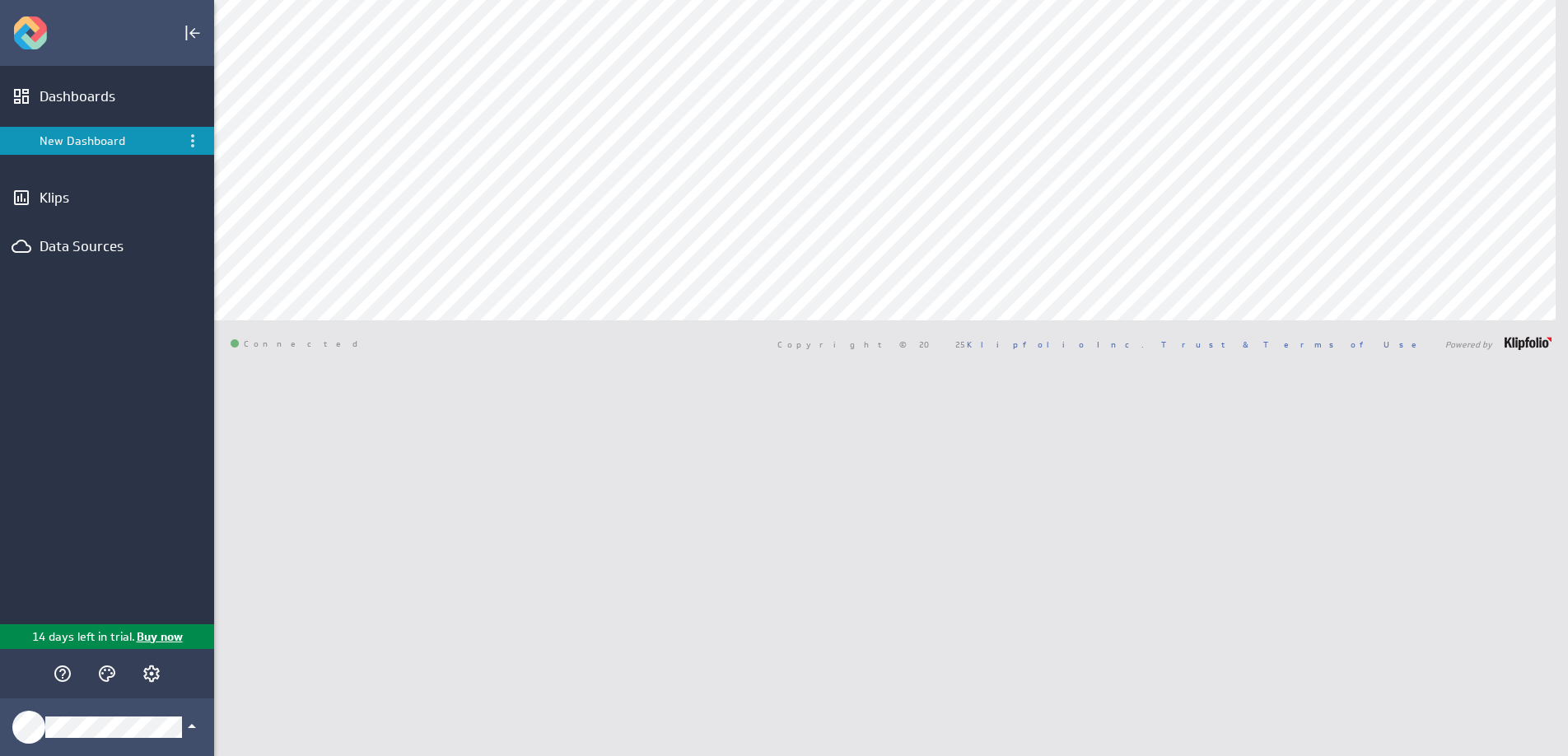
type input "mixp"
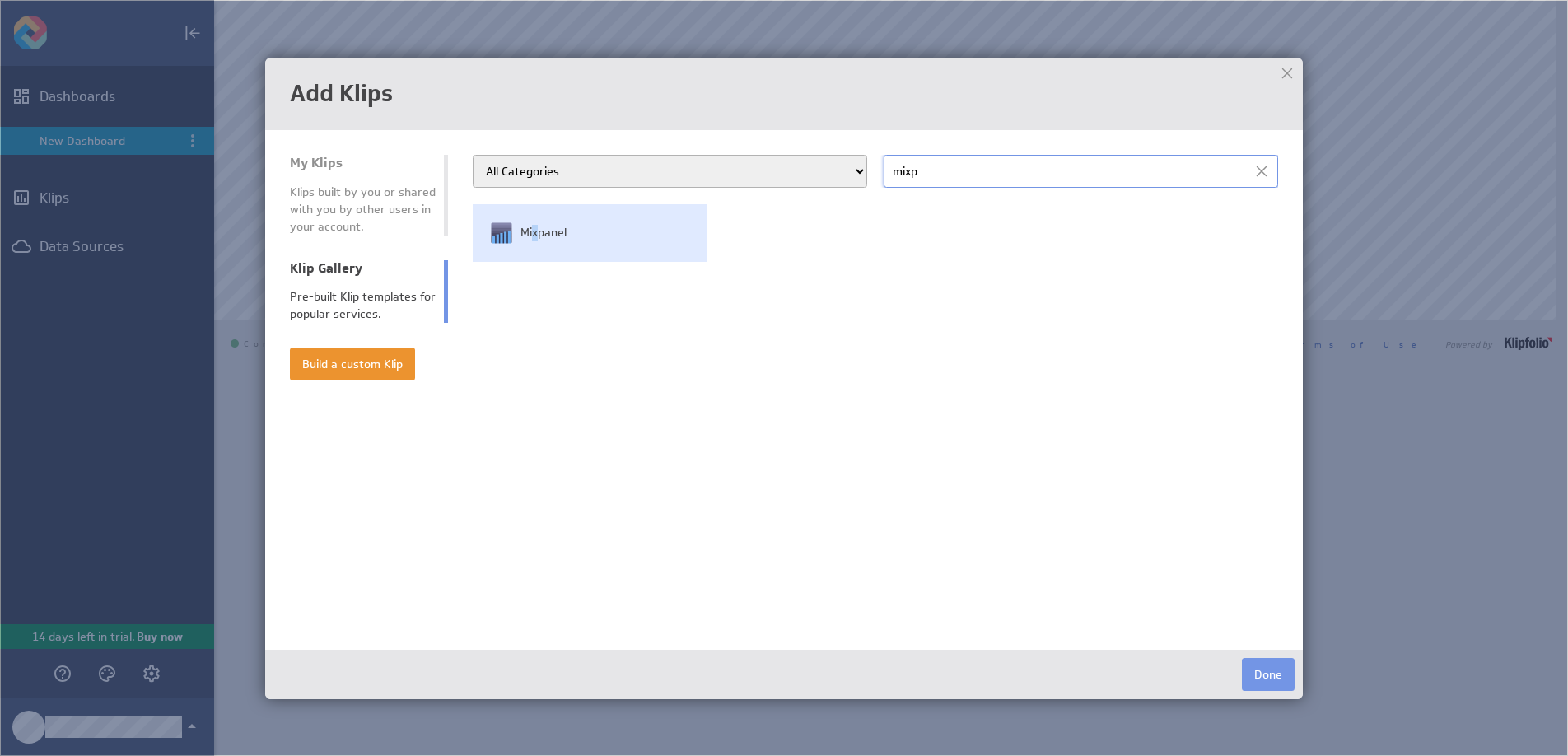
click at [535, 239] on span "Mixpanel" at bounding box center [543, 233] width 46 height 17
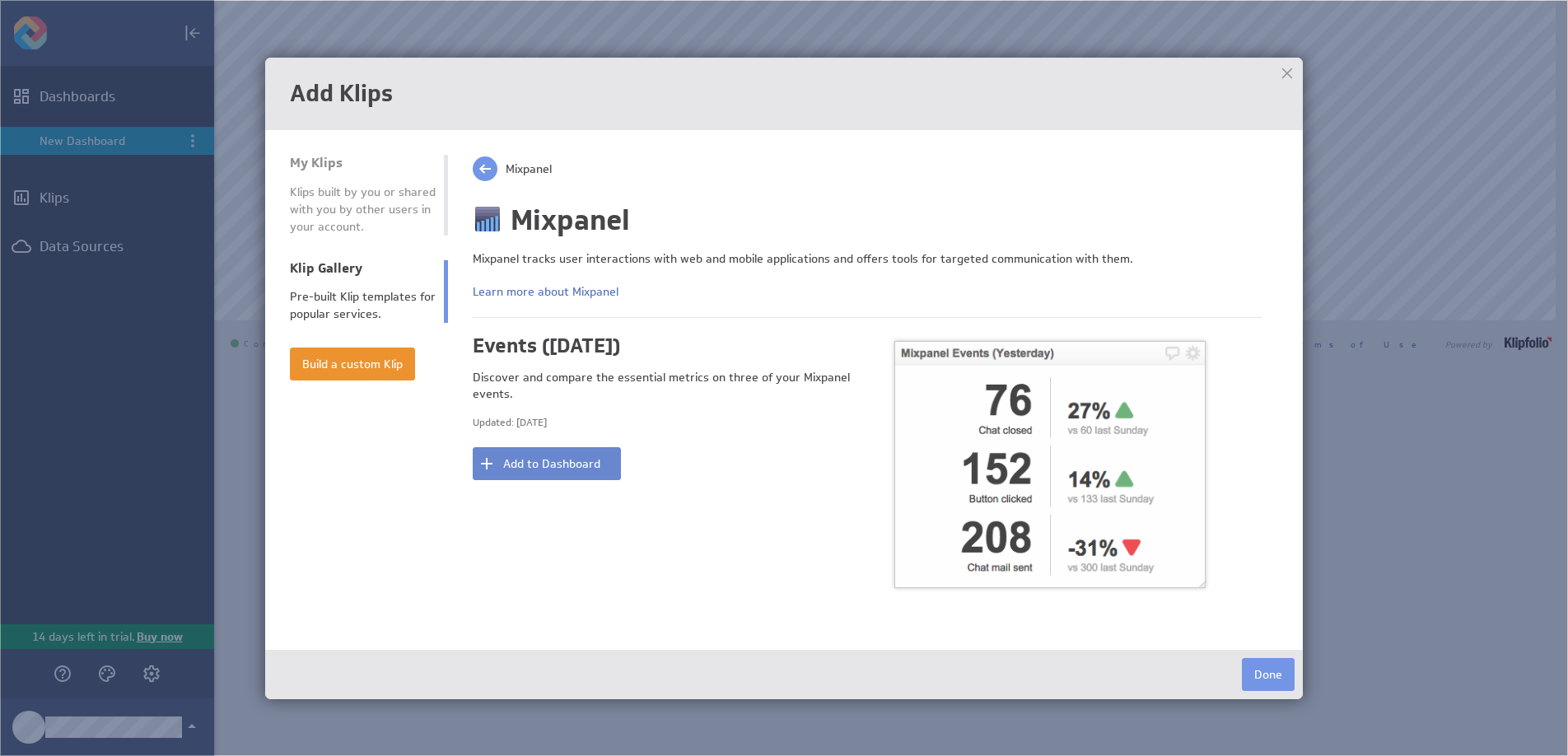
click at [577, 460] on button "Add to Dashboard" at bounding box center [546, 463] width 148 height 33
click at [1254, 672] on button "Done" at bounding box center [1268, 674] width 52 height 33
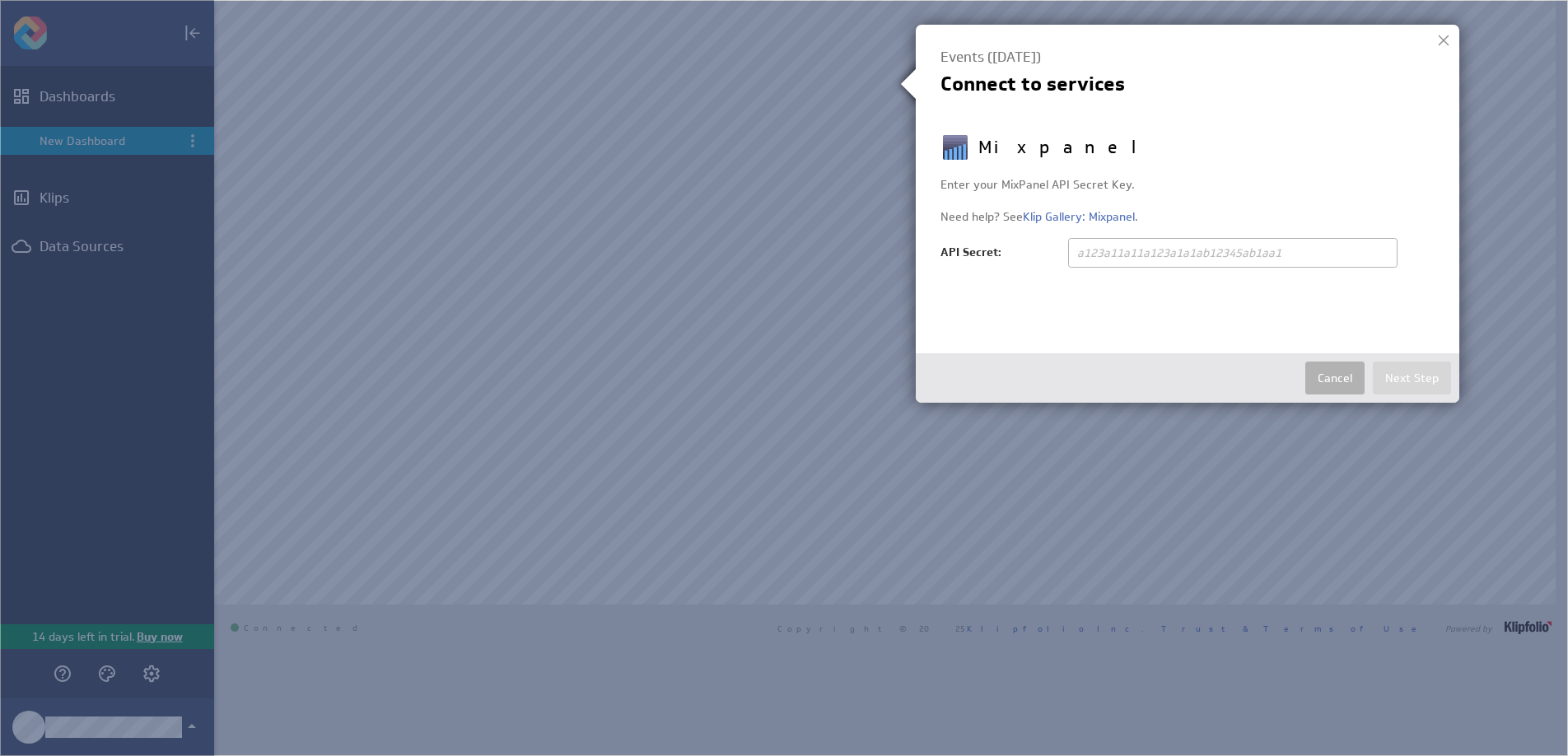
click at [1434, 49] on div at bounding box center [1443, 40] width 25 height 25
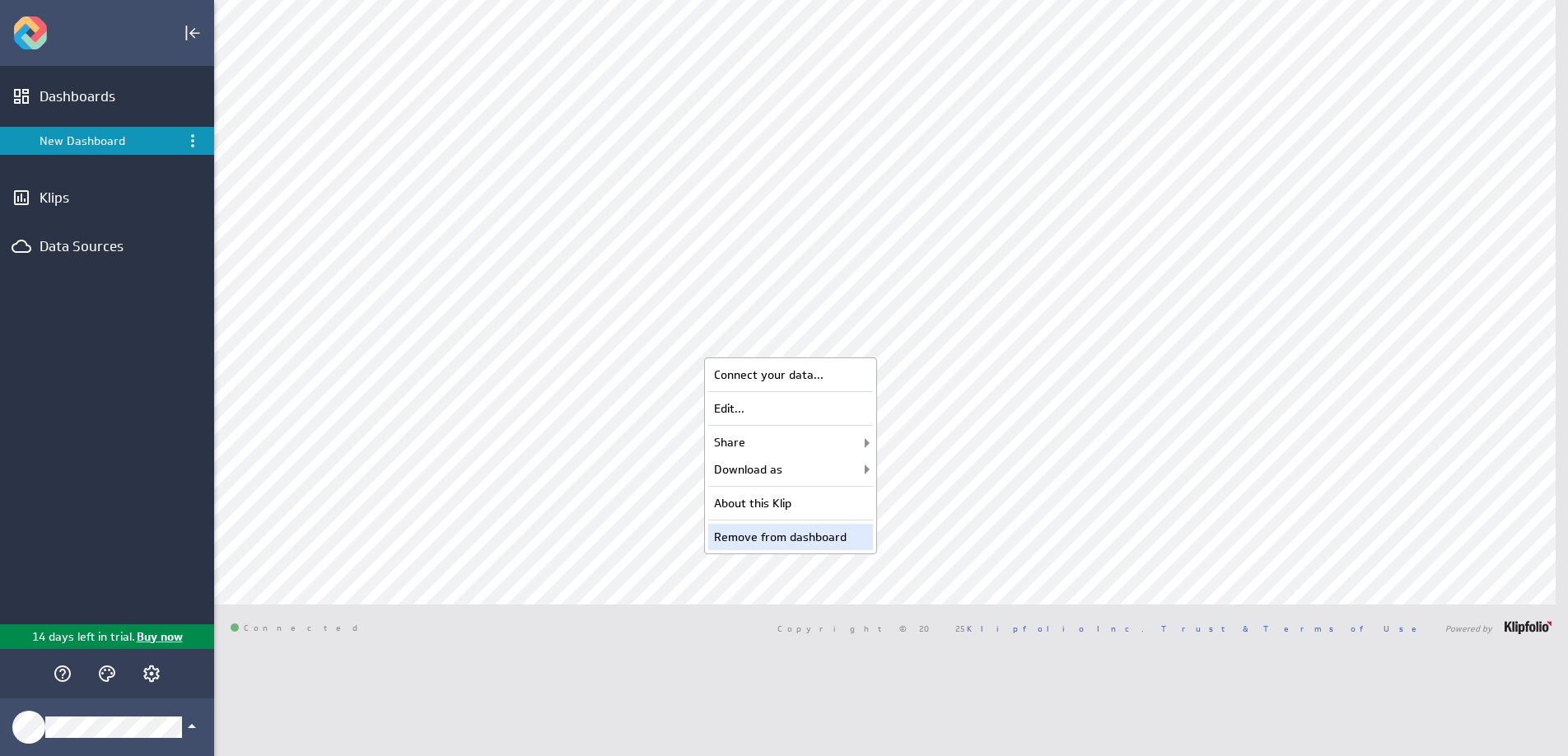
click at [812, 539] on div "Remove from dashboard" at bounding box center [790, 537] width 164 height 27
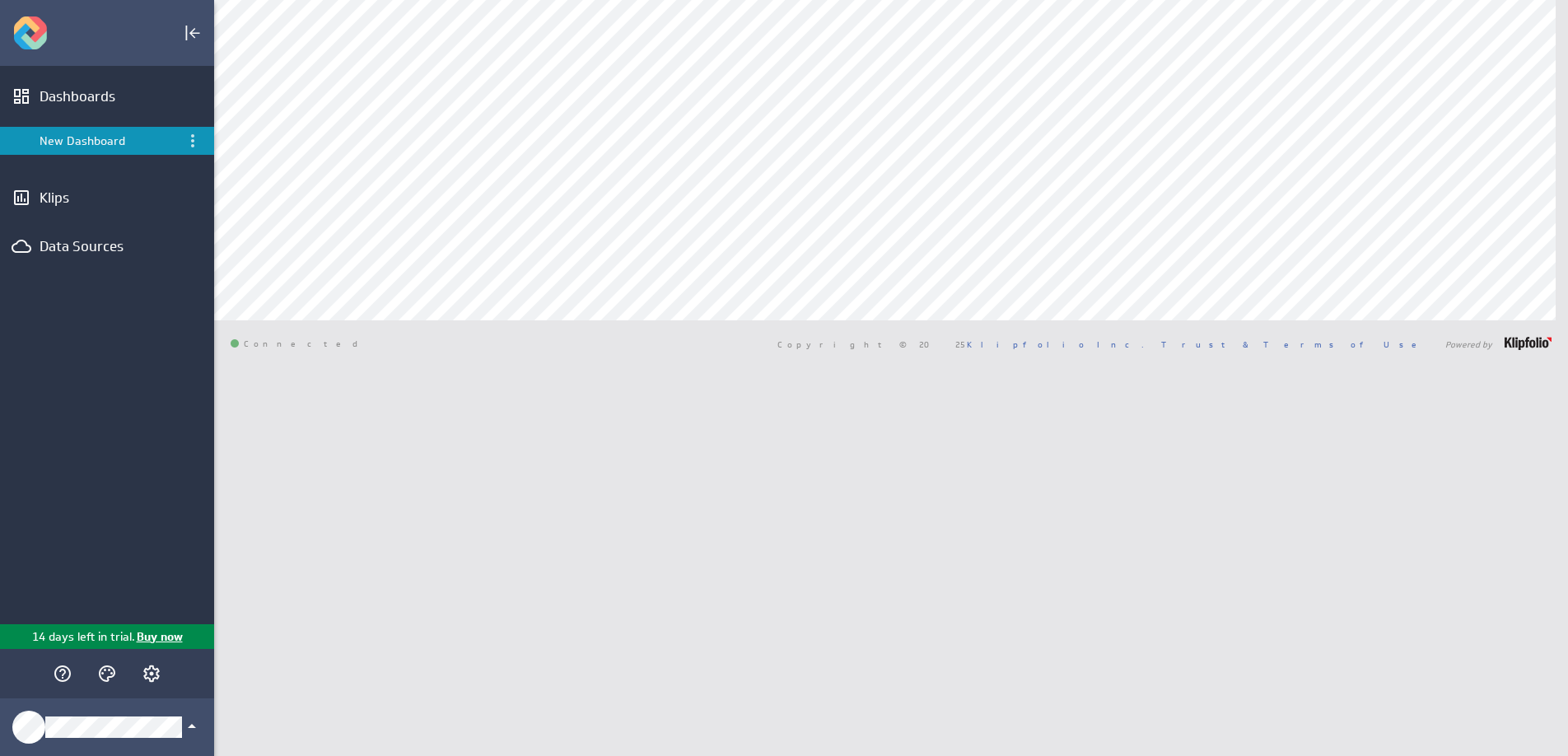
click at [944, 406] on div "[PERSON_NAME] New Dashboard [GEOGRAPHIC_DATA]" at bounding box center [890, 378] width 1354 height 756
